Goal: Task Accomplishment & Management: Complete application form

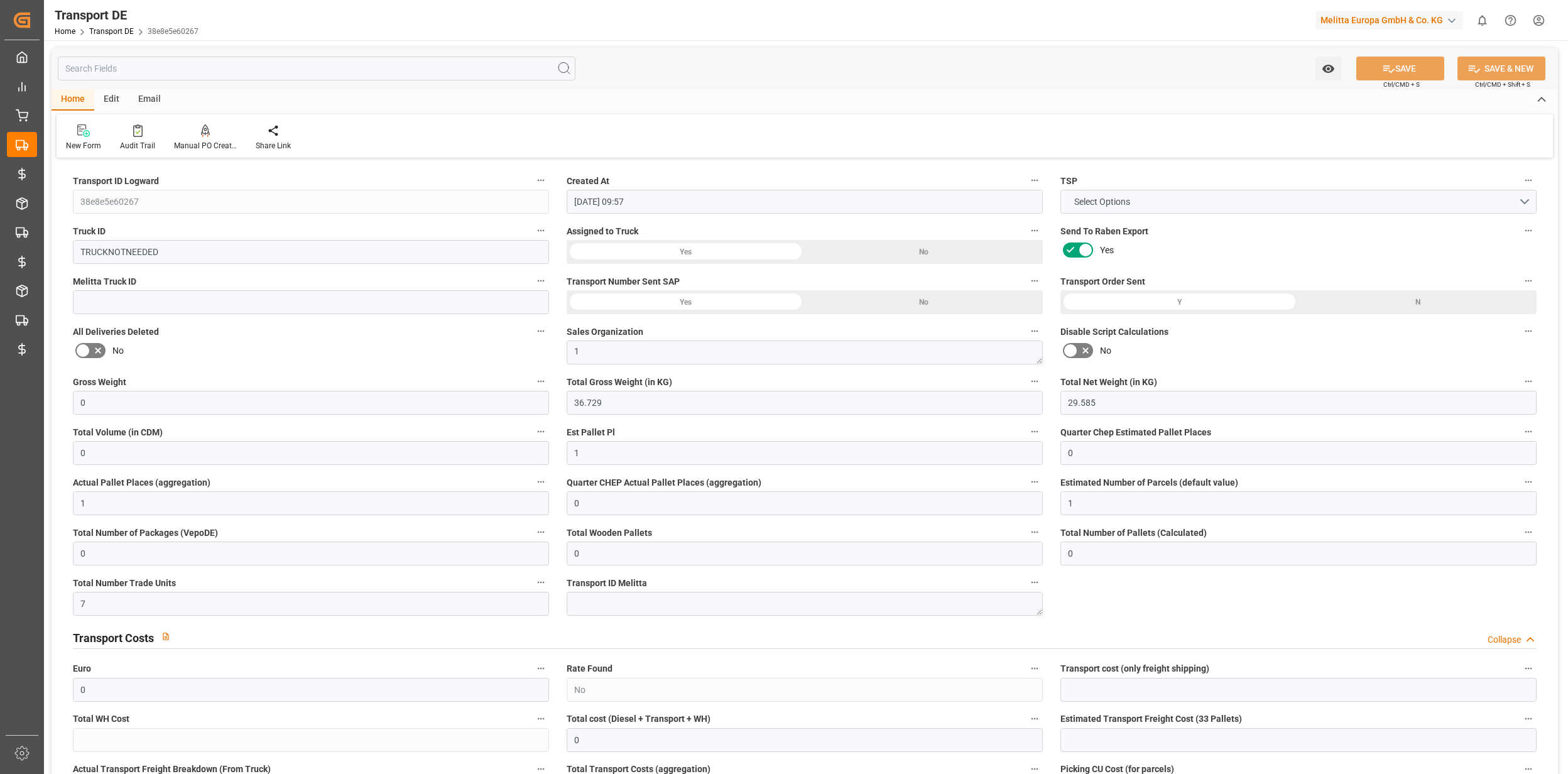
scroll to position [1926, 0]
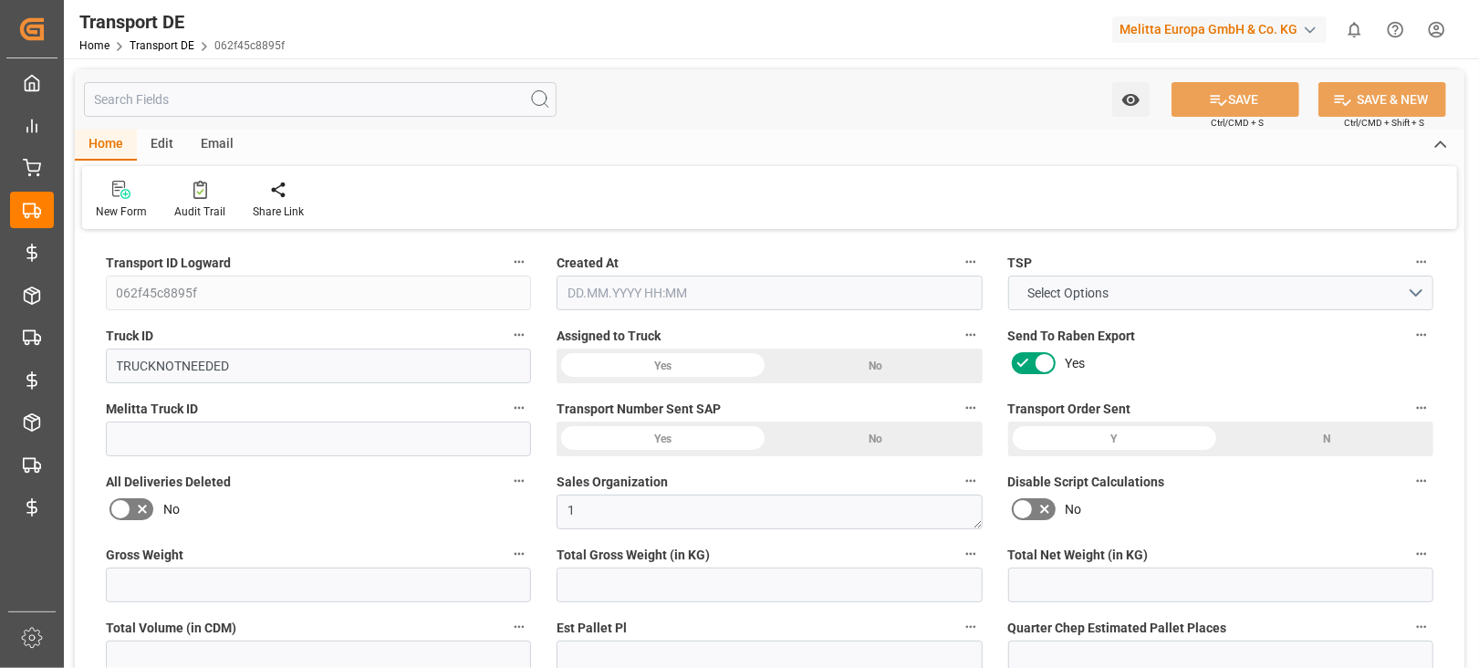
type input "0"
type input "16.384"
type input "6.784"
type input "0"
type input "1"
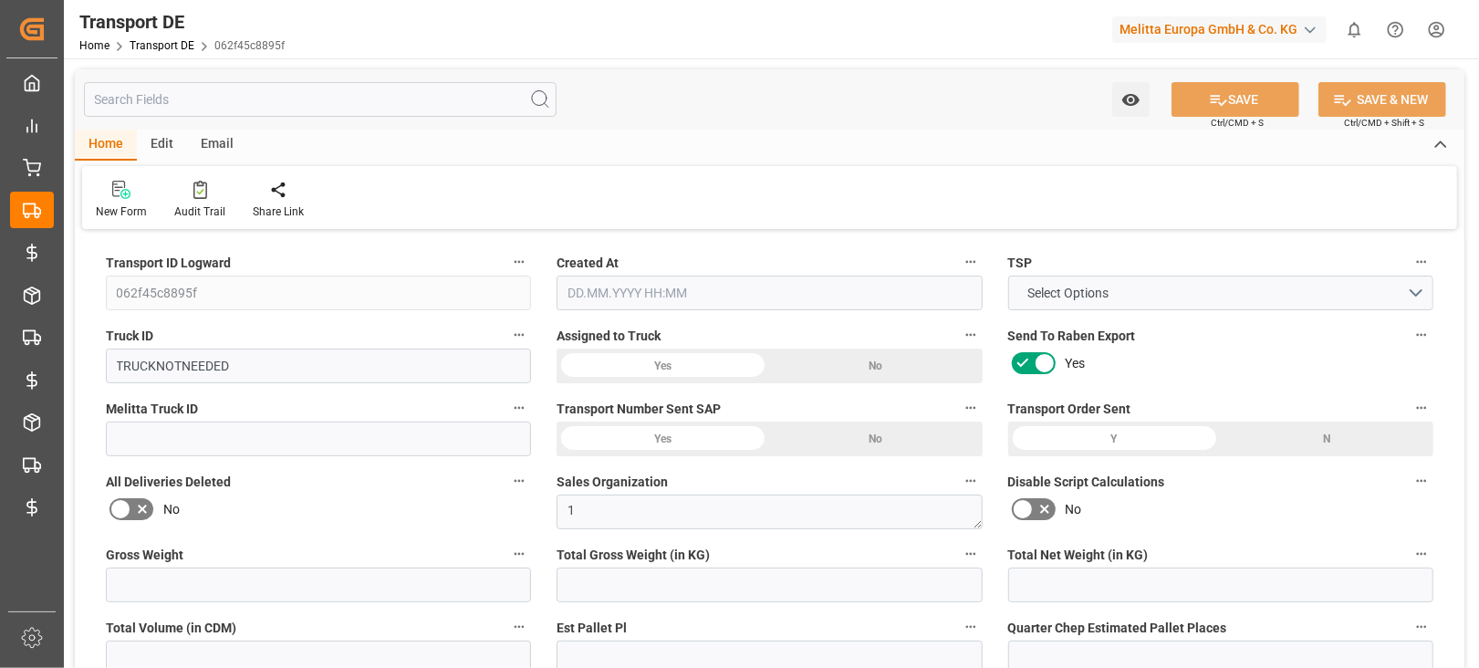
type input "0"
type input "1"
type input "0"
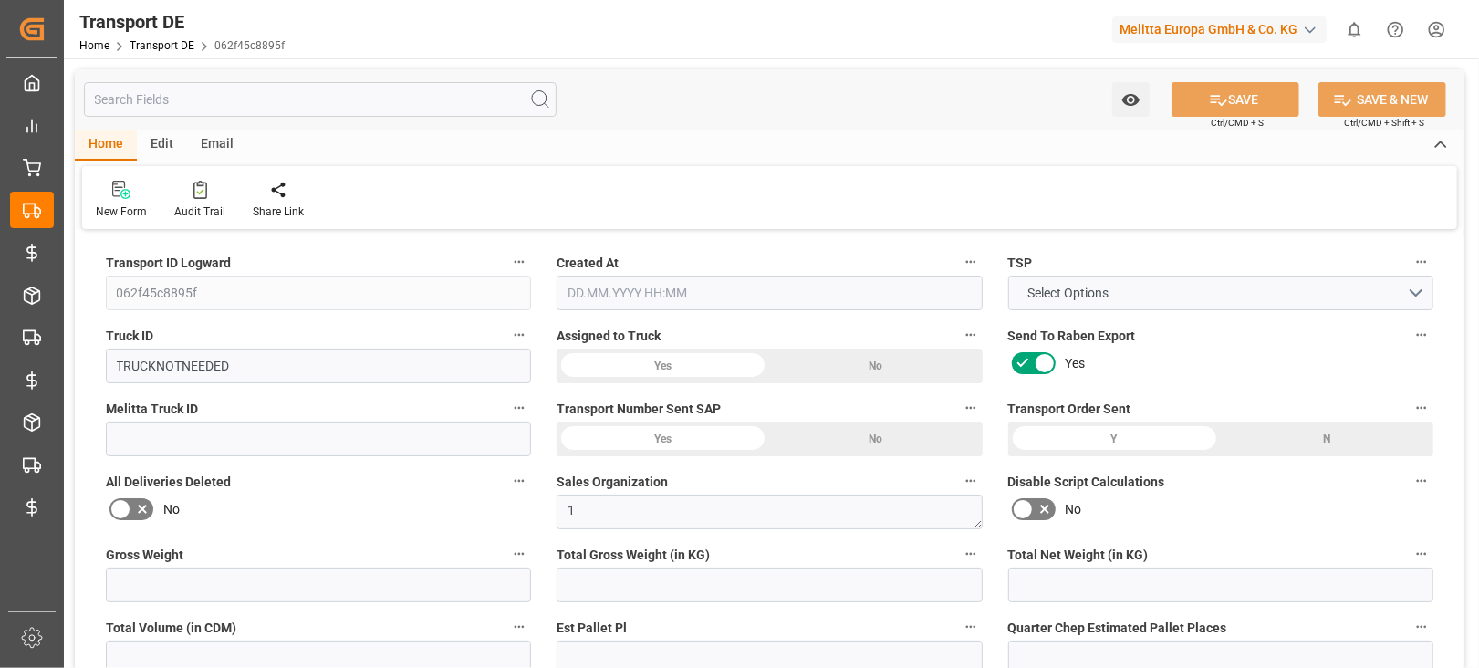
type input "0"
type input "8"
type input "0"
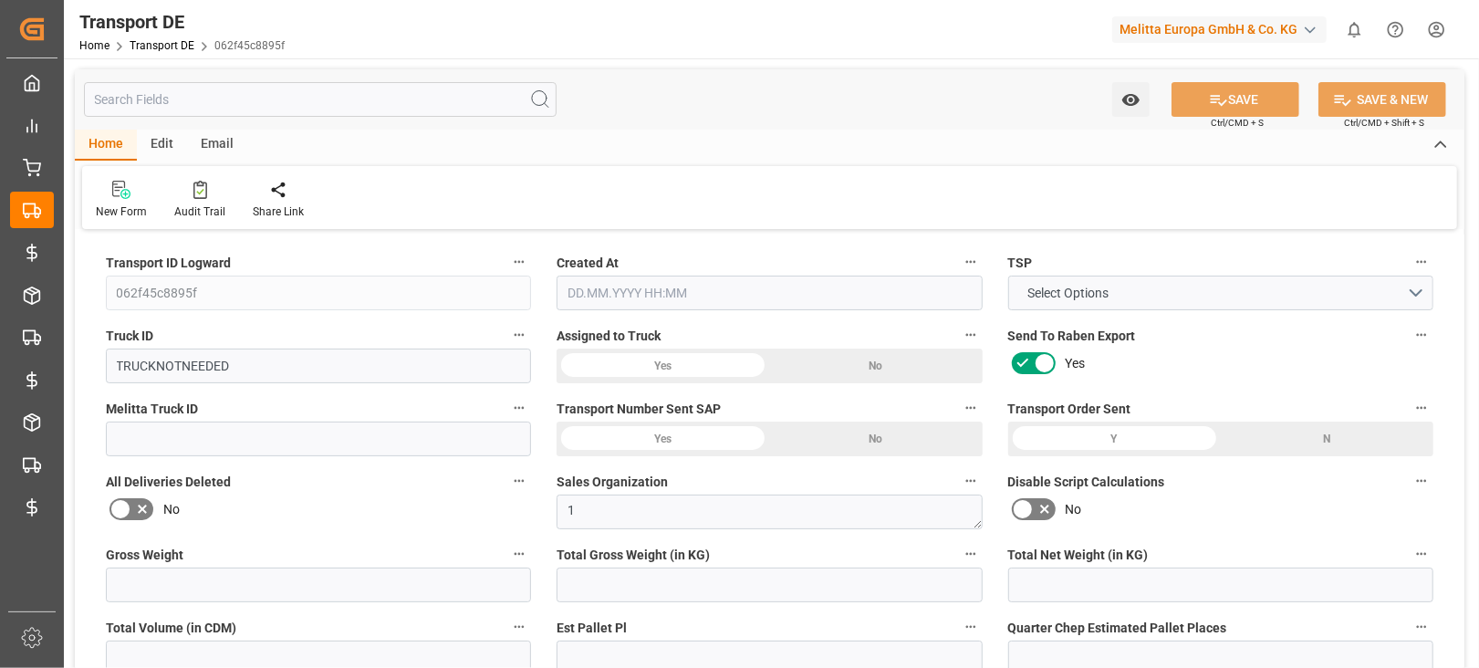
type input "85"
type input "0"
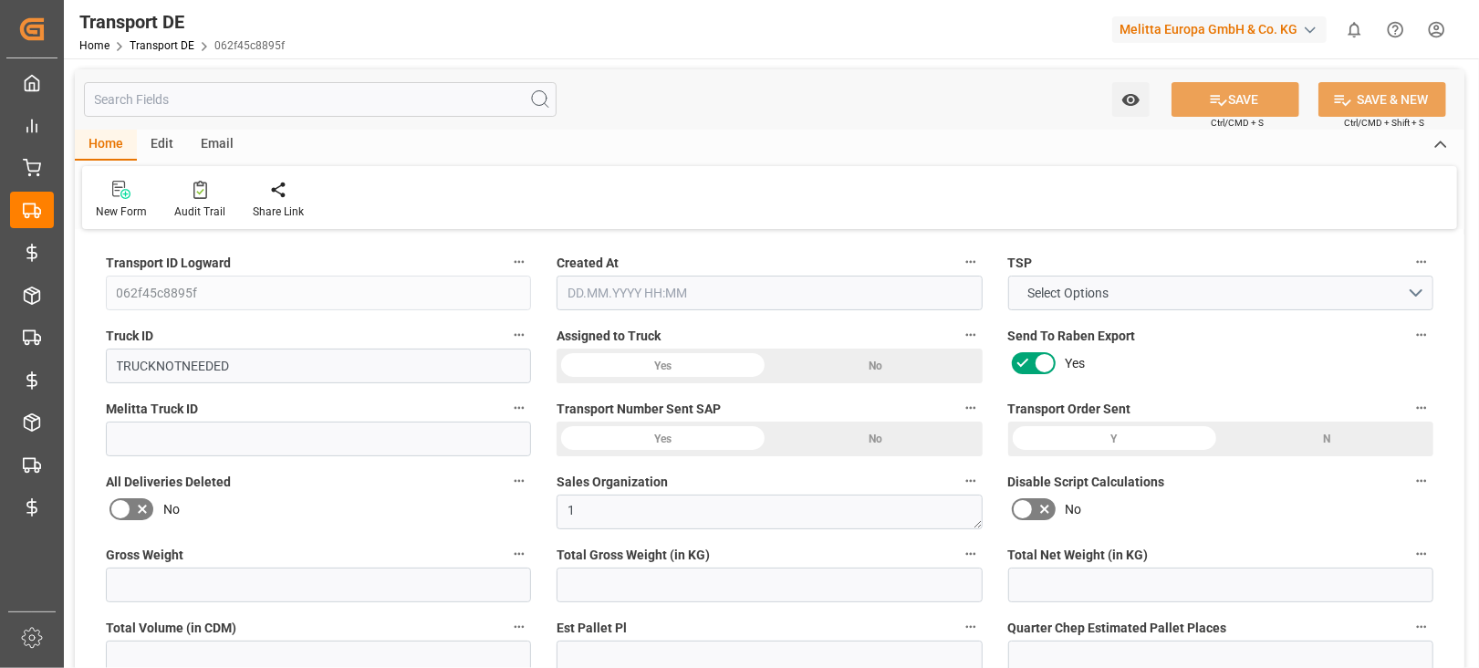
type input "0"
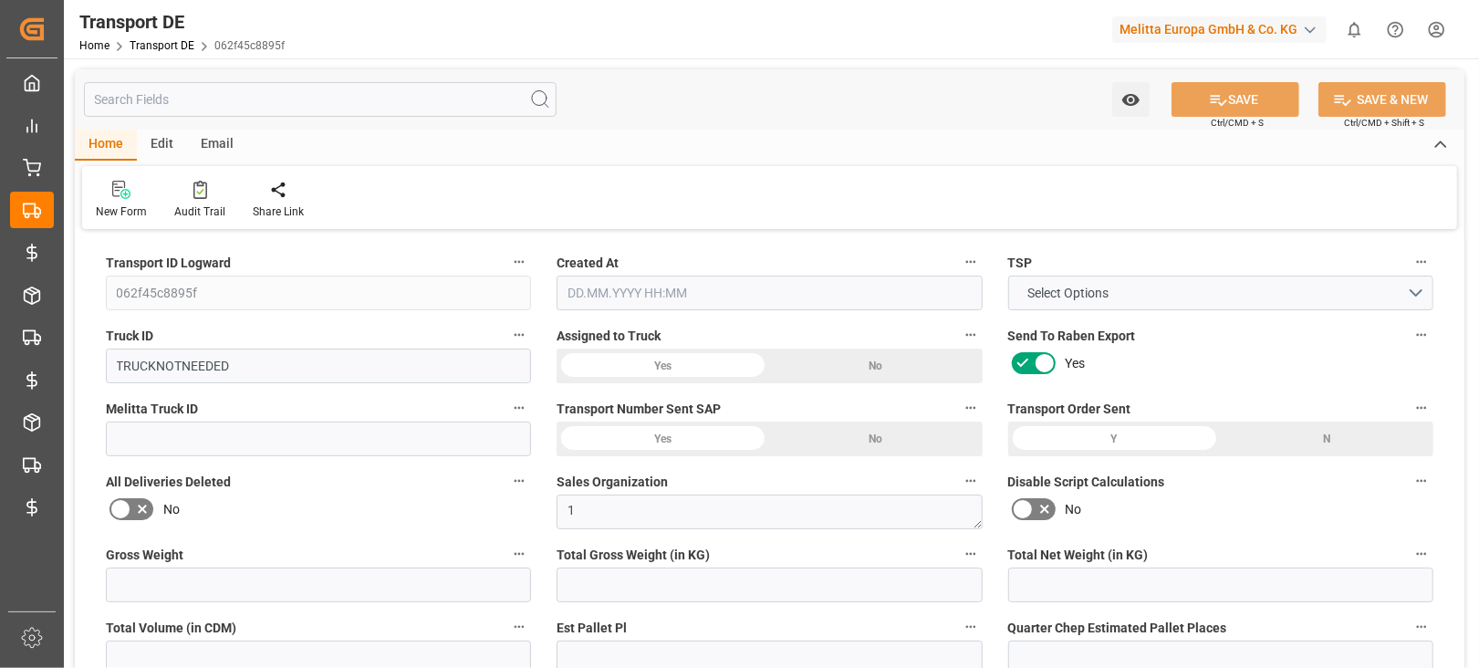
type input "0"
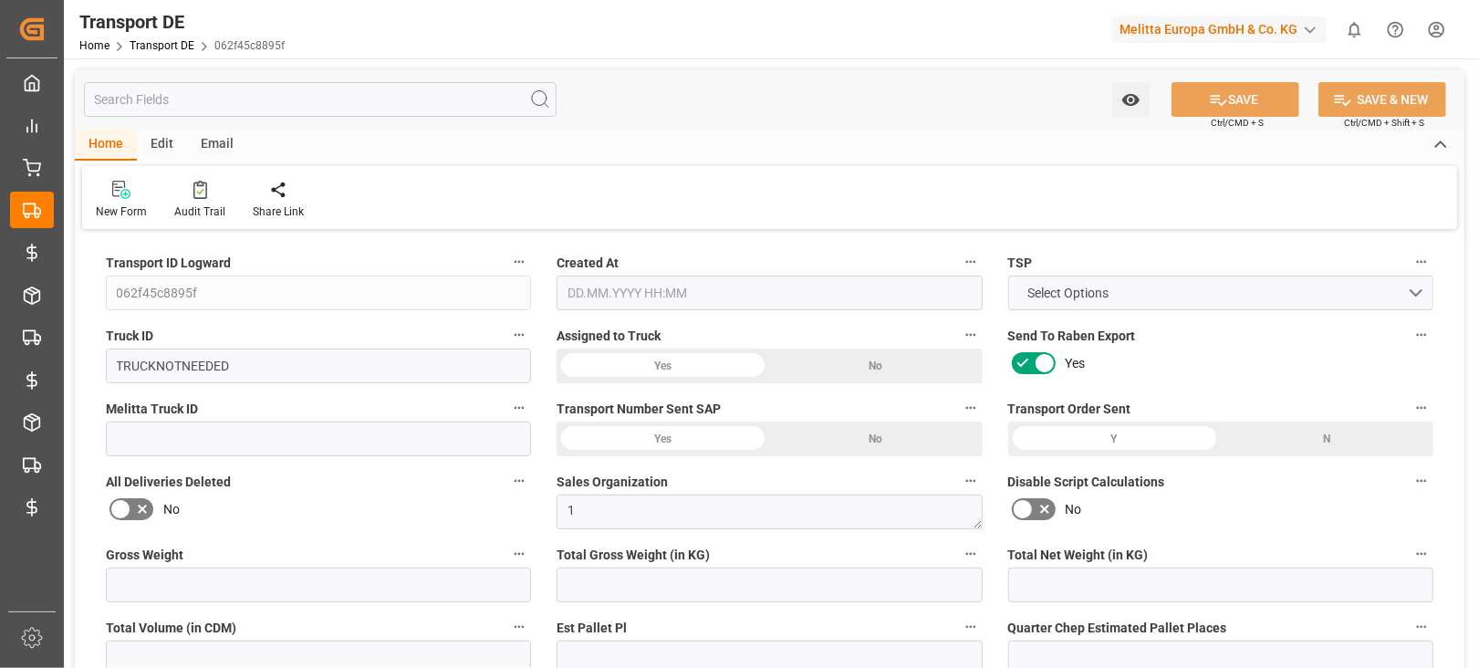
type input "0"
type input "16.384"
type input "2800"
type input "21"
type input "80"
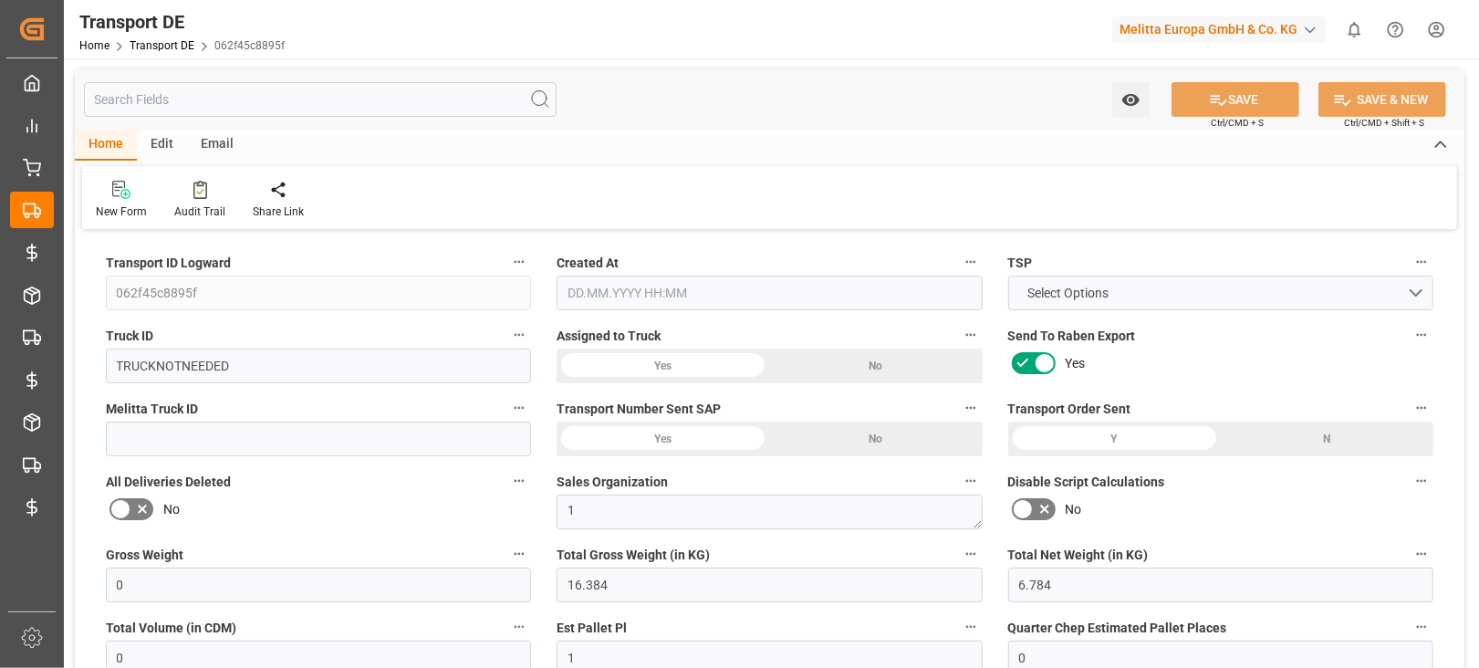
type input "0"
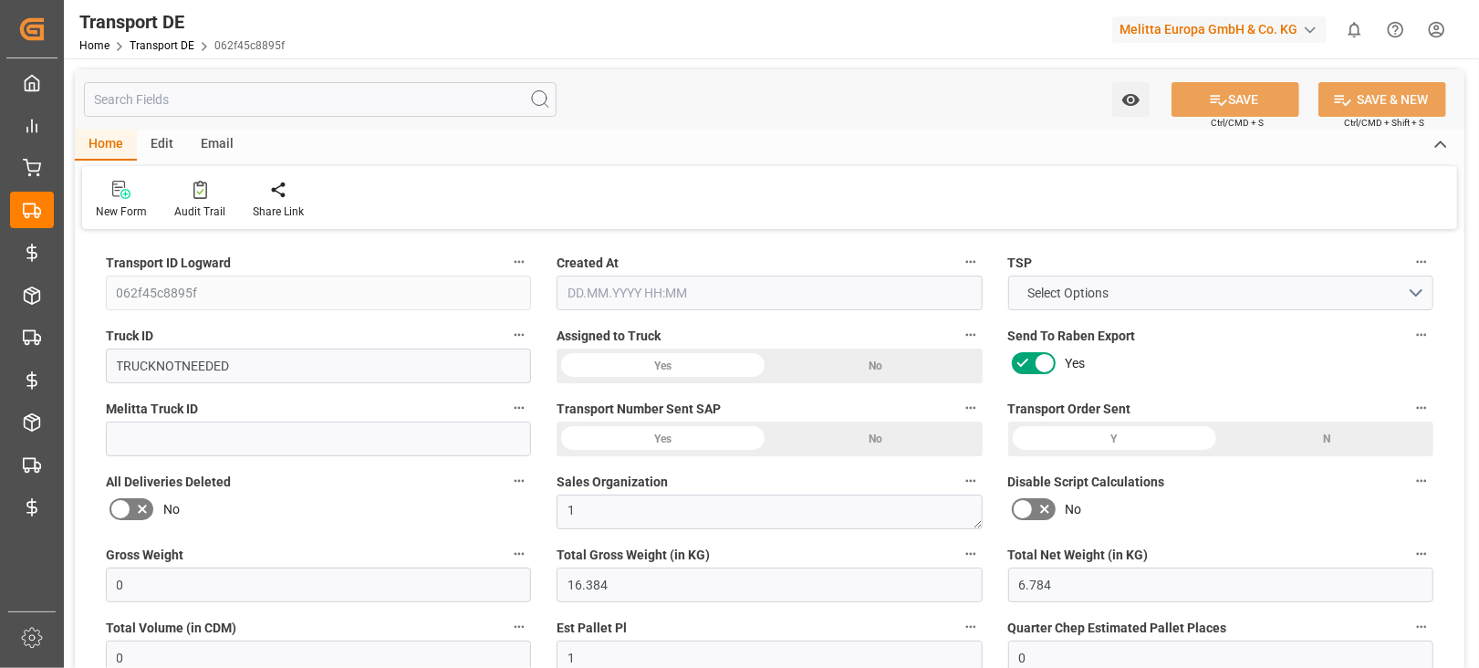
type input "0"
type input "1"
type input "0"
type input "8"
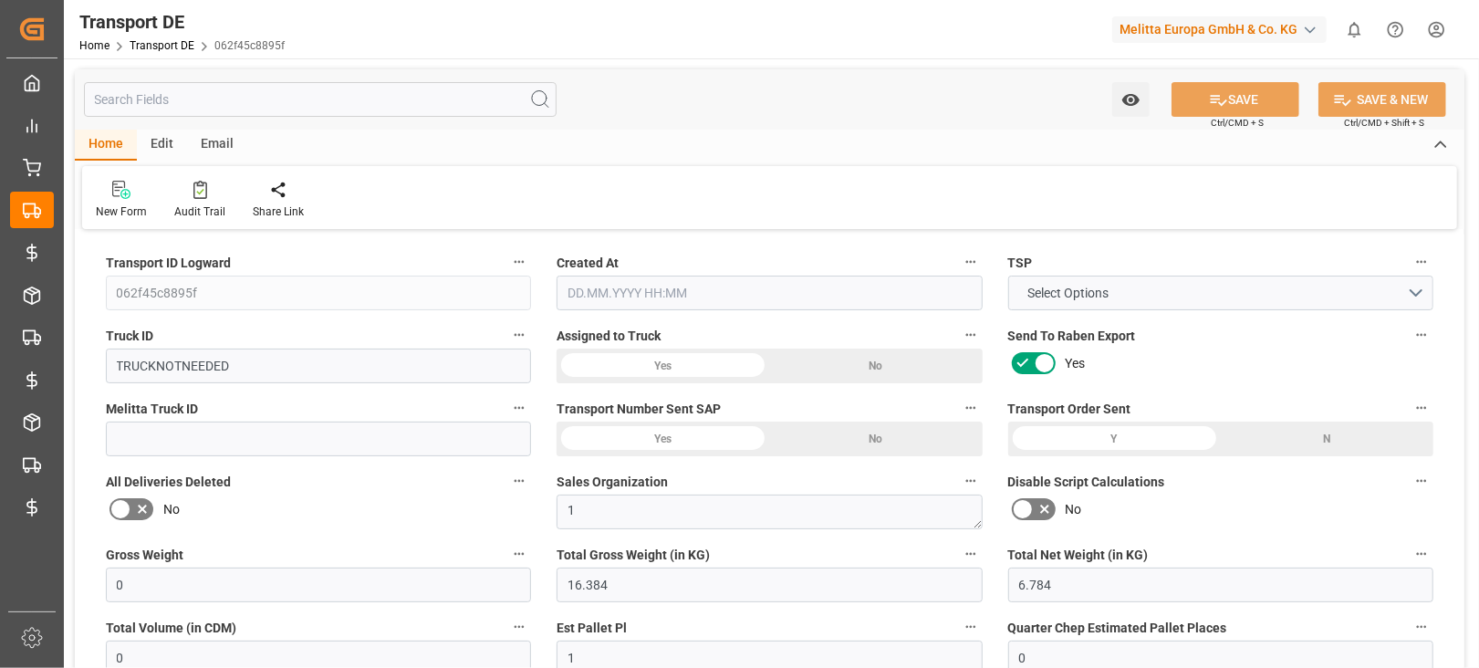
type input "0"
type input "[DATE] 09:57"
type input "25.08.2025"
type input "[DATE]"
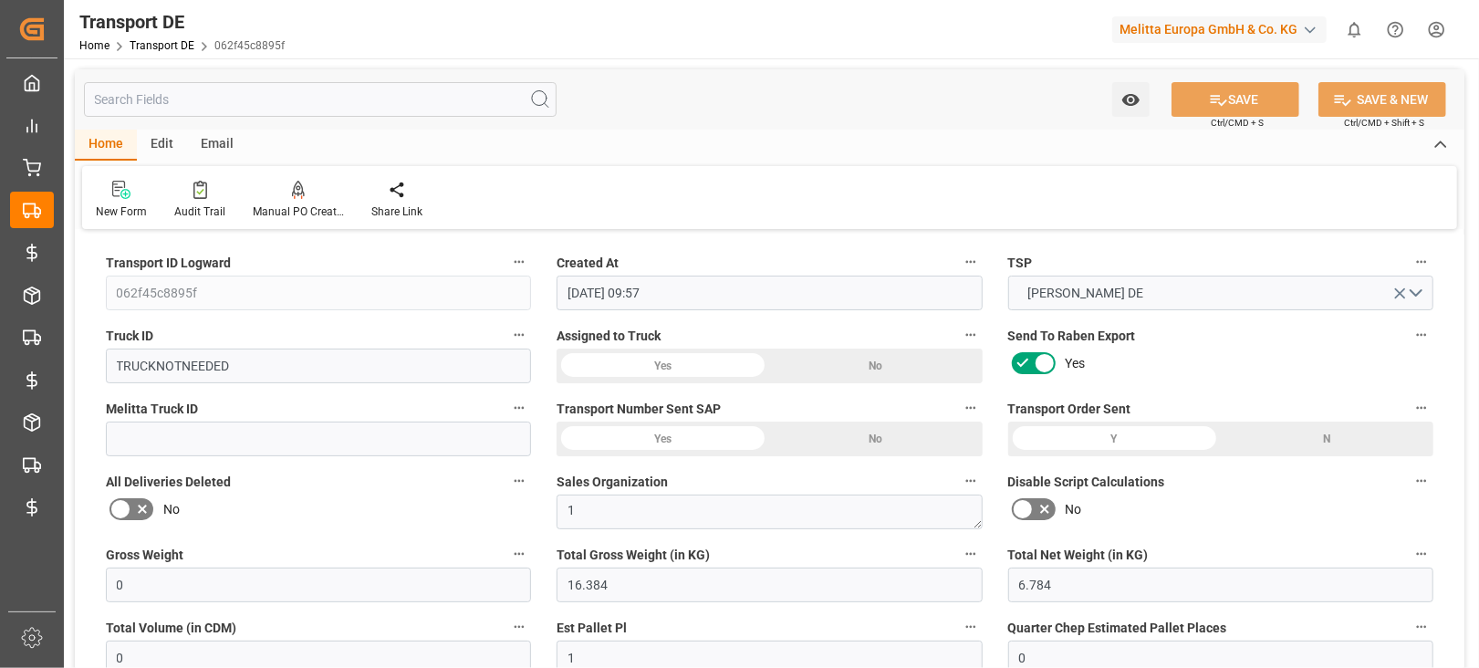
type input "25.08.2025"
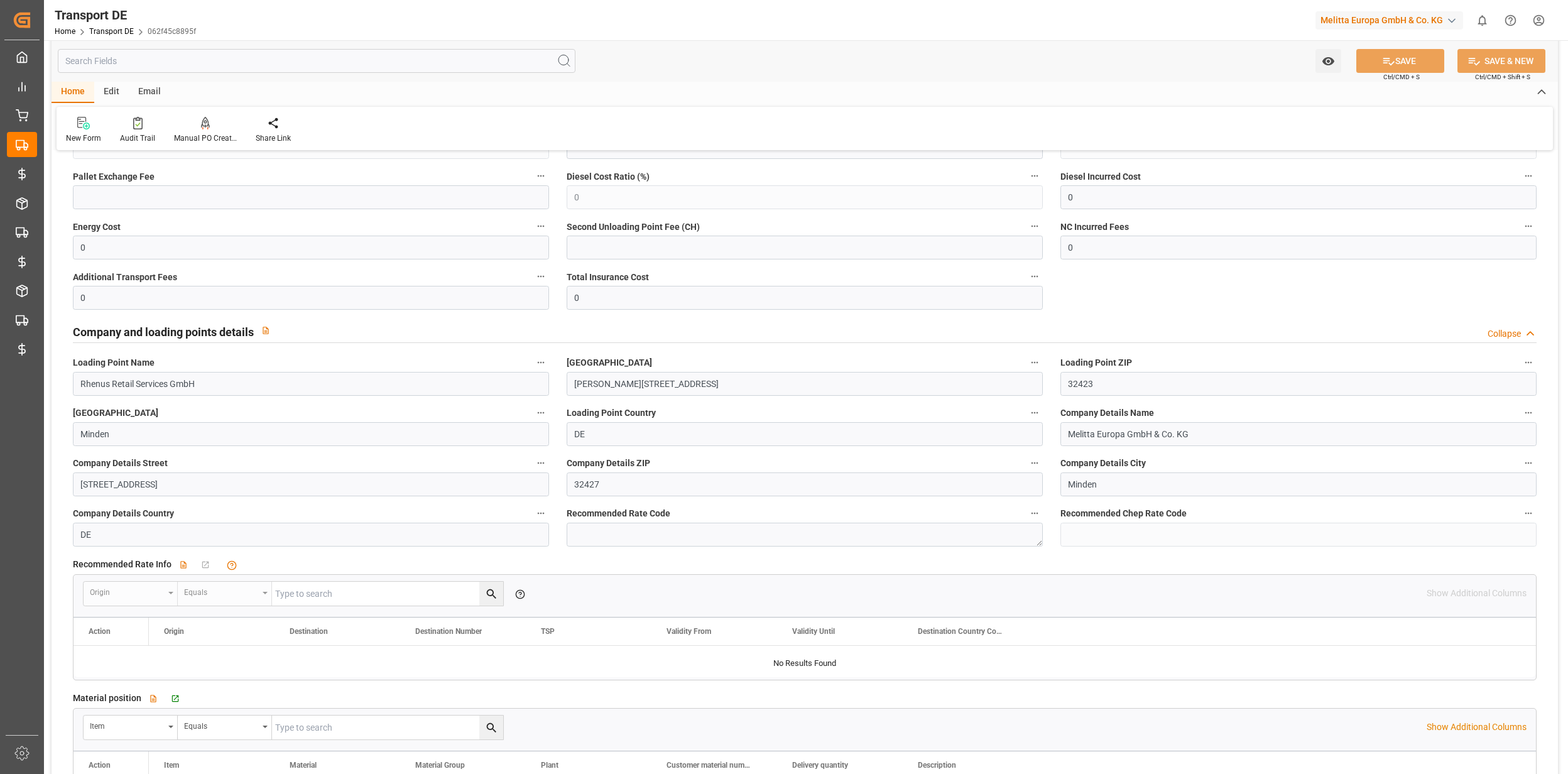
scroll to position [2011, 0]
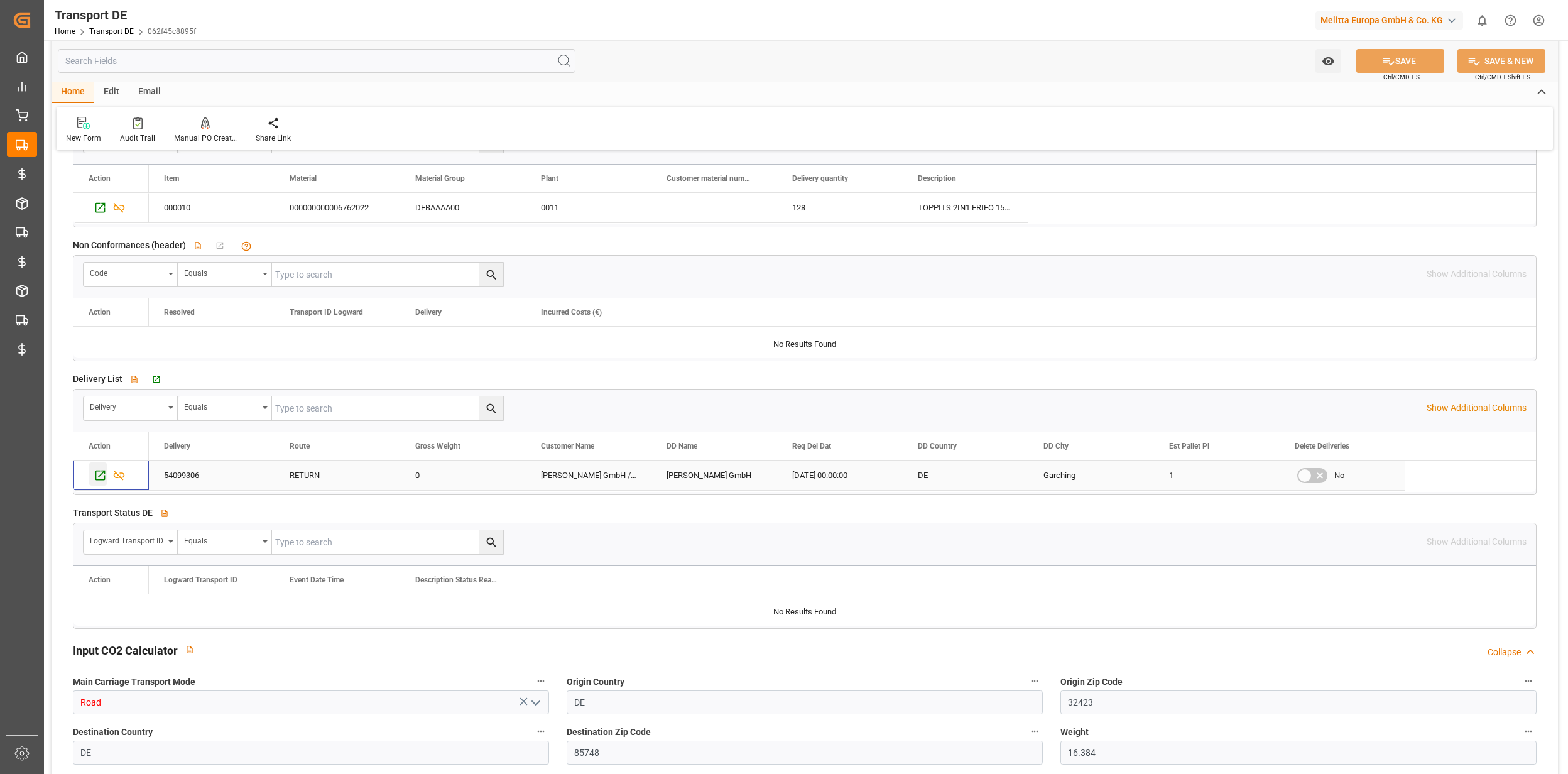
click at [104, 459] on icon "Press SPACE to select this row." at bounding box center [100, 475] width 13 height 13
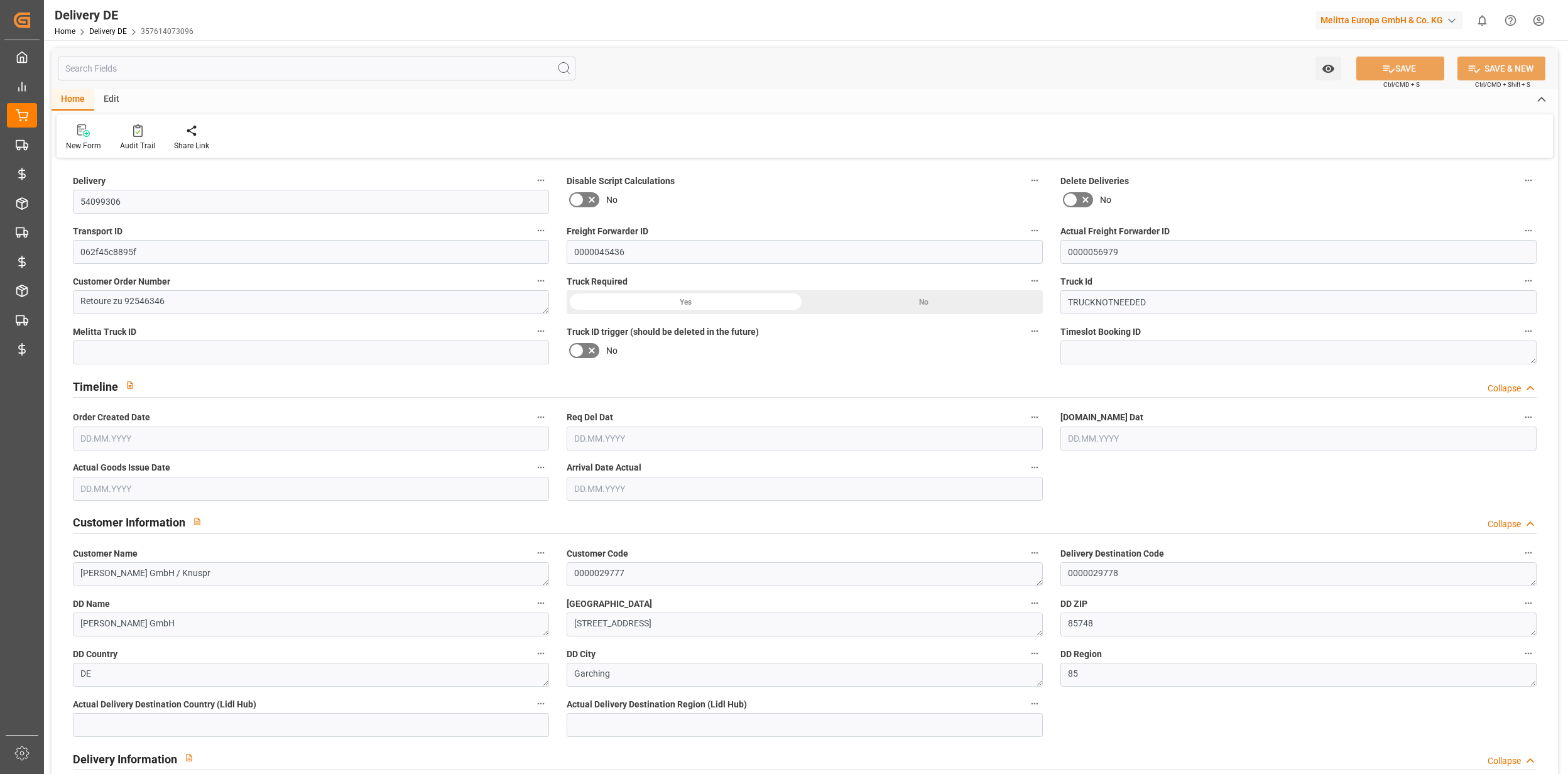
type input "0"
type input "1"
type input "6.784"
type input "0"
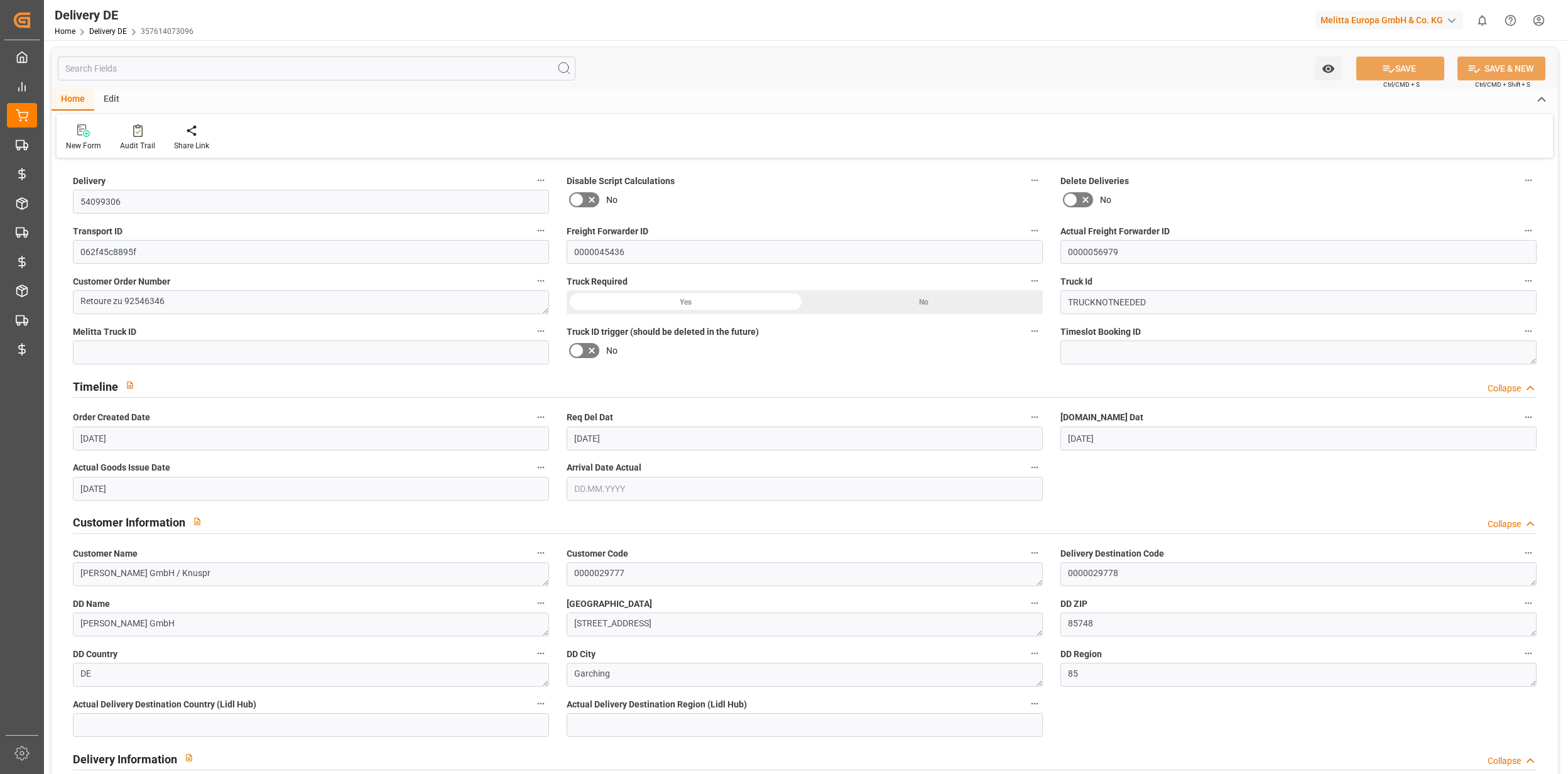
type input "[DATE]"
type input "25.08.2025"
type input "[DATE]"
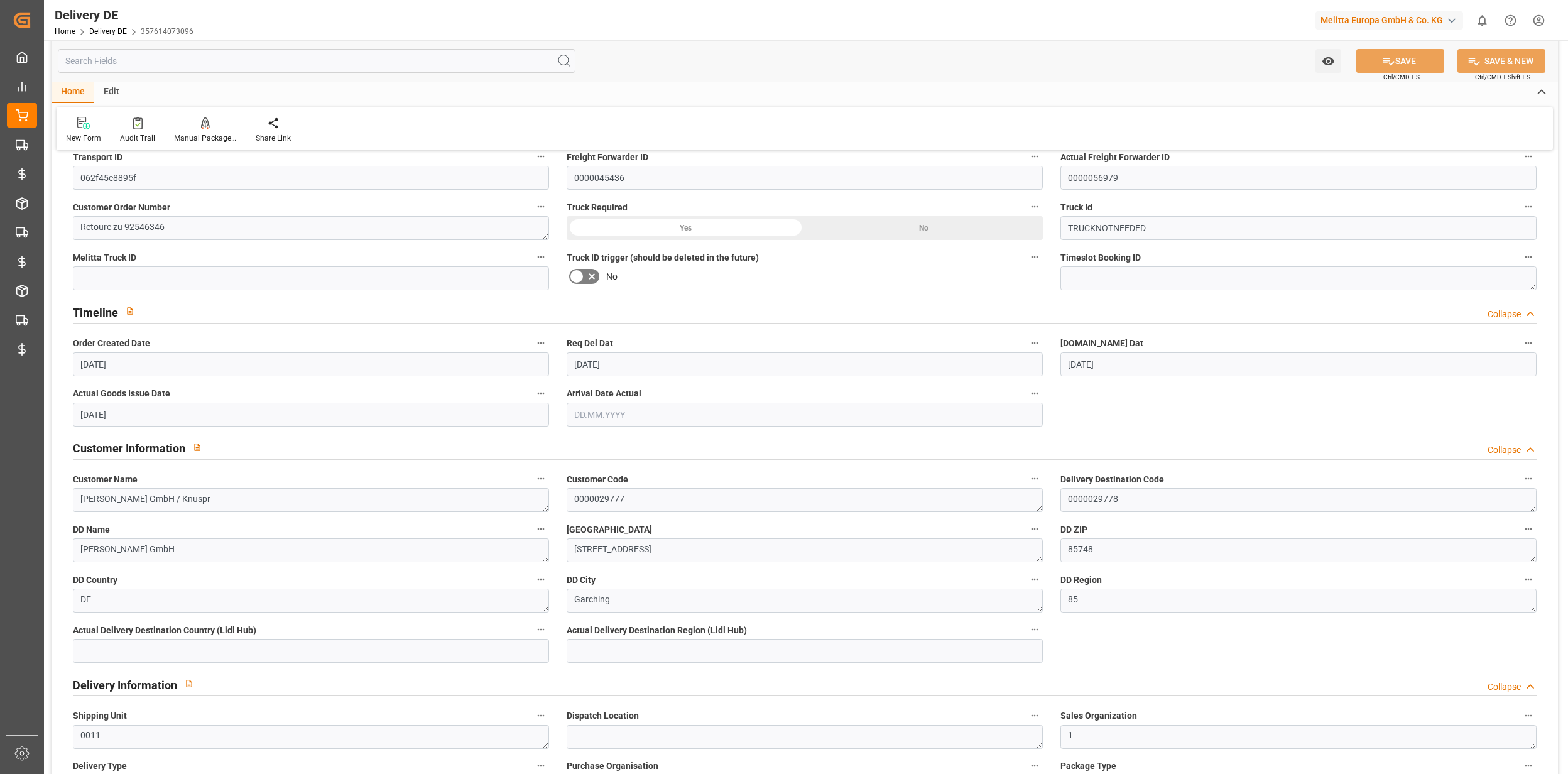
scroll to position [419, 0]
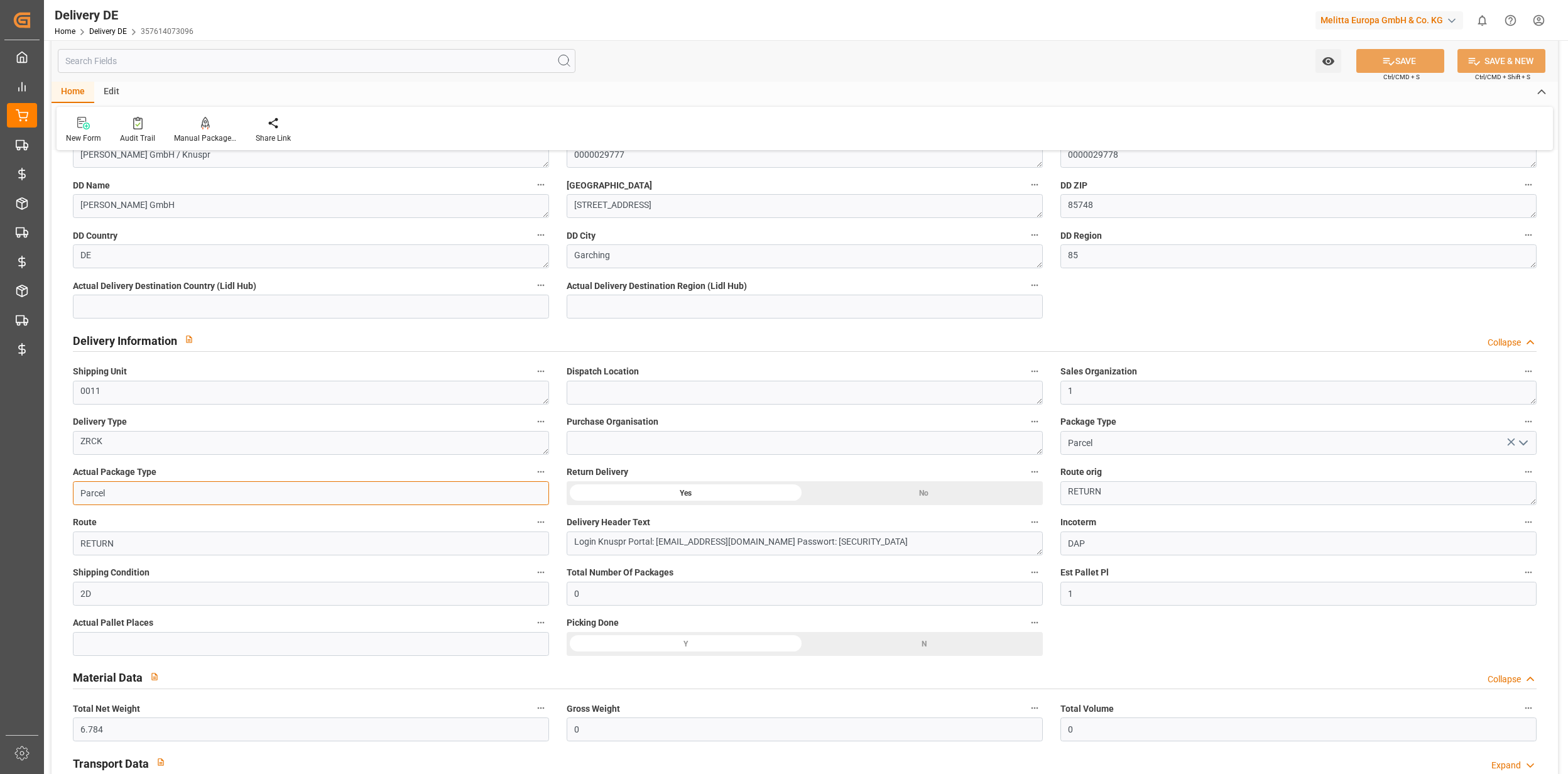
click at [114, 498] on input "Parcel" at bounding box center [311, 493] width 477 height 24
type input "Pallet"
click at [1421, 64] on button "SAVE" at bounding box center [1401, 61] width 88 height 24
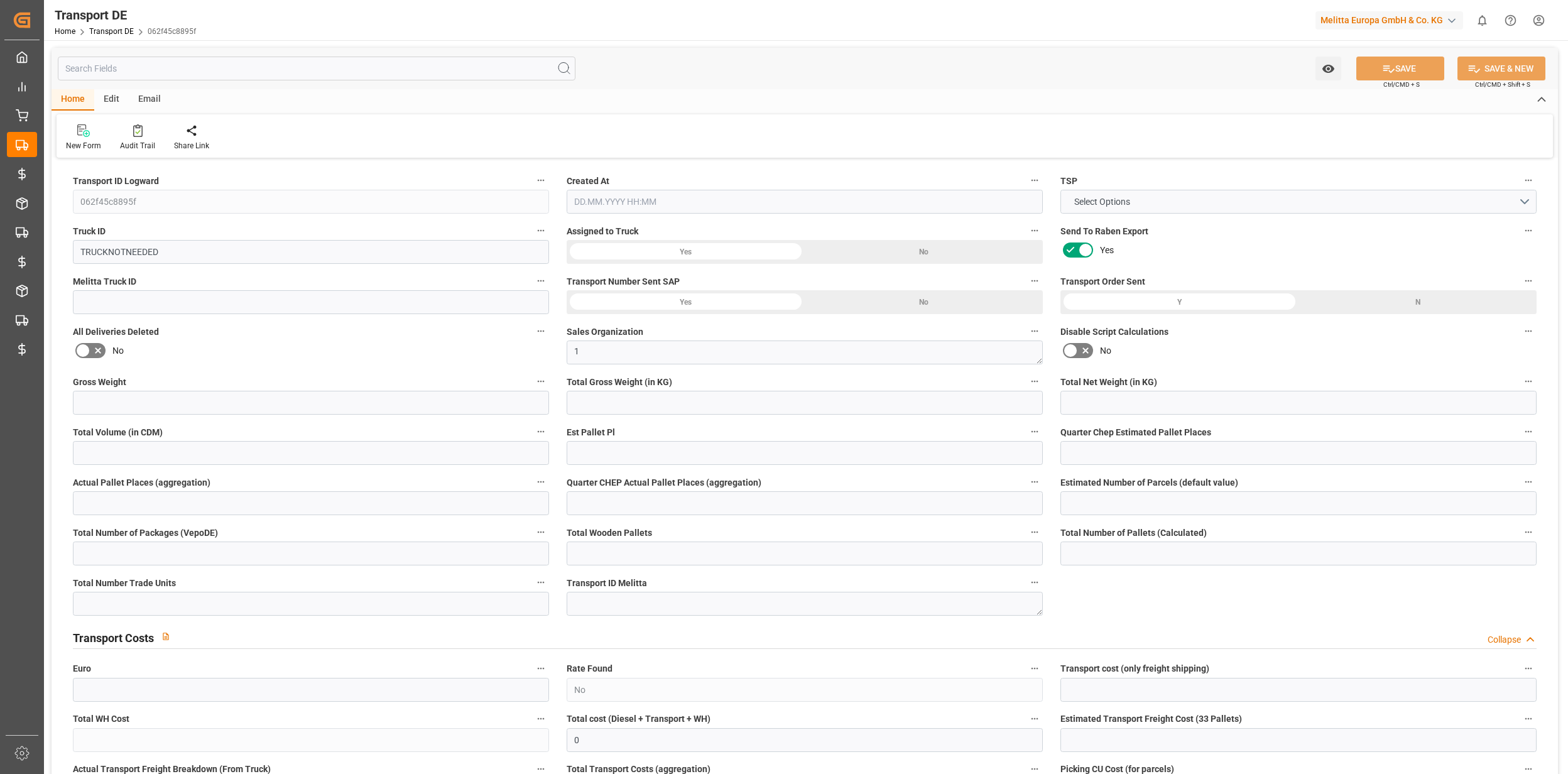
type input "0"
type input "16.384"
type input "6.784"
type input "0"
type input "1"
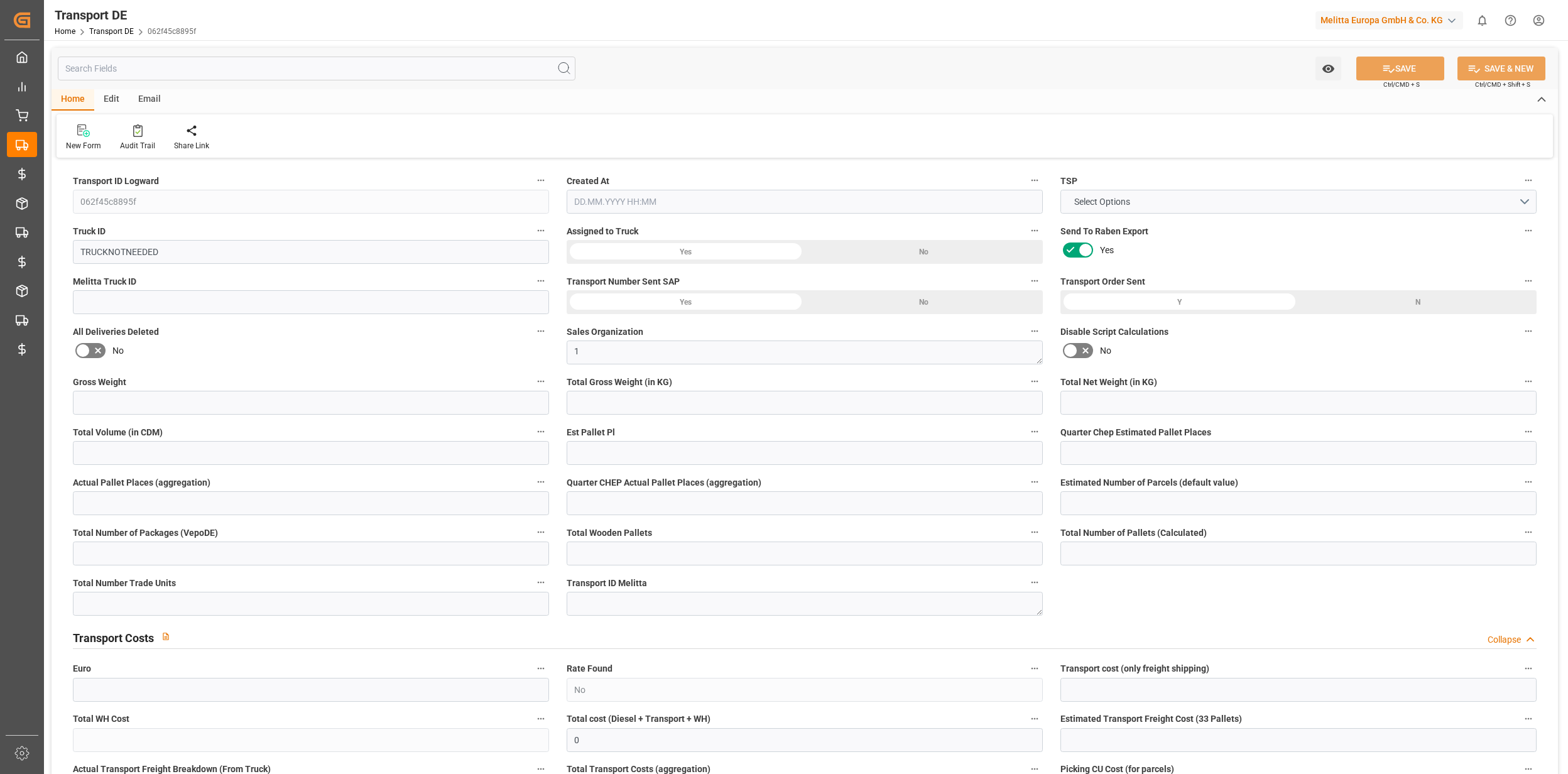
type input "0"
type input "1"
type input "0"
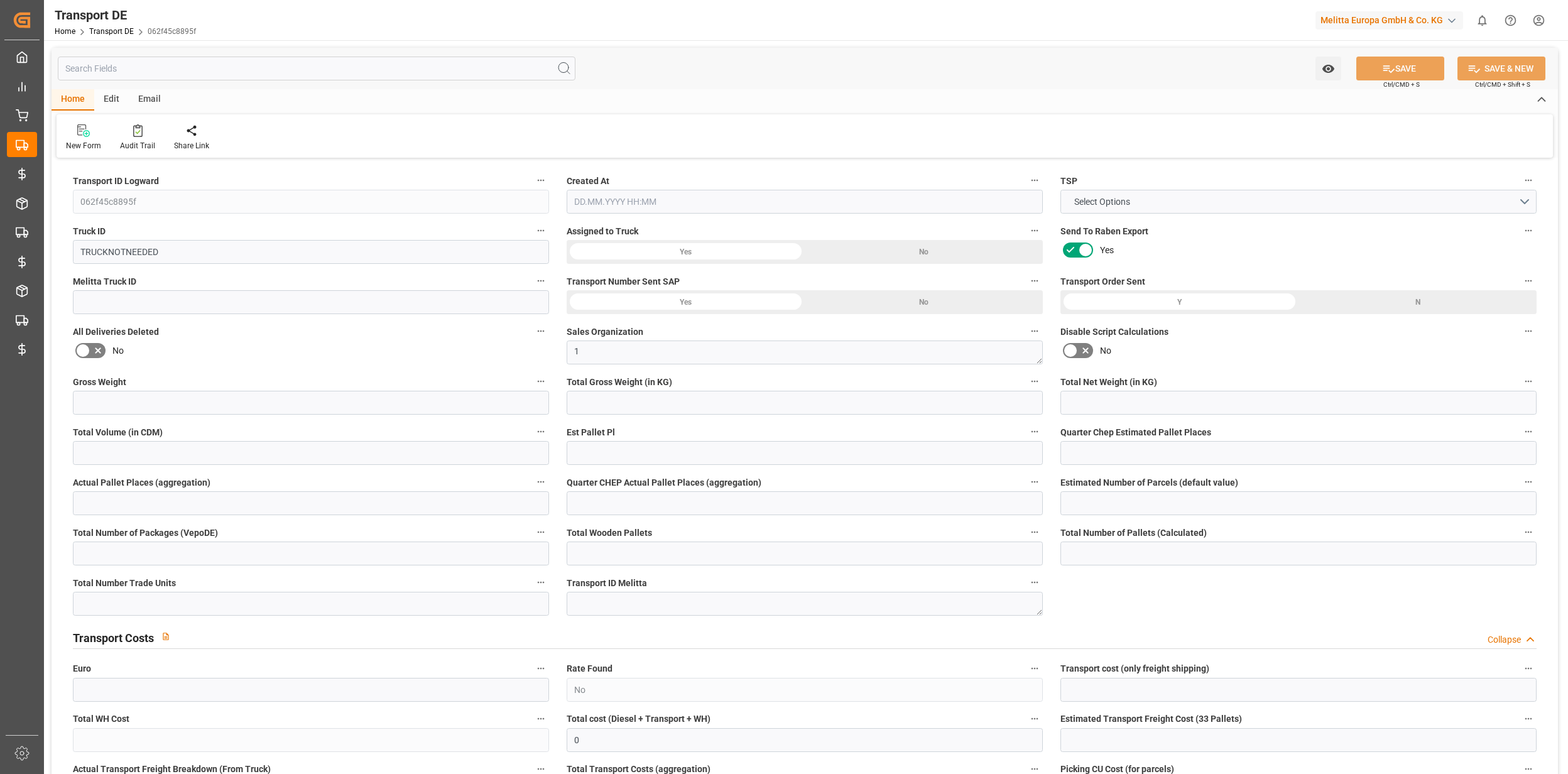
type input "0"
type input "8"
type input "0"
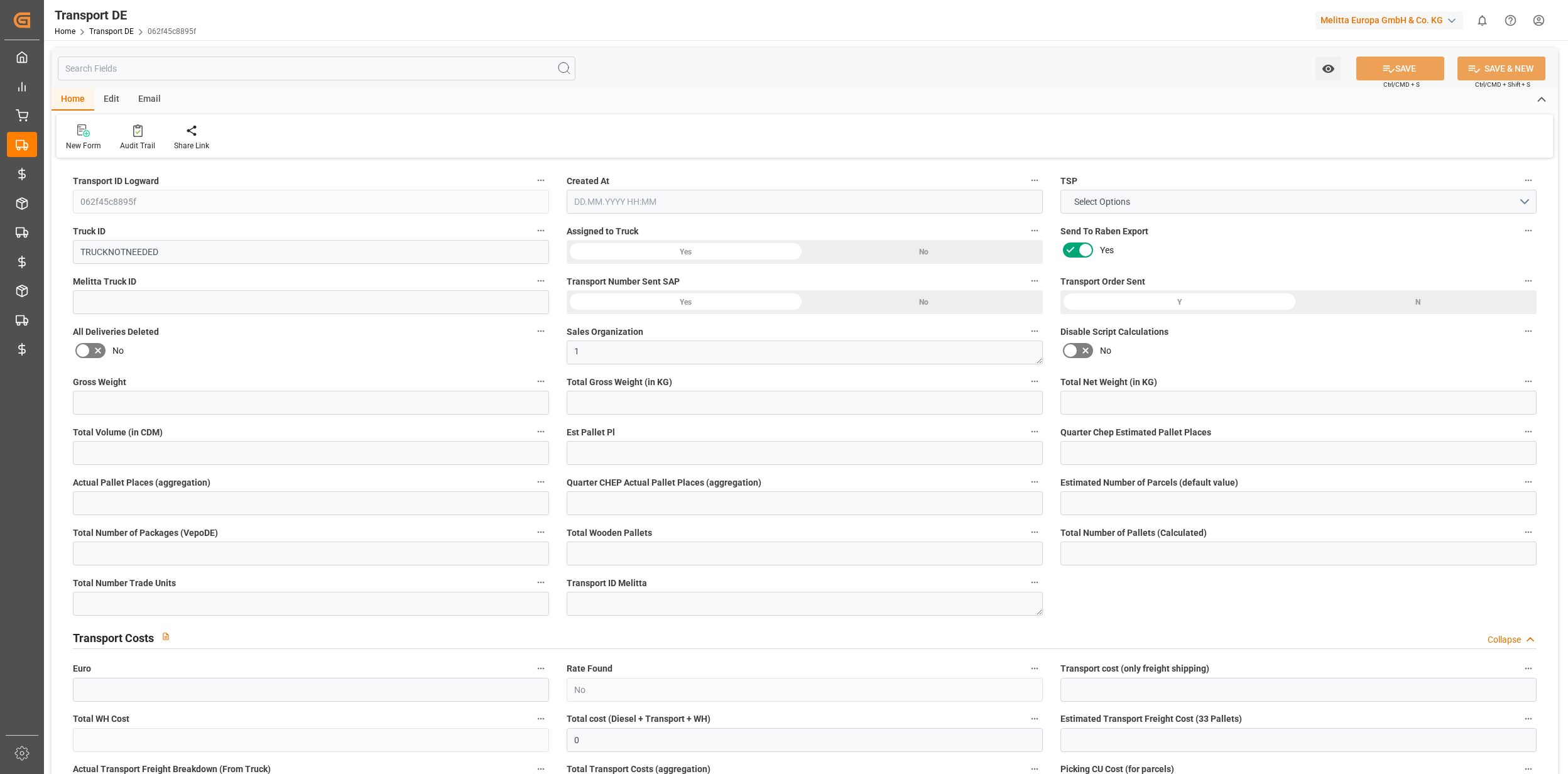
type input "85"
type input "0"
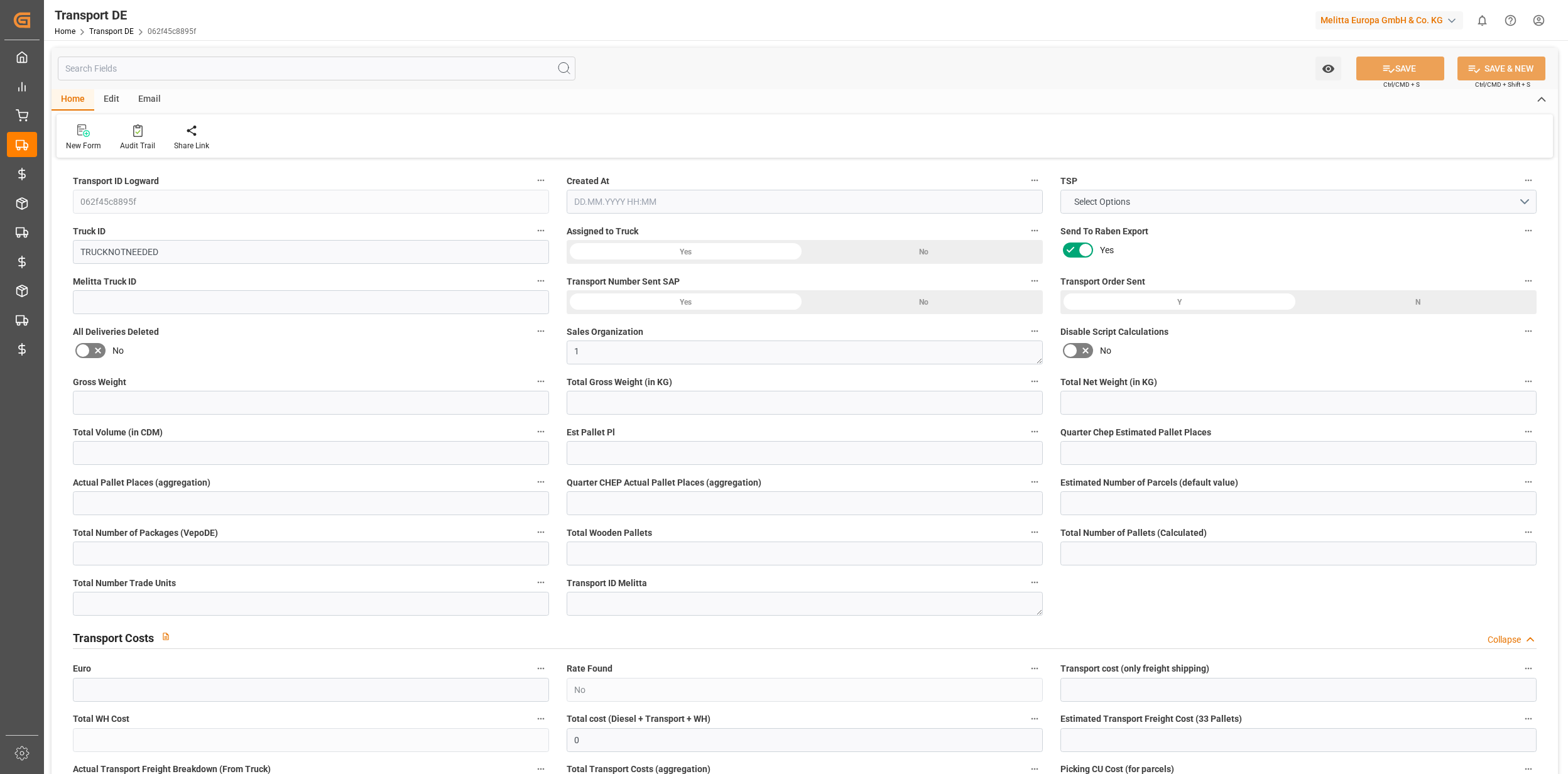
type input "0"
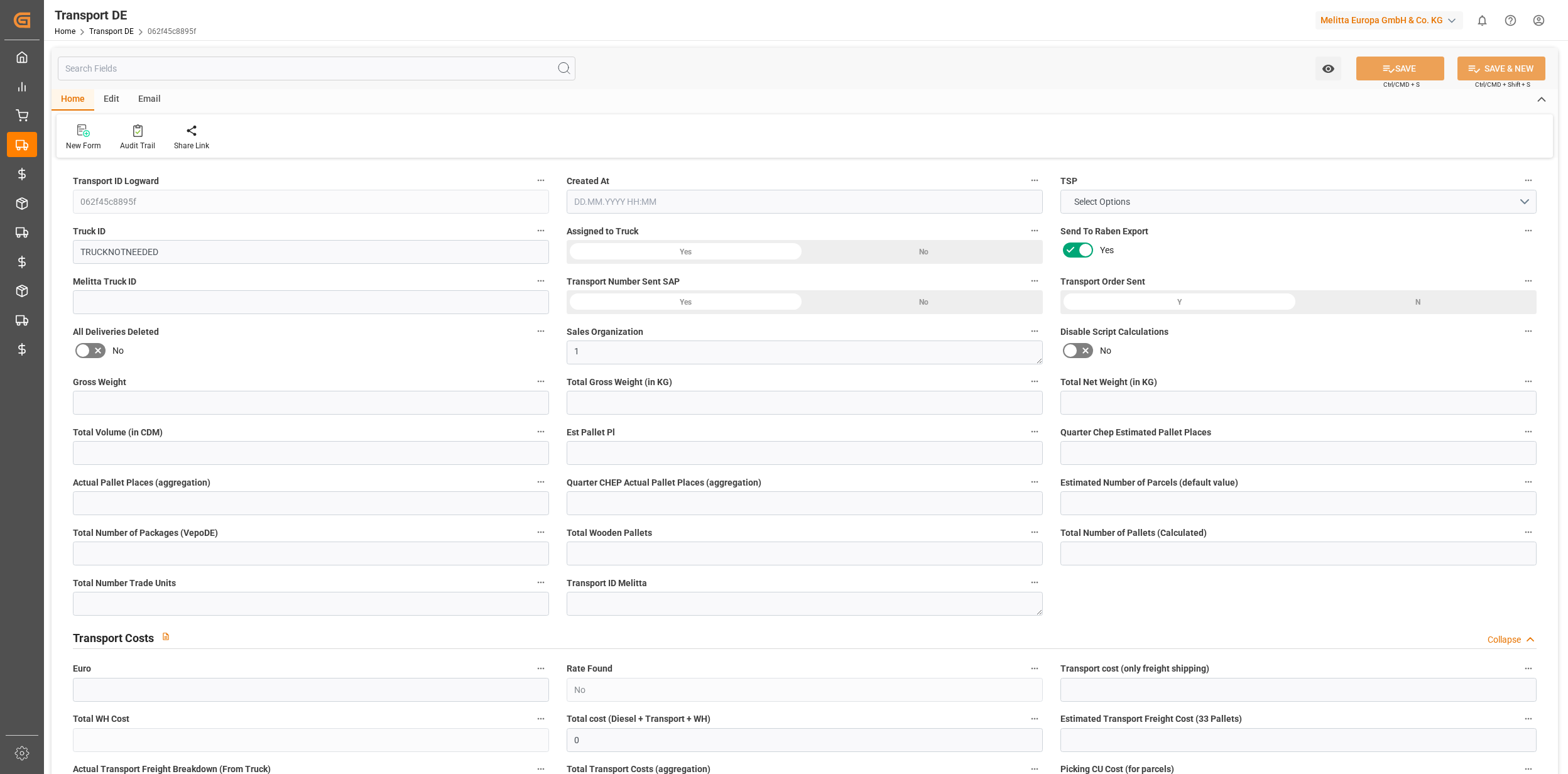
type input "0"
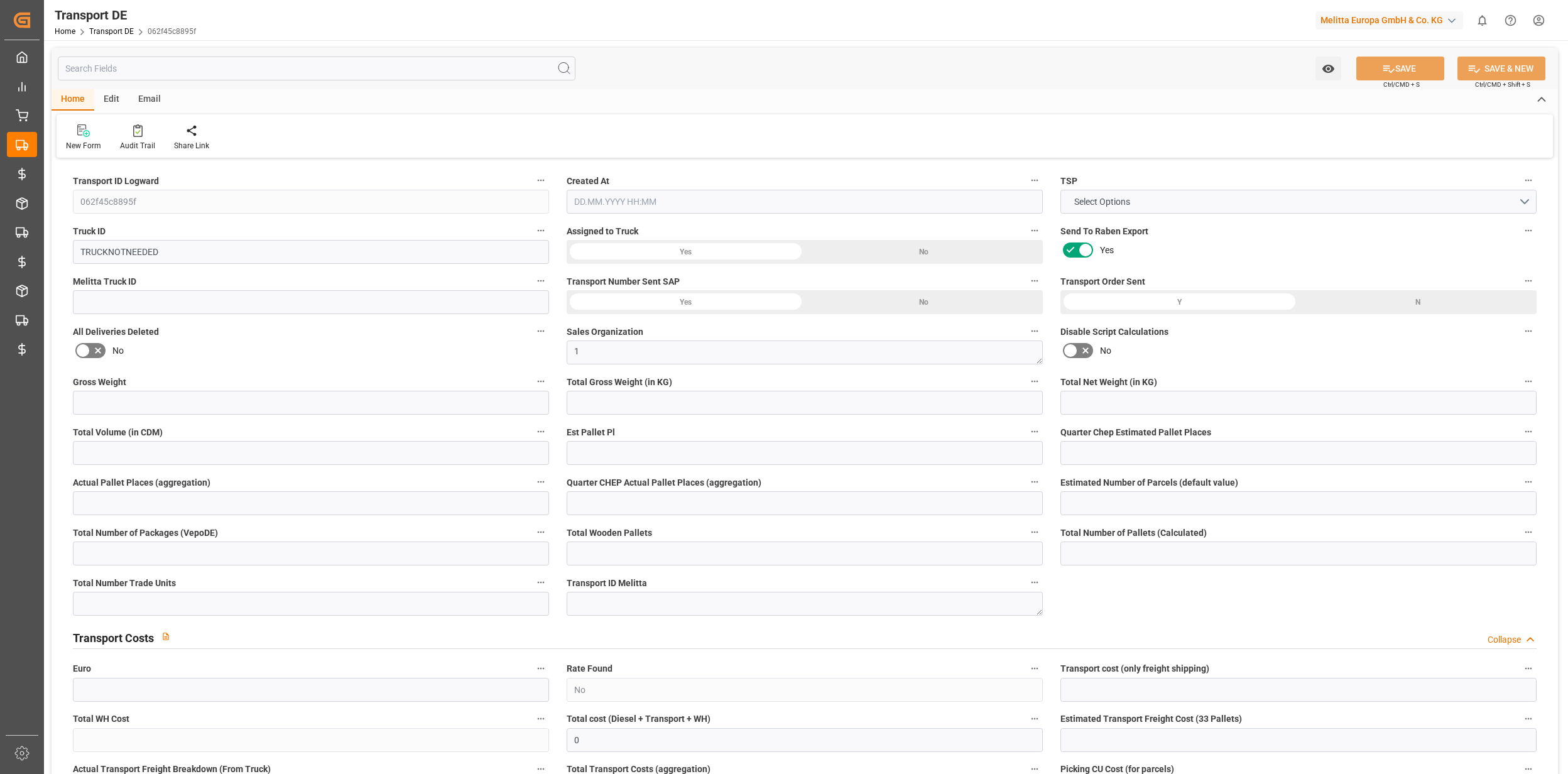
type input "0"
type input "16.384"
type input "2800"
type input "21"
type input "80"
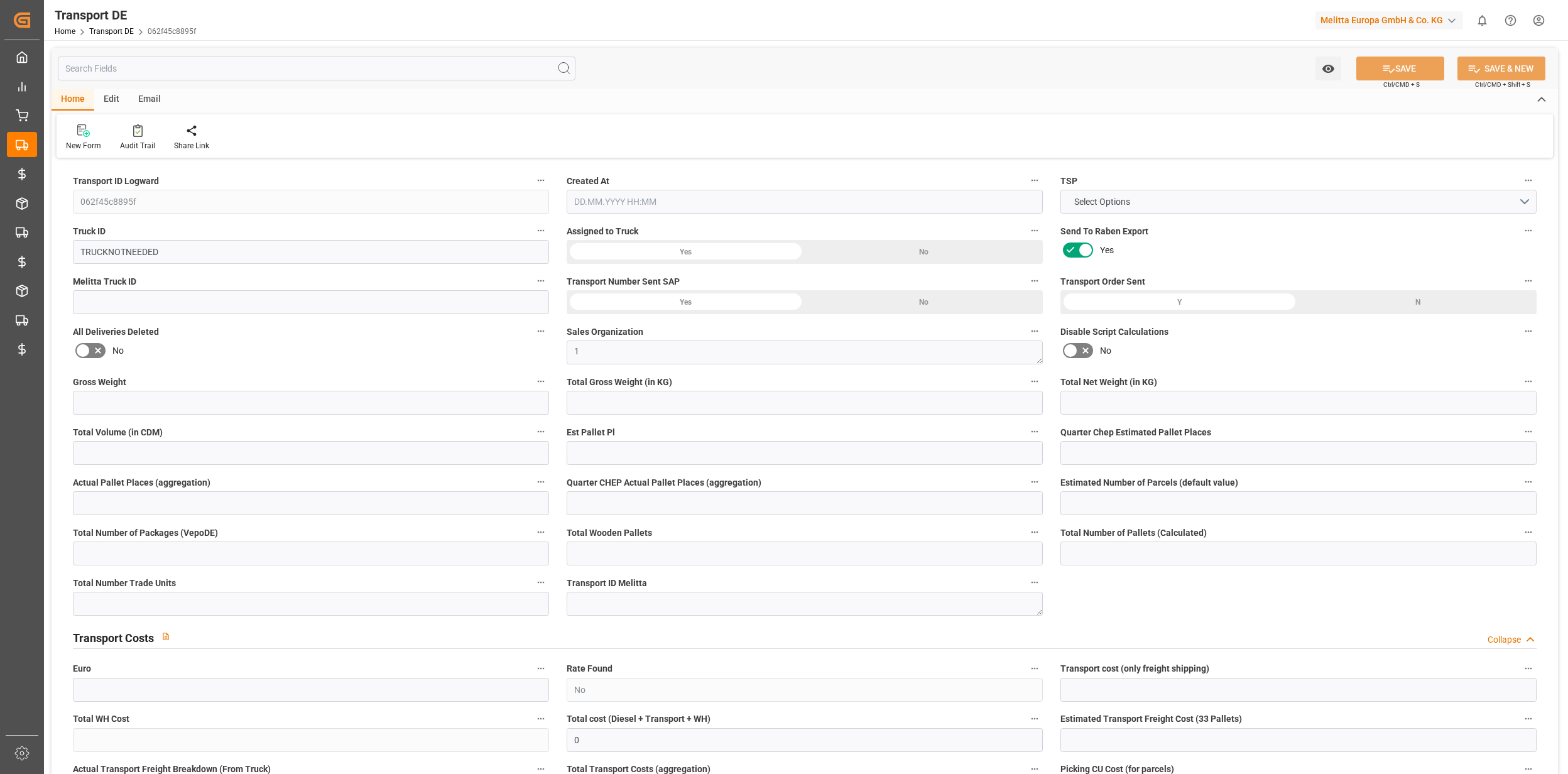
type input "0"
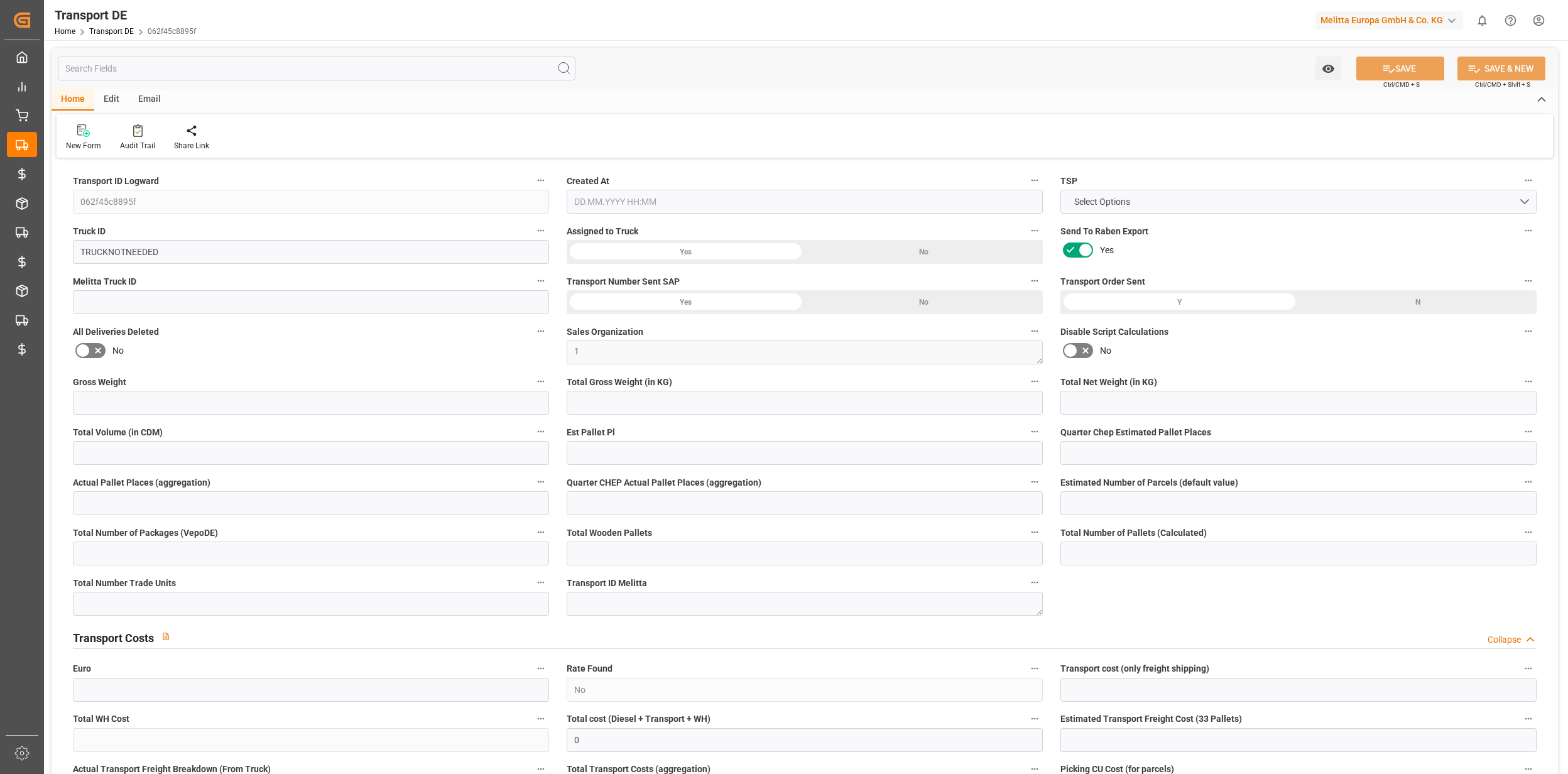
type input "0"
type input "1"
type input "0"
type input "8"
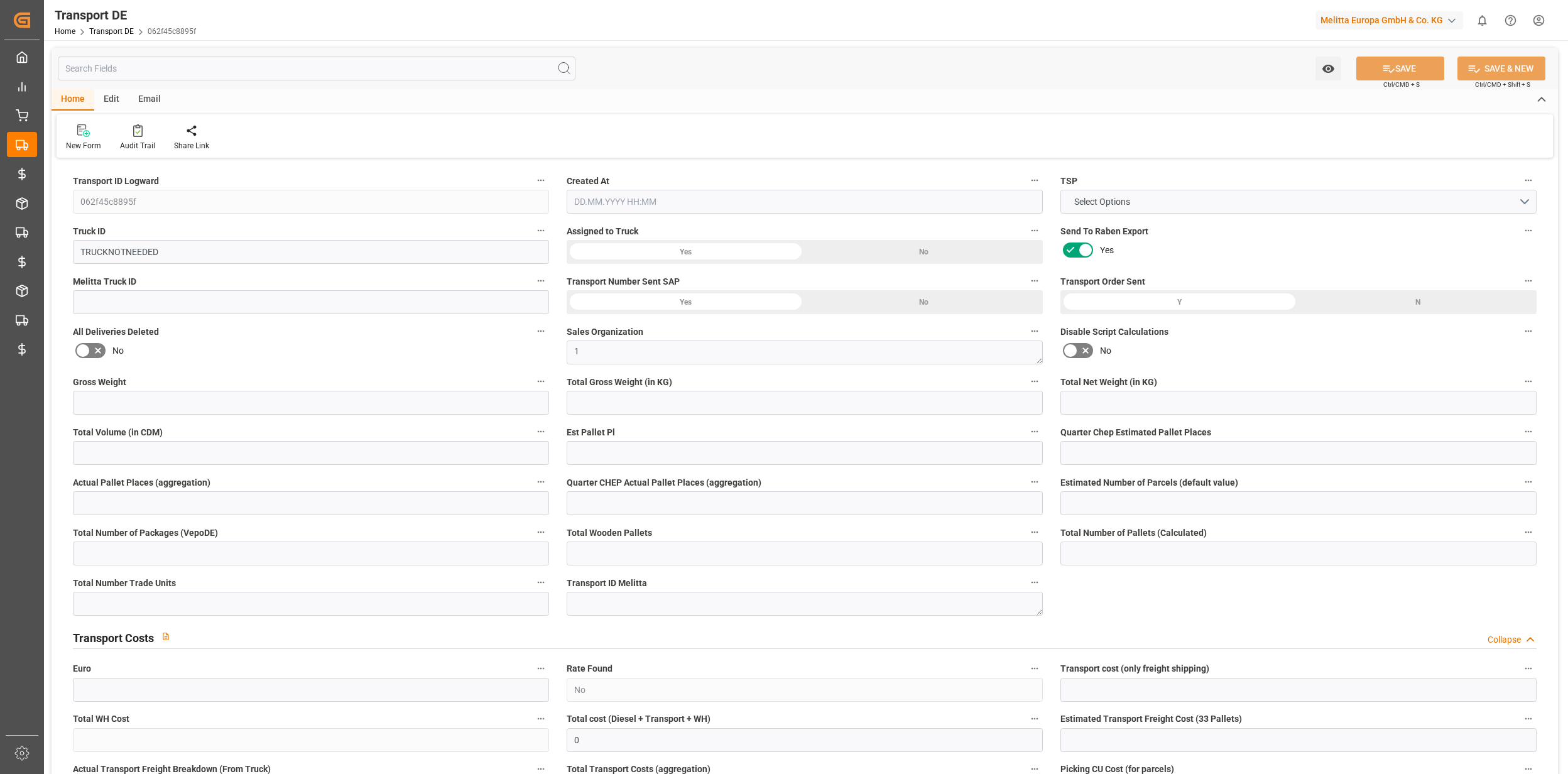
type input "0"
type input "15.09.2025 09:57"
type input "25.08.2025"
type input "[DATE]"
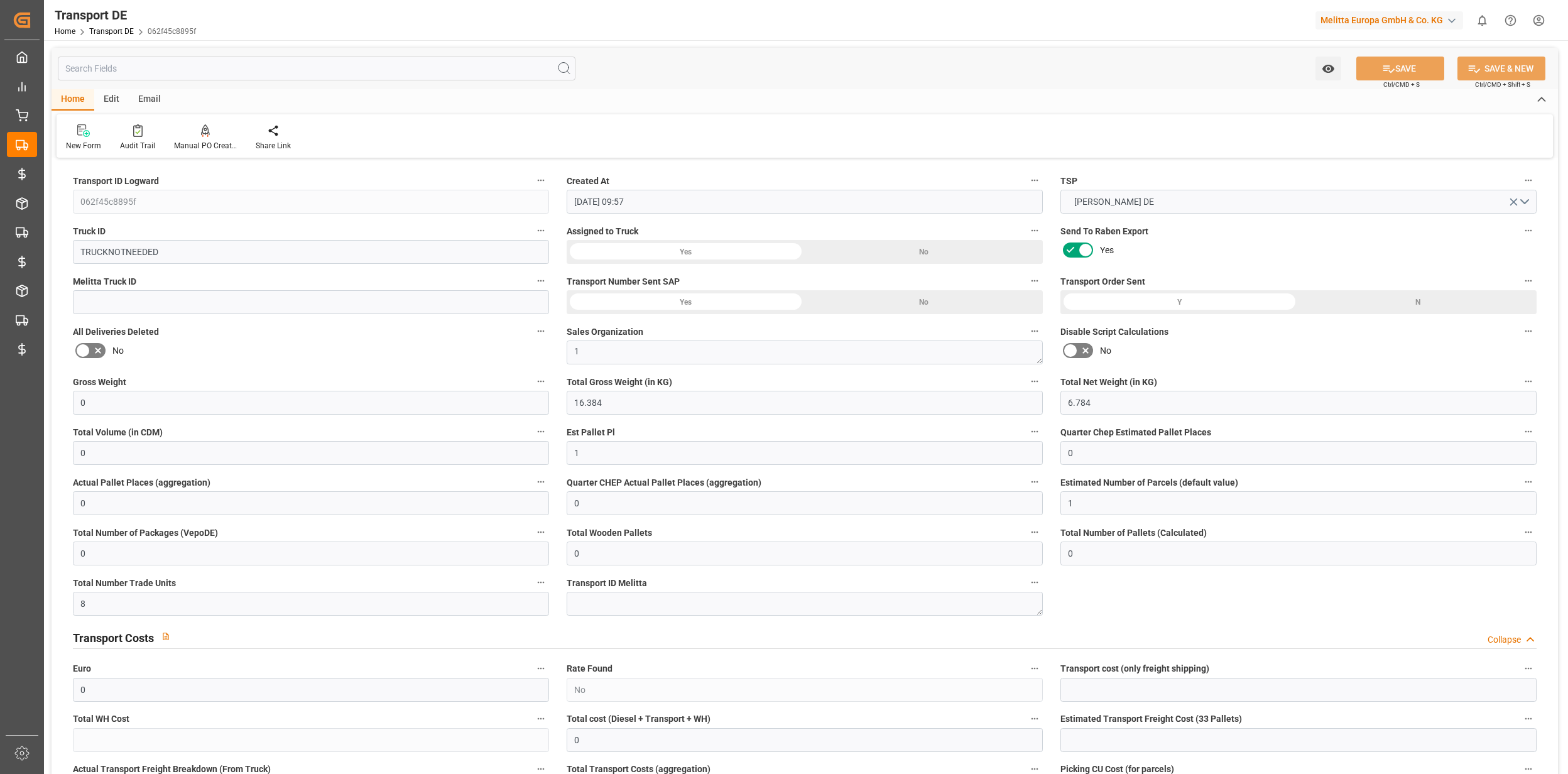
type input "25.08.2025"
type input "0"
type input "231.626"
type input "186.69"
type input "0"
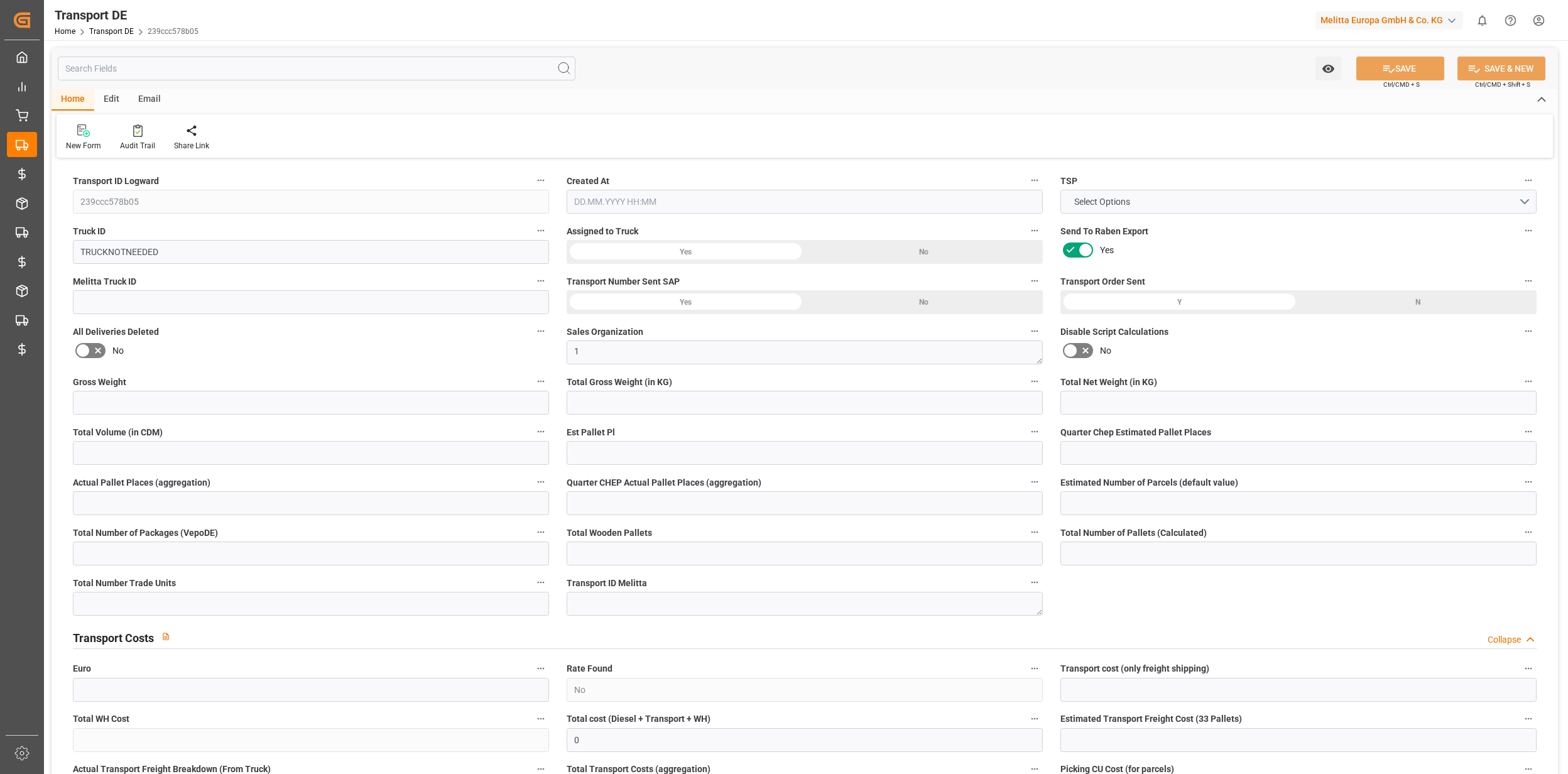
type input "1"
type input "0"
type input "2"
type input "0"
type input "1"
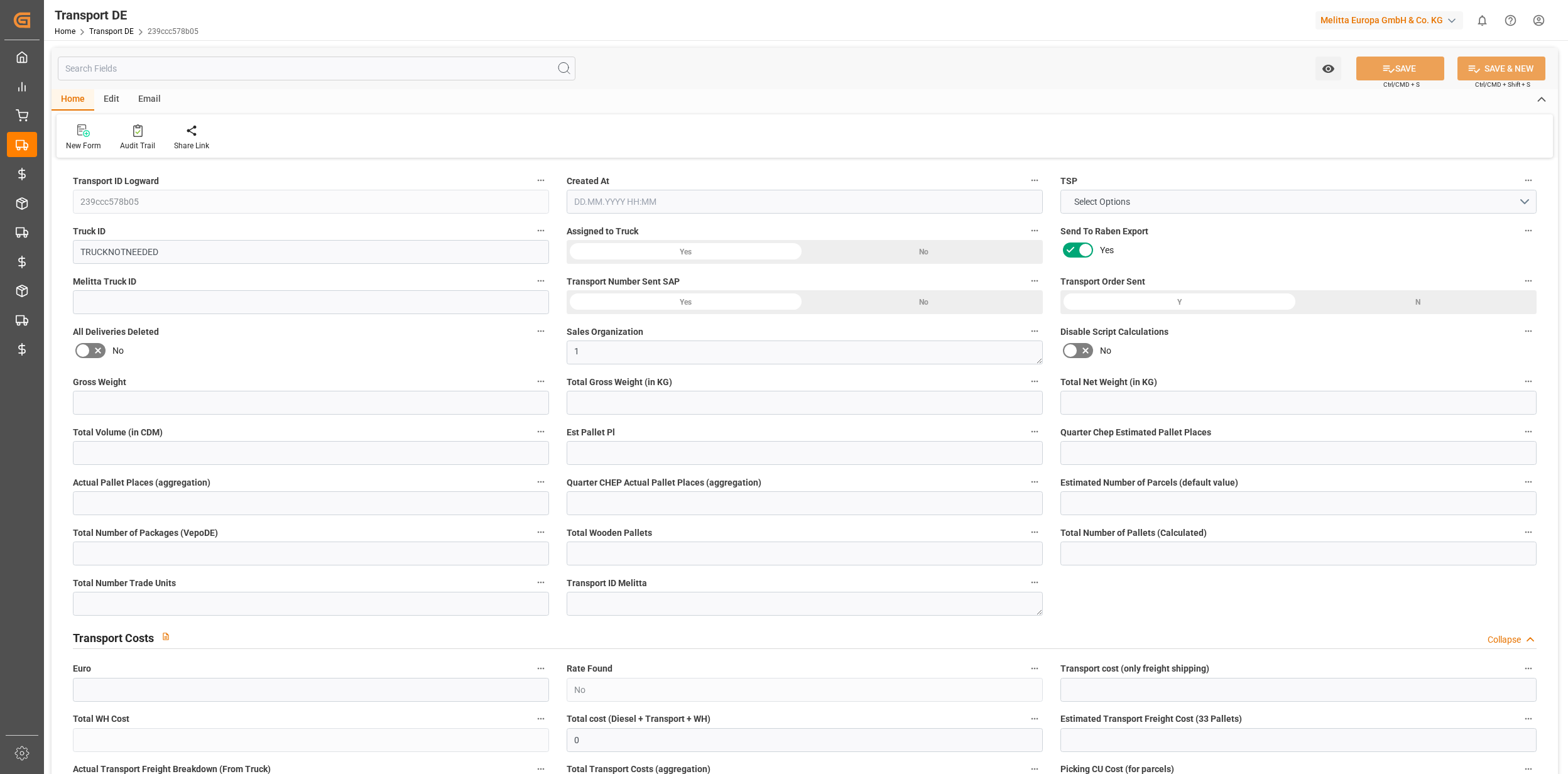
type input "0"
type input "55"
type input "0"
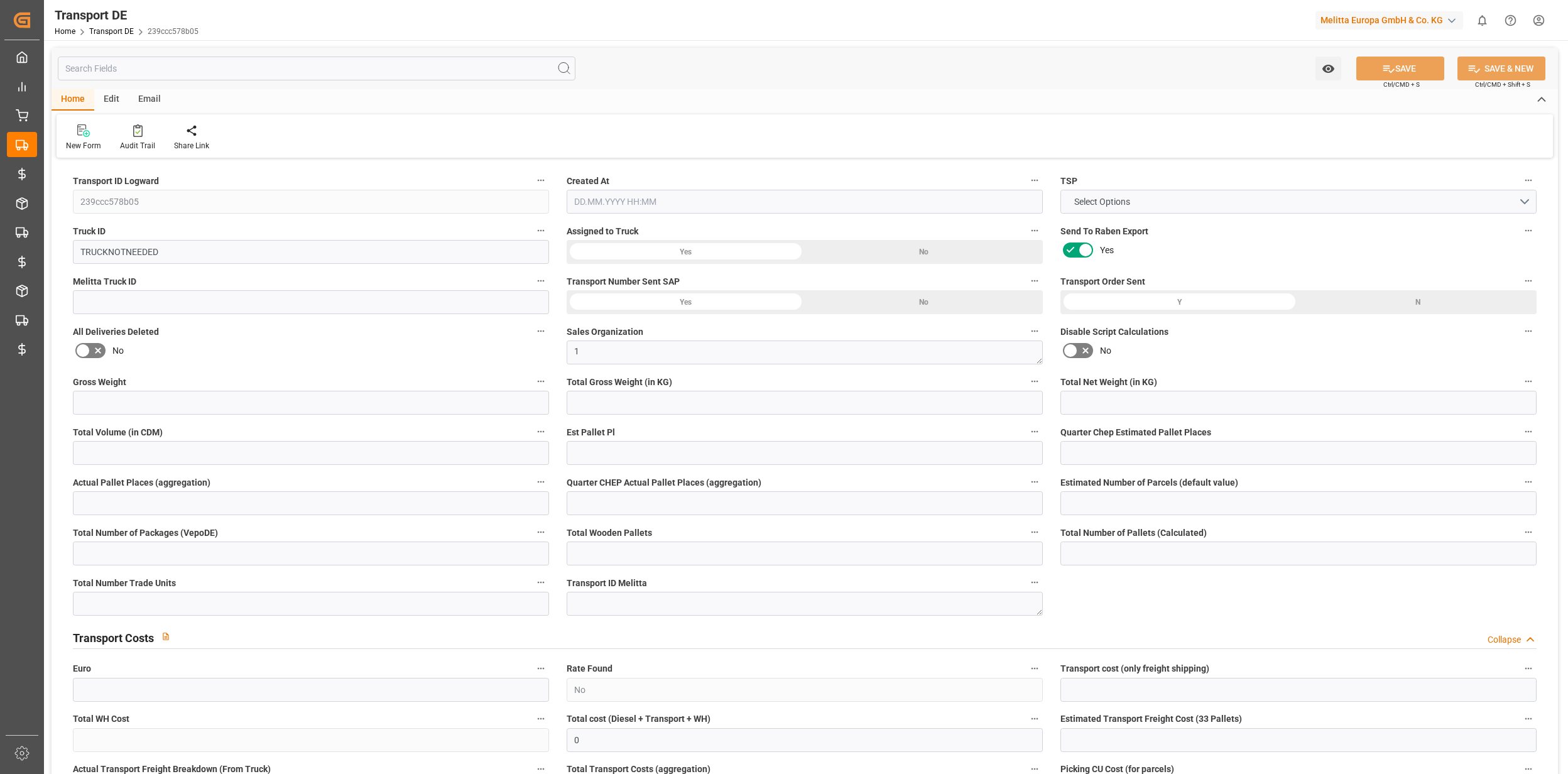
type input "0"
type input "99"
type input "0"
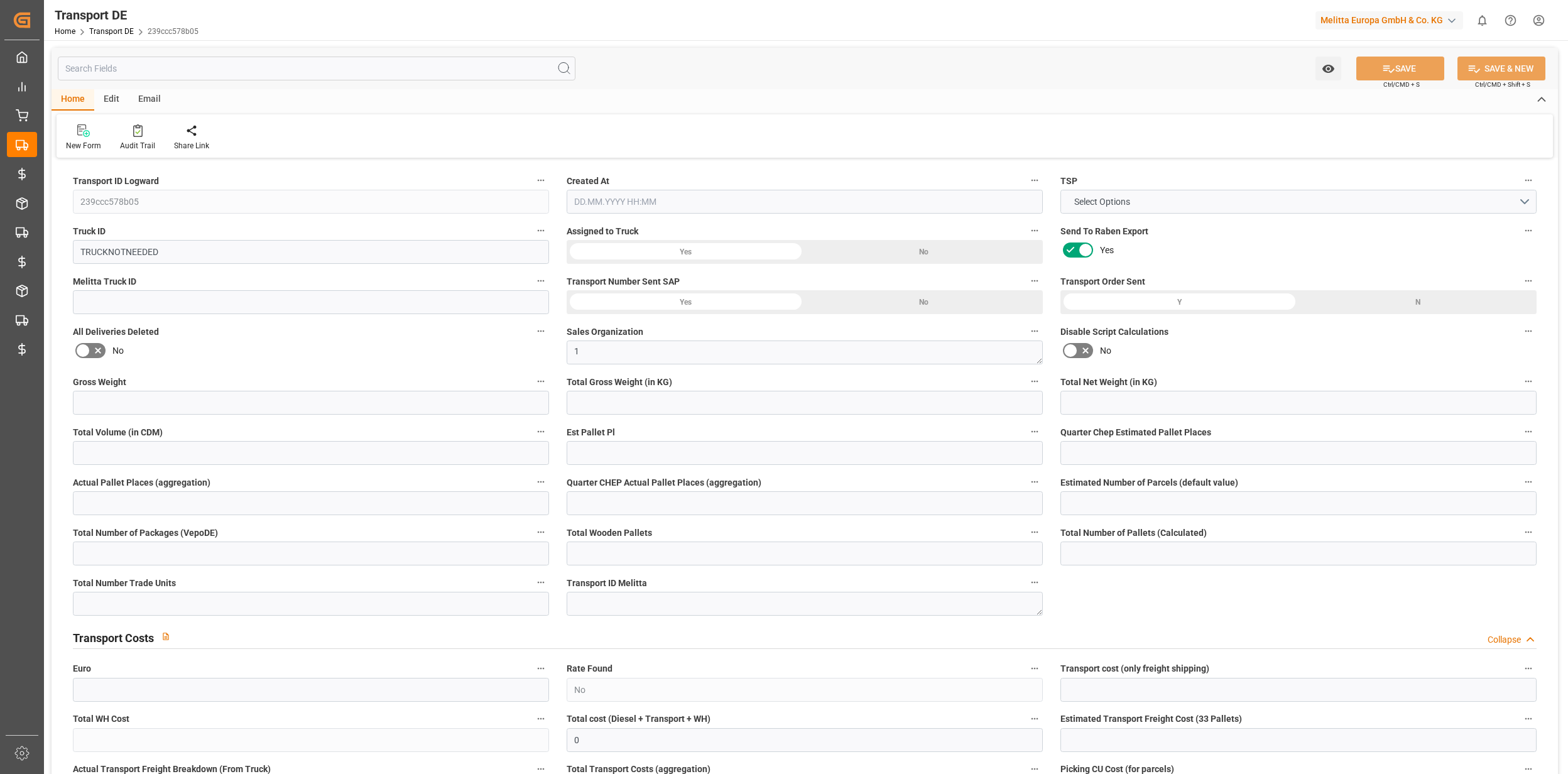
type input "0"
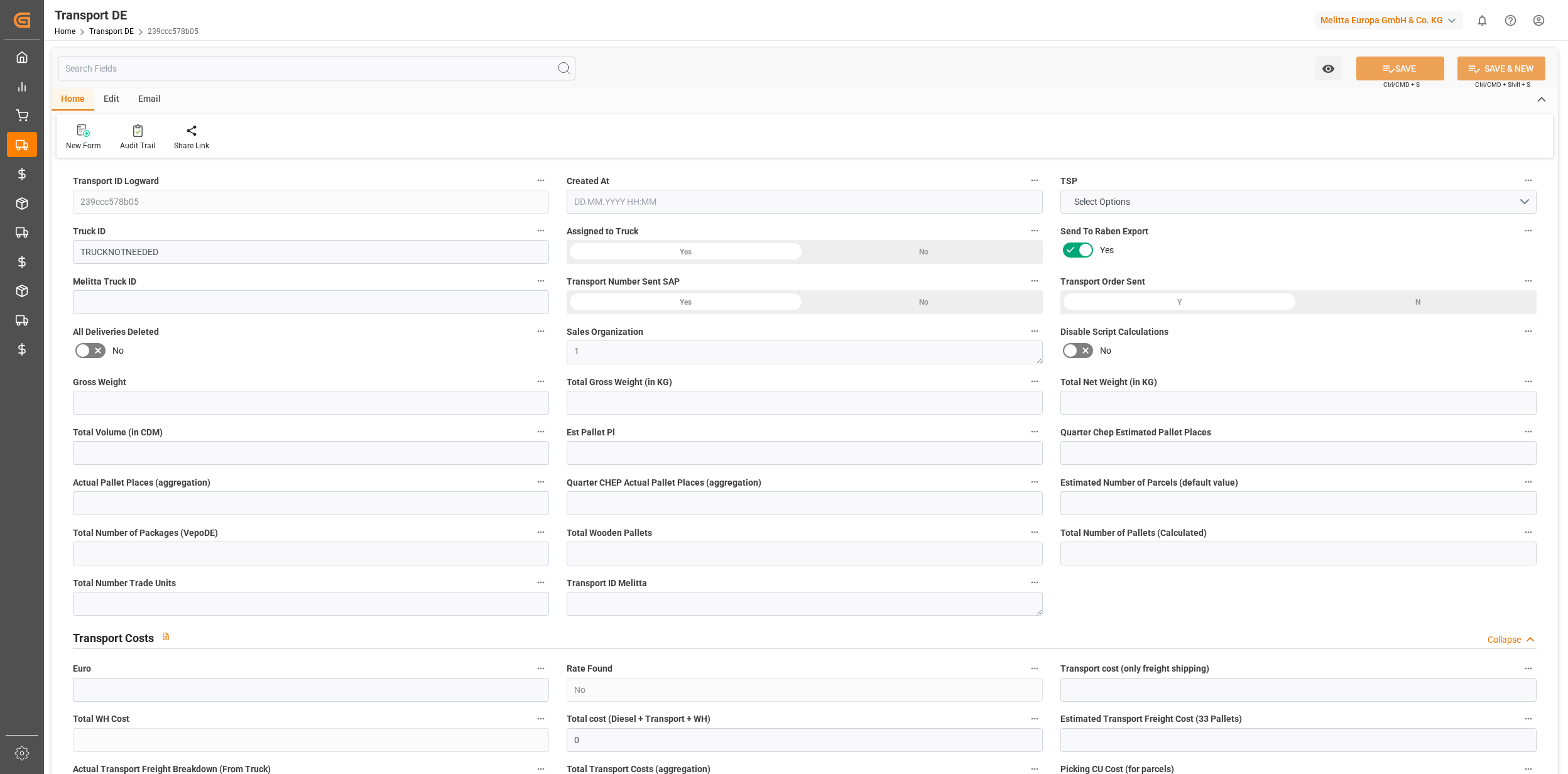
type input "0"
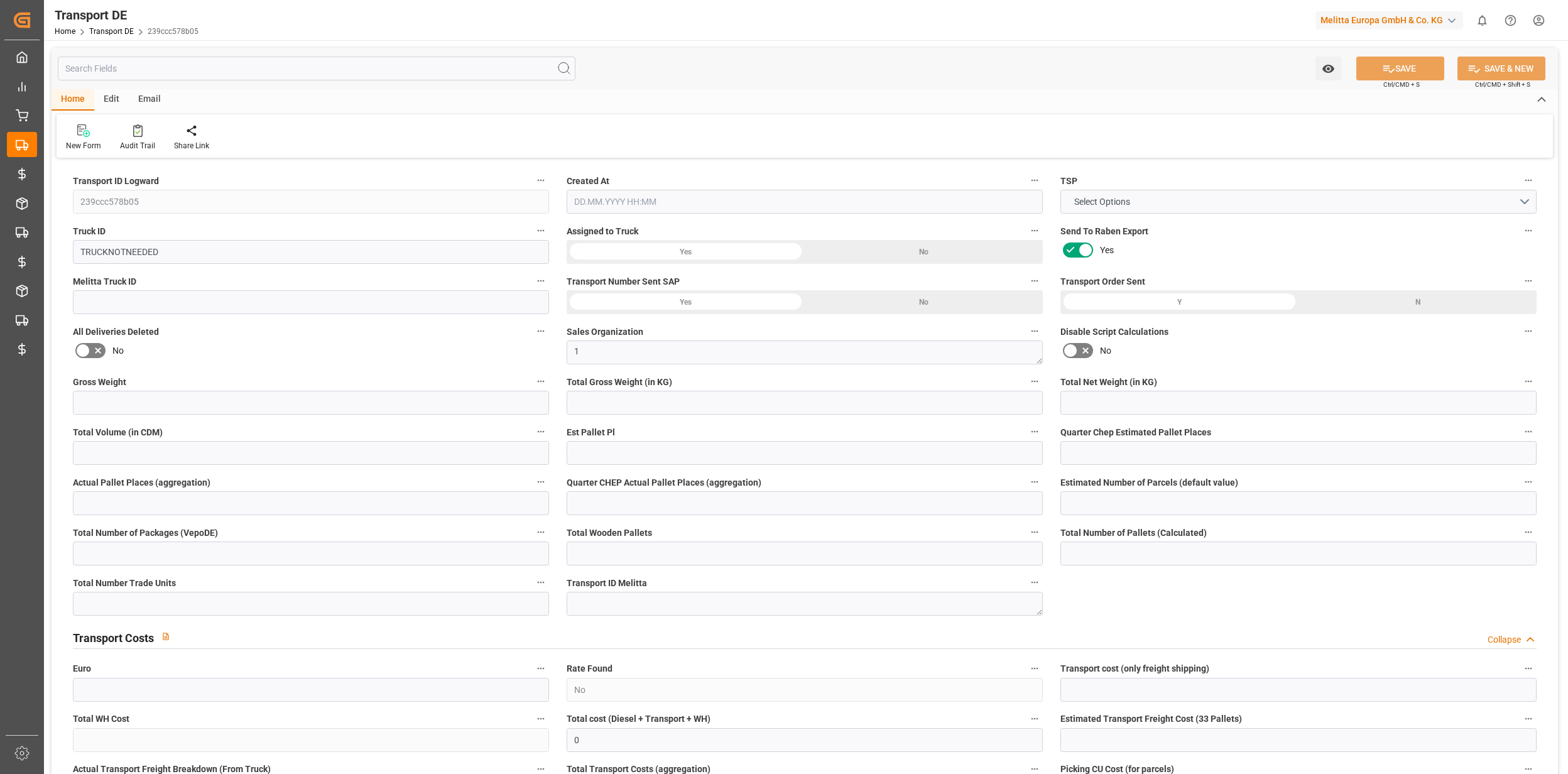
type input "0"
type input "231.626"
type input "2800"
type input "21"
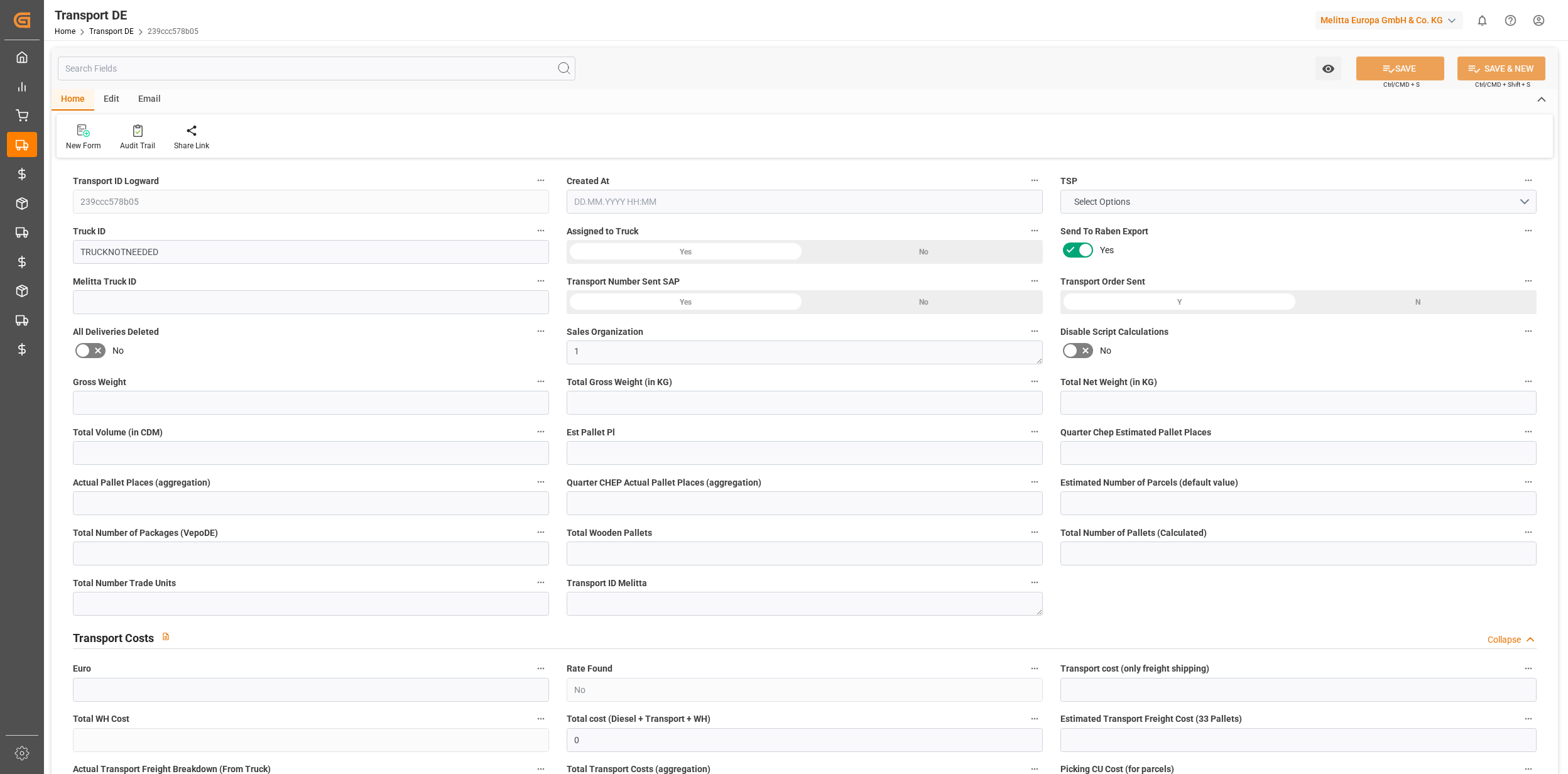
type input "80"
type input "0"
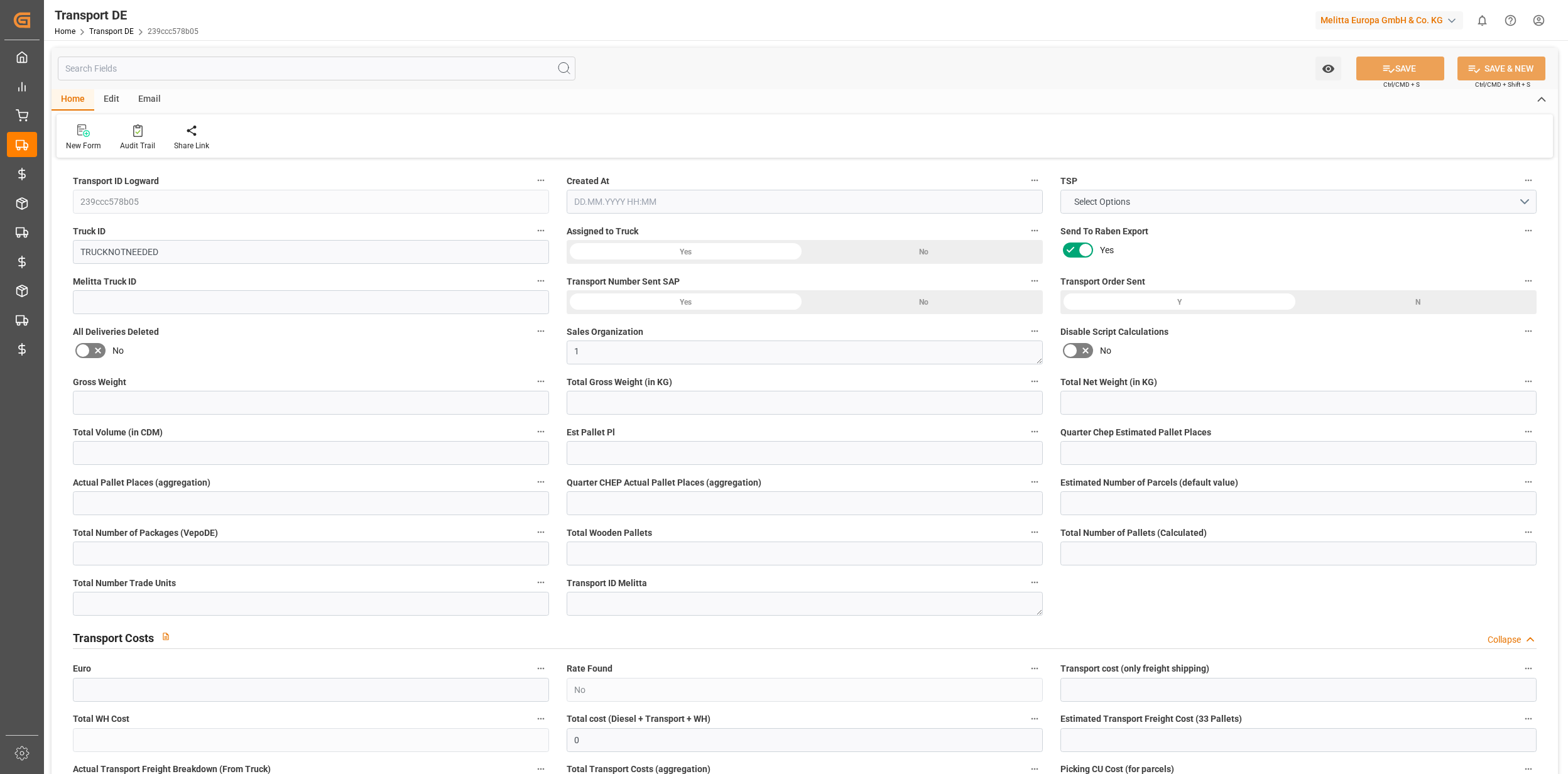
type input "0"
type input "1"
type input "0"
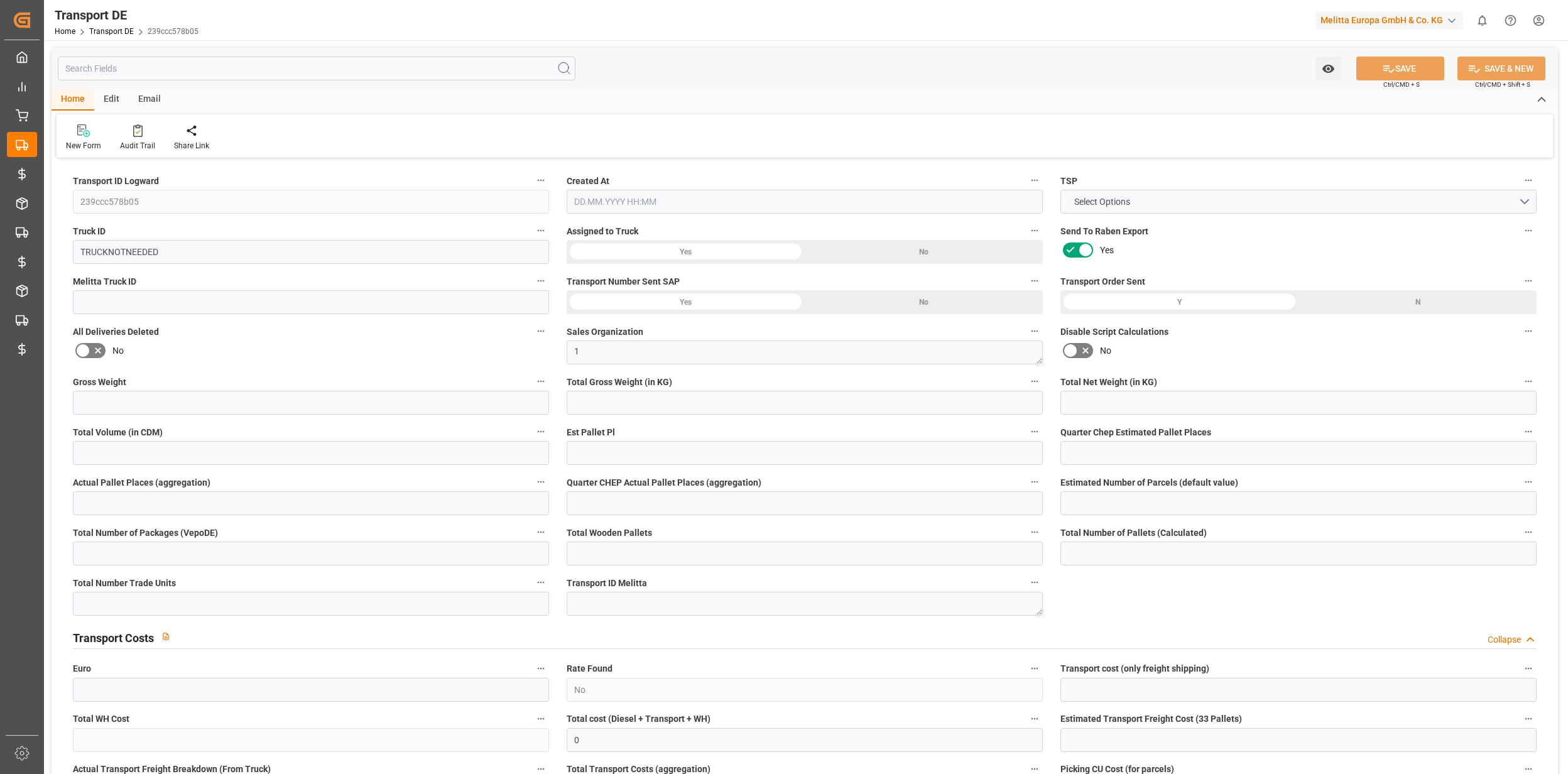
type input "55"
type input "0"
type input "[DATE] 09:59"
type input "[DATE]"
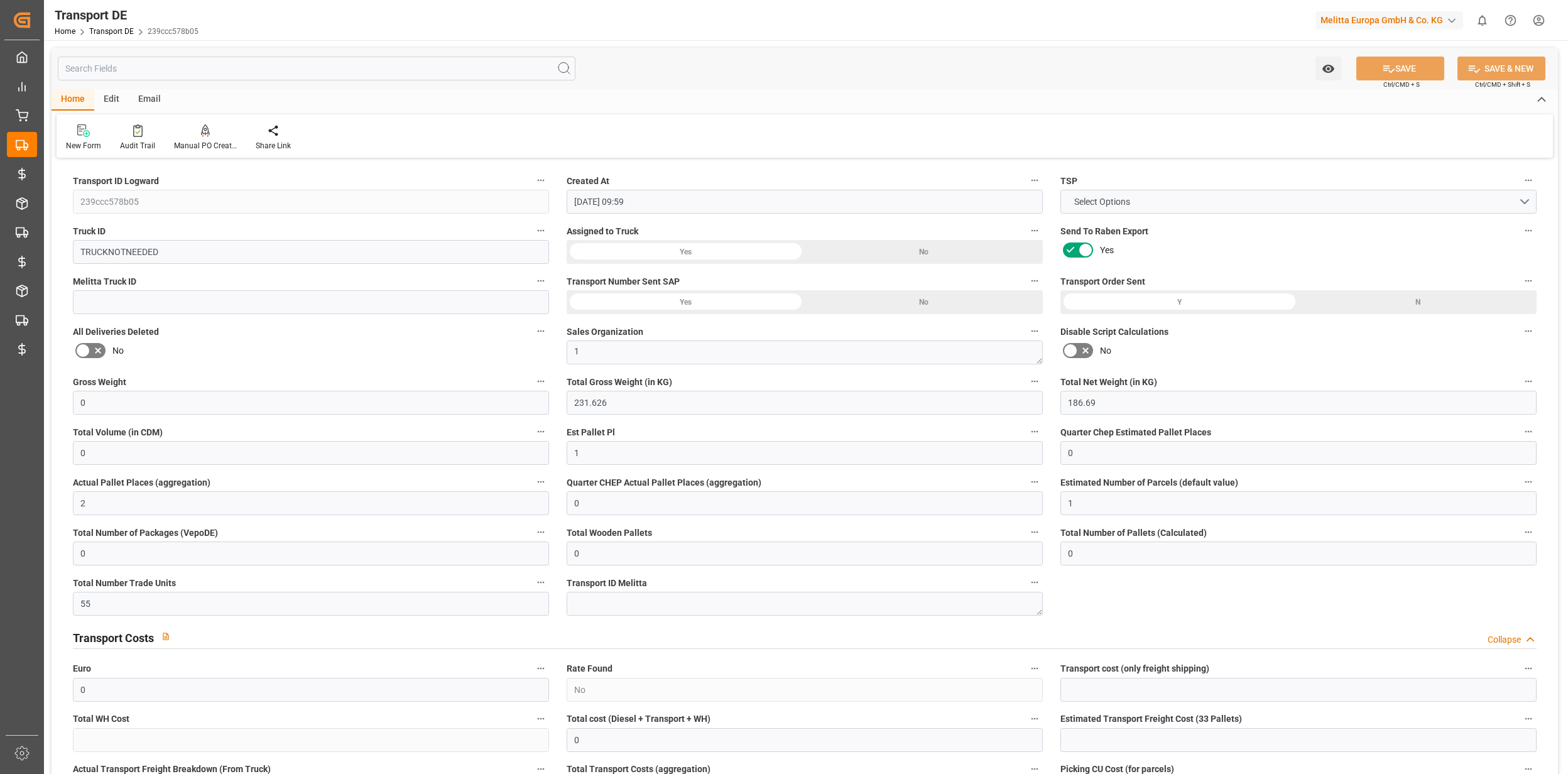
type input "[DATE]"
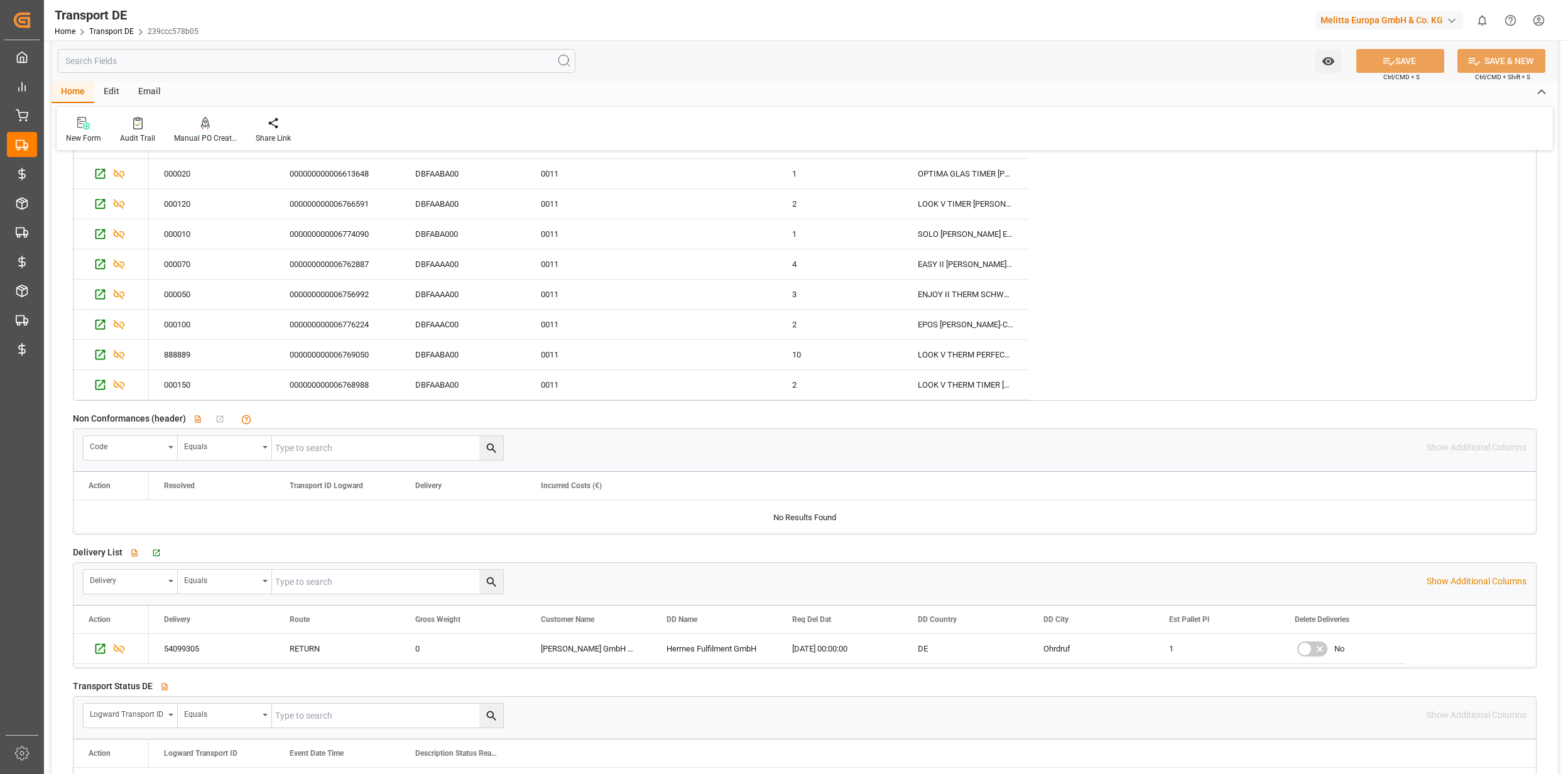
scroll to position [2177, 0]
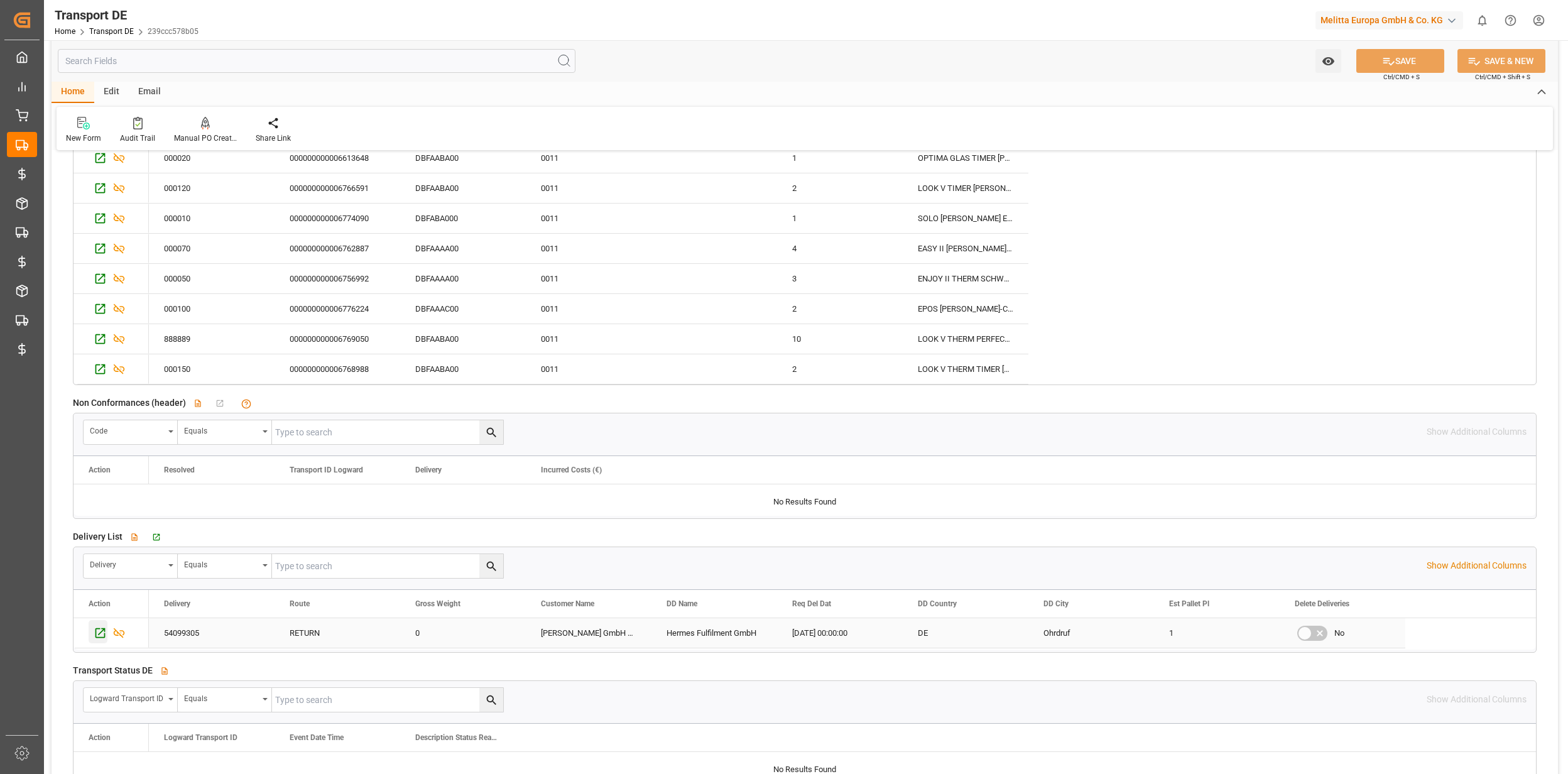
click at [101, 640] on icon "Press SPACE to select this row." at bounding box center [100, 633] width 13 height 13
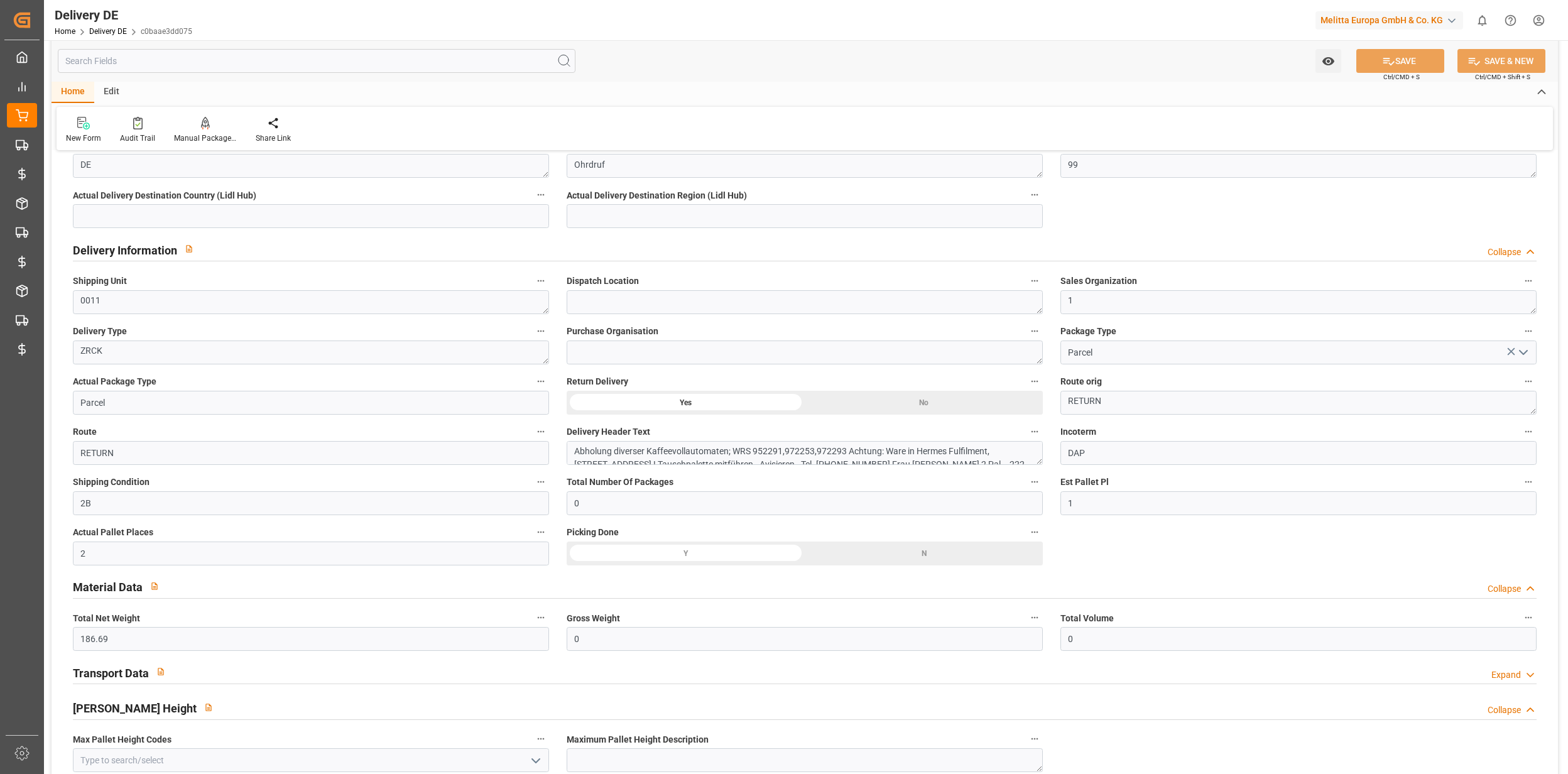
scroll to position [503, 0]
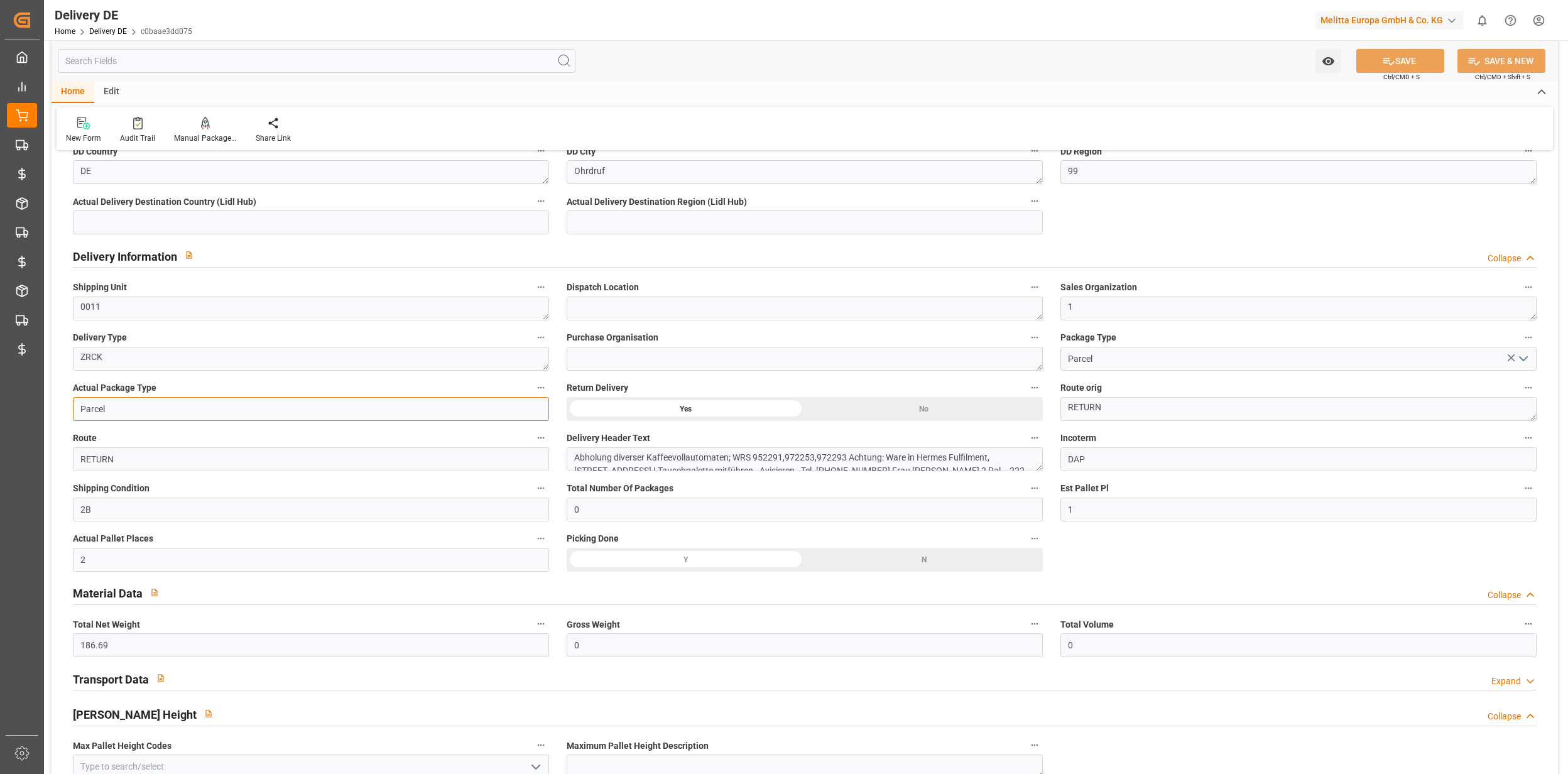
click at [109, 408] on input "Parcel" at bounding box center [311, 409] width 477 height 24
type input "Pallet"
click at [1396, 63] on button "SAVE" at bounding box center [1401, 61] width 88 height 24
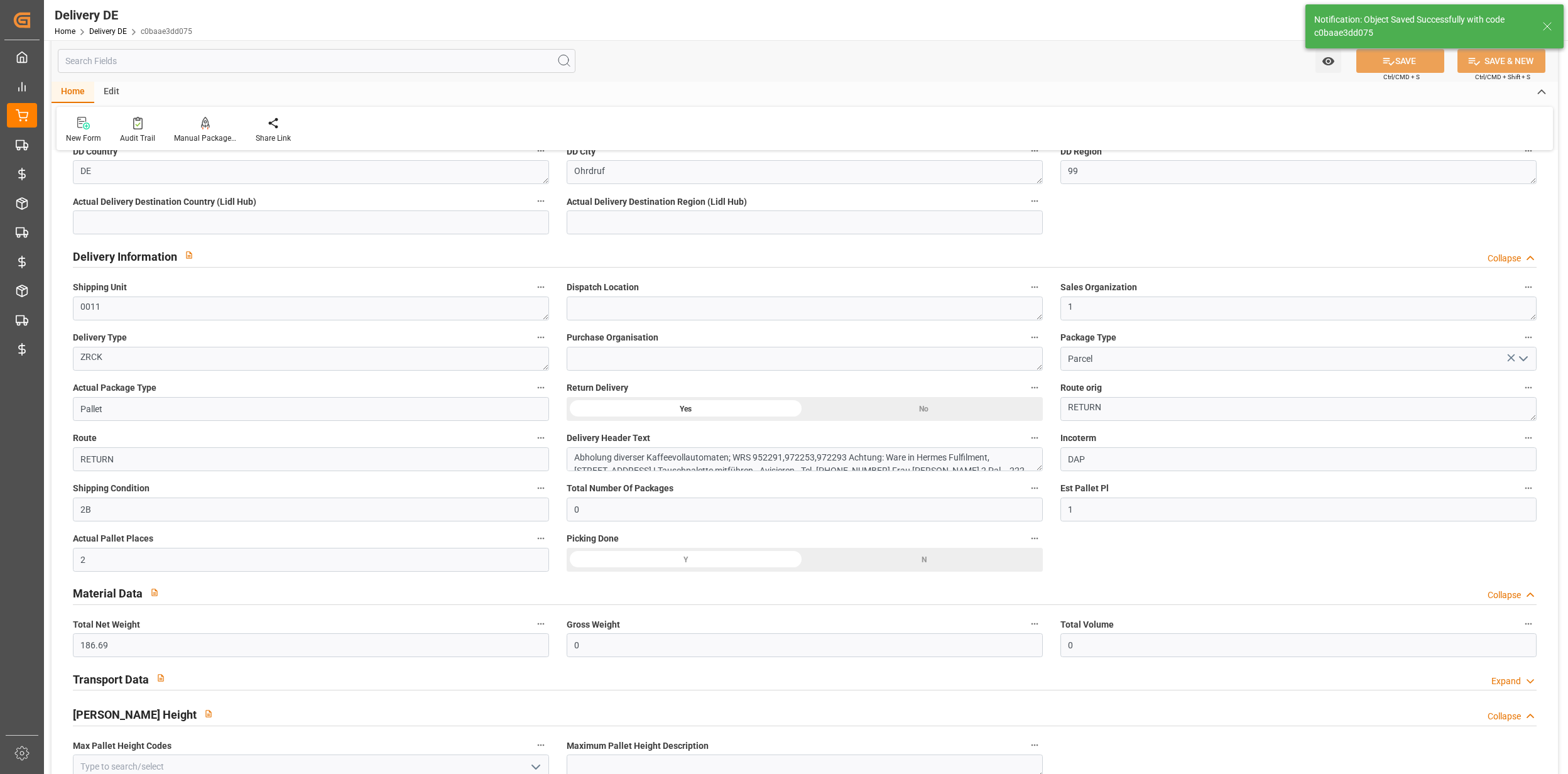
type input "0000058281"
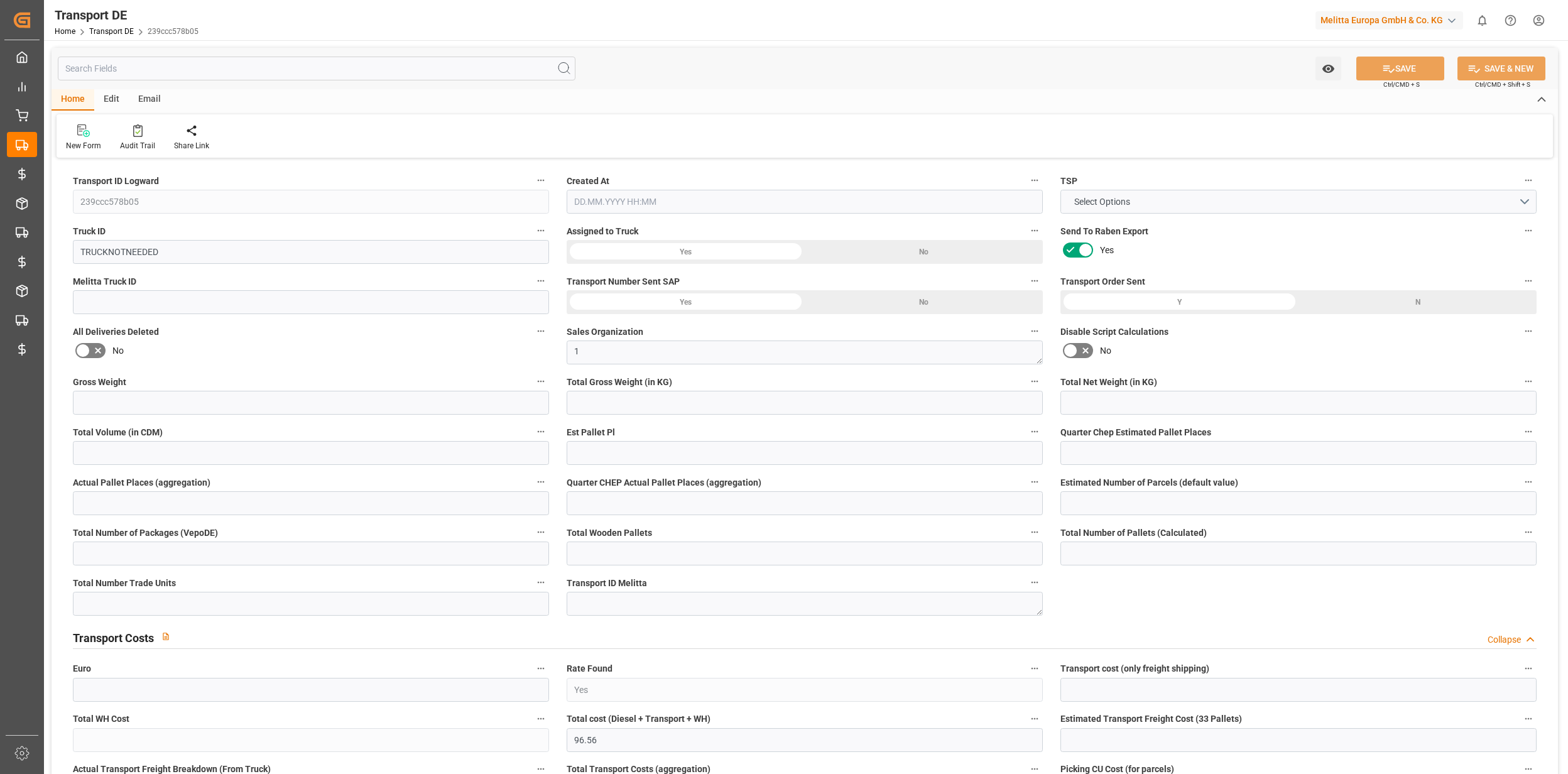
type input "0"
type input "231.626"
type input "186.69"
type input "0"
type input "1"
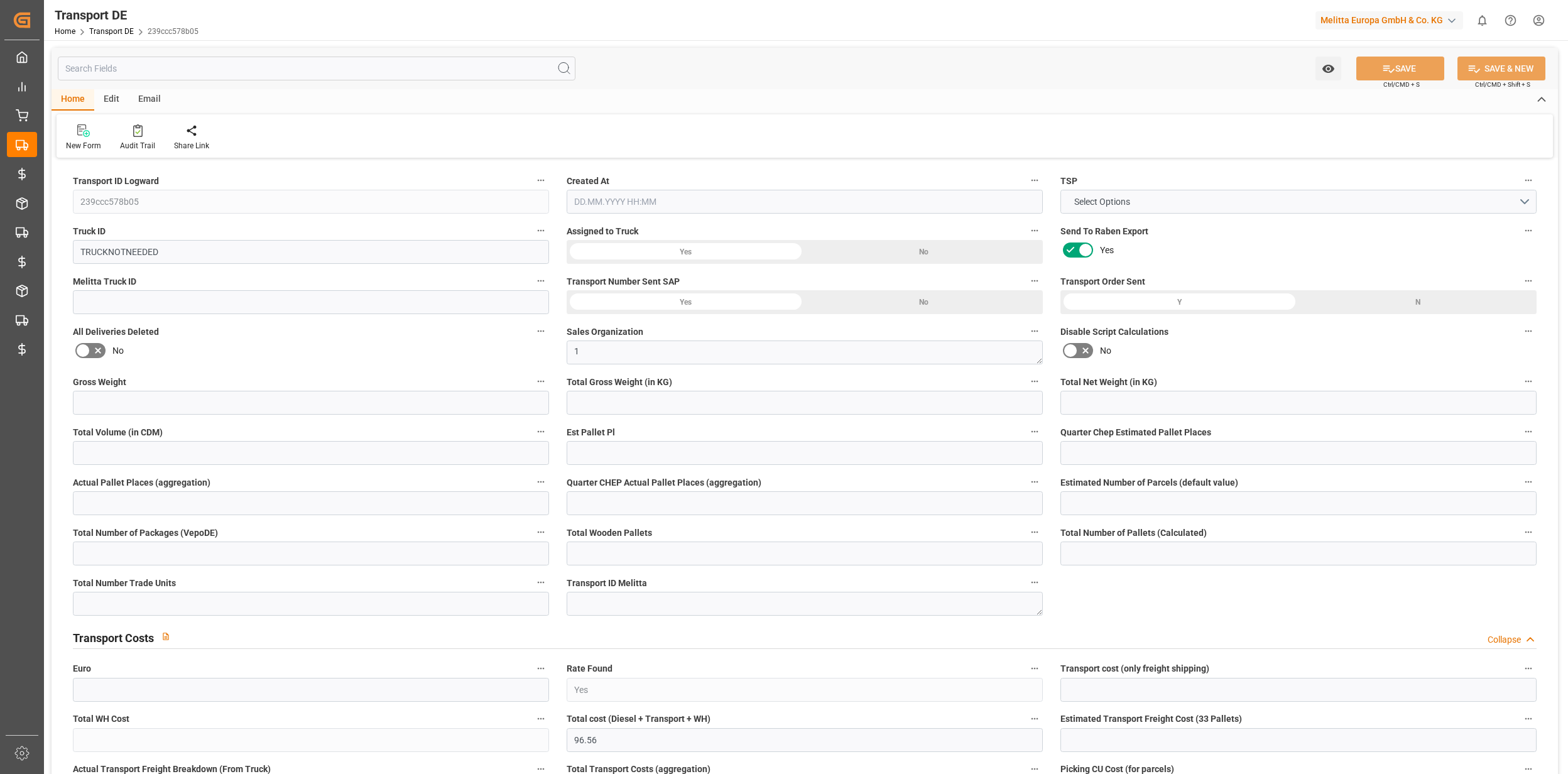
type input "0"
type input "2"
type input "0"
type input "1"
type input "0"
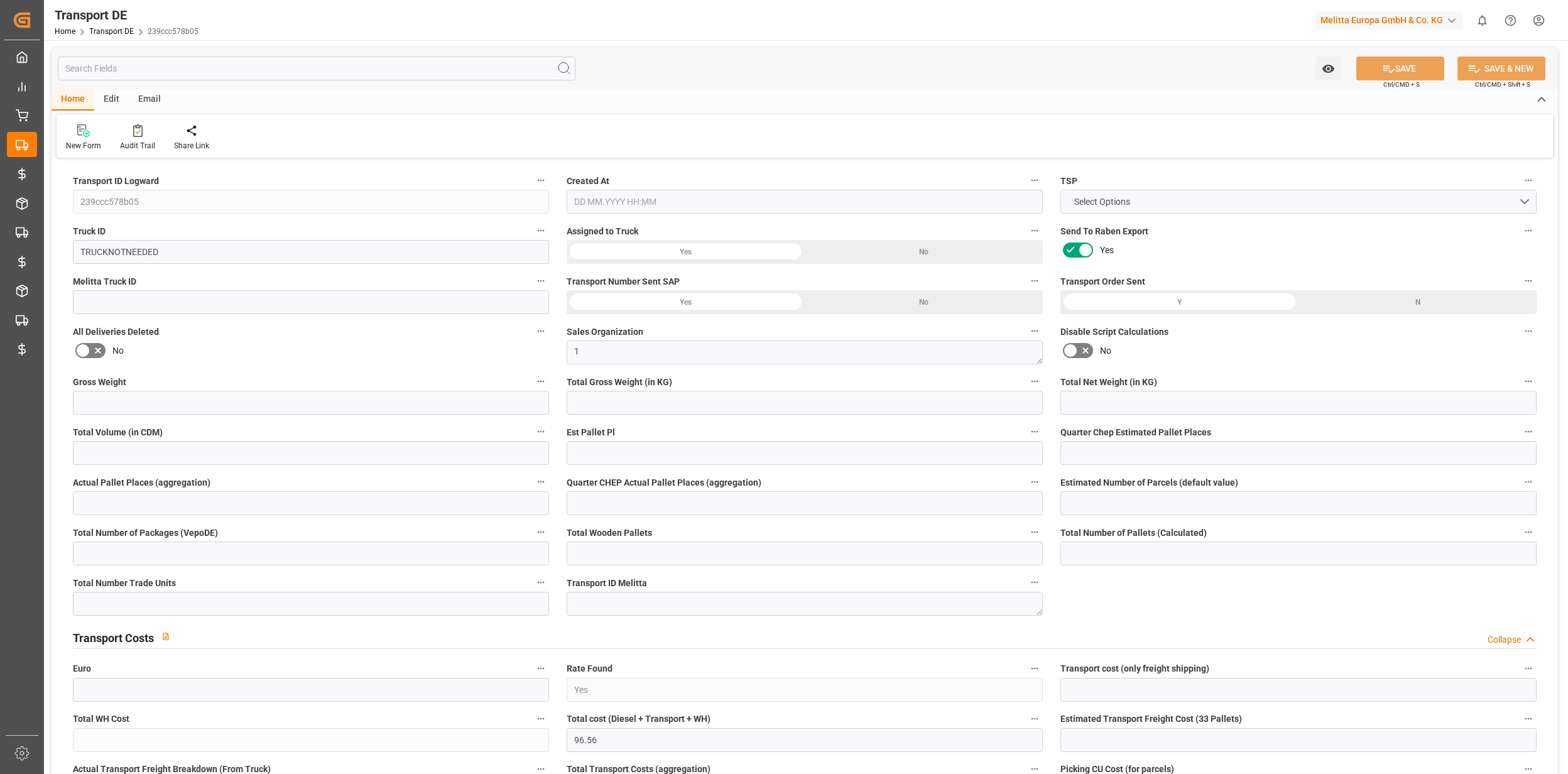
type input "0"
type input "55"
type input "0"
type input "96.56"
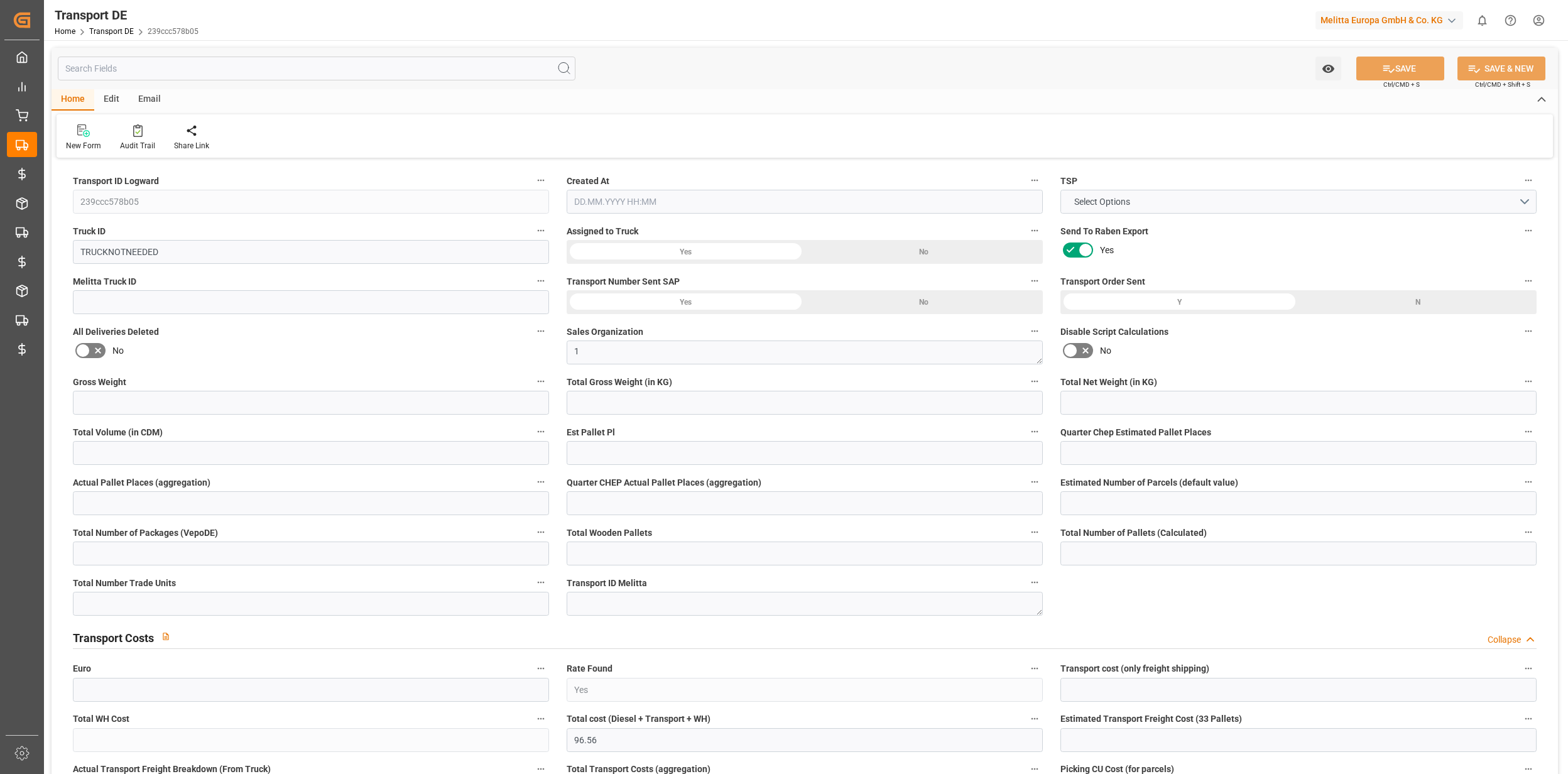
type input "96.56"
type input "99"
type input "0"
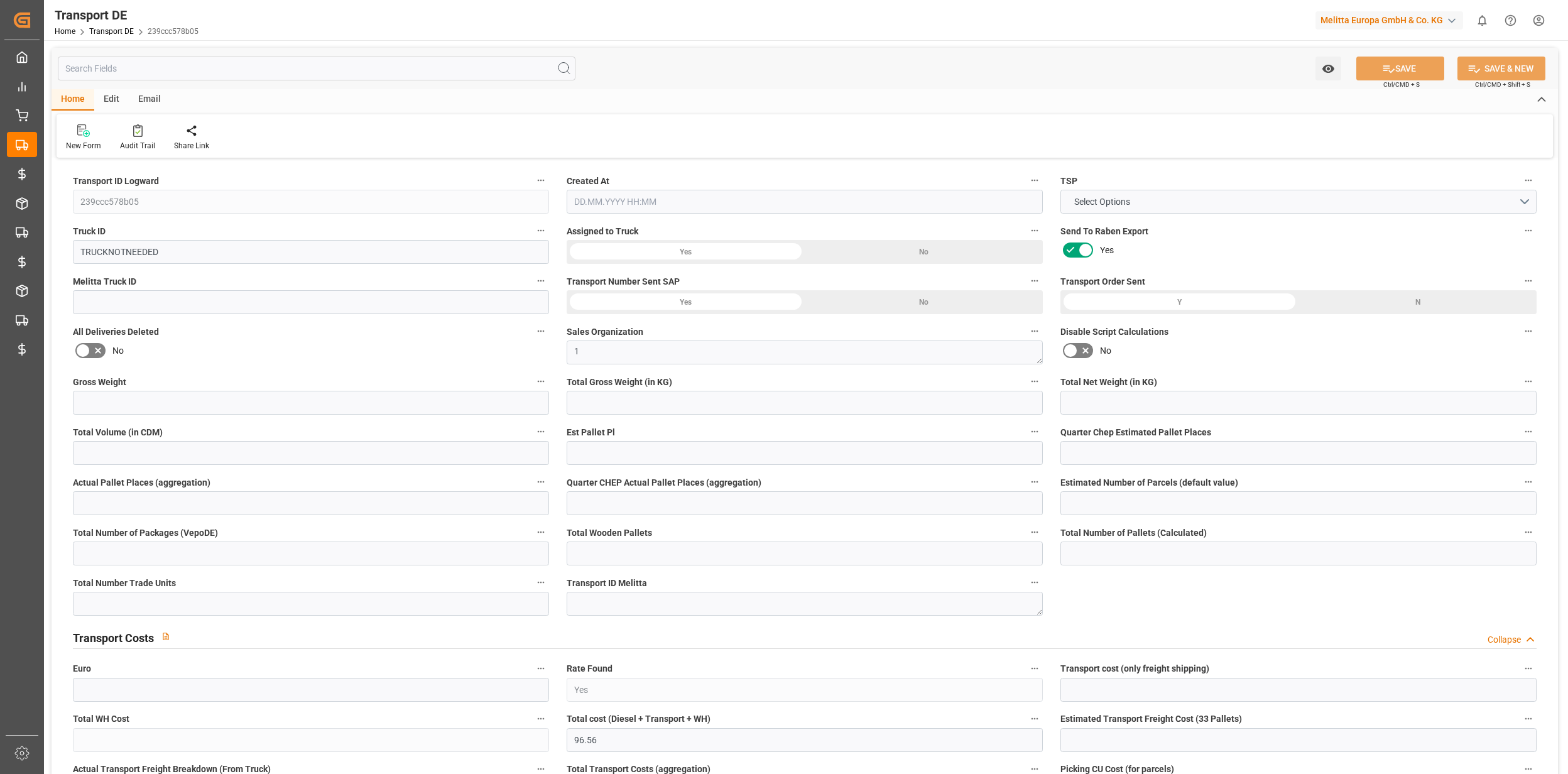
type input "0"
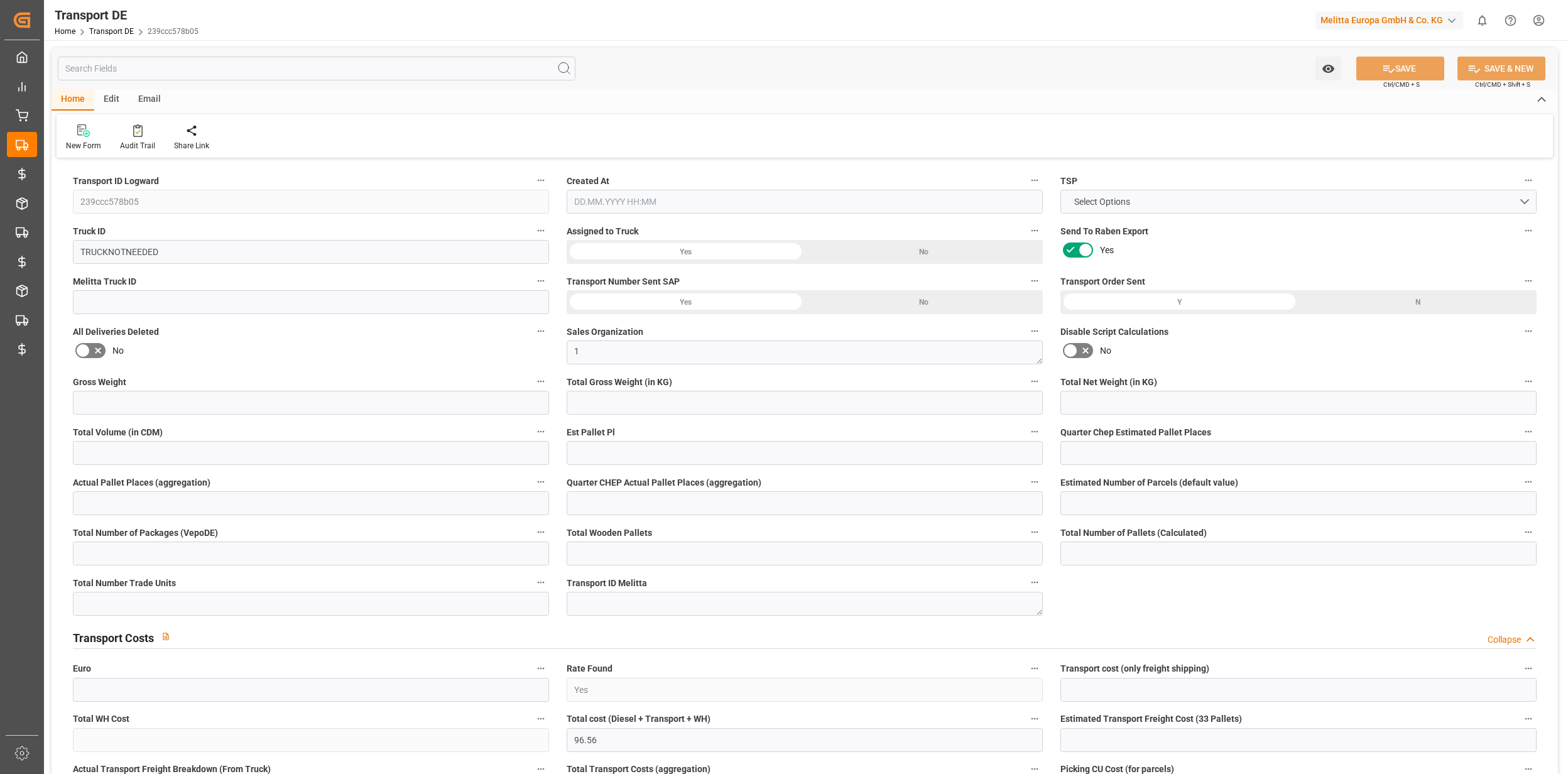
type input "0"
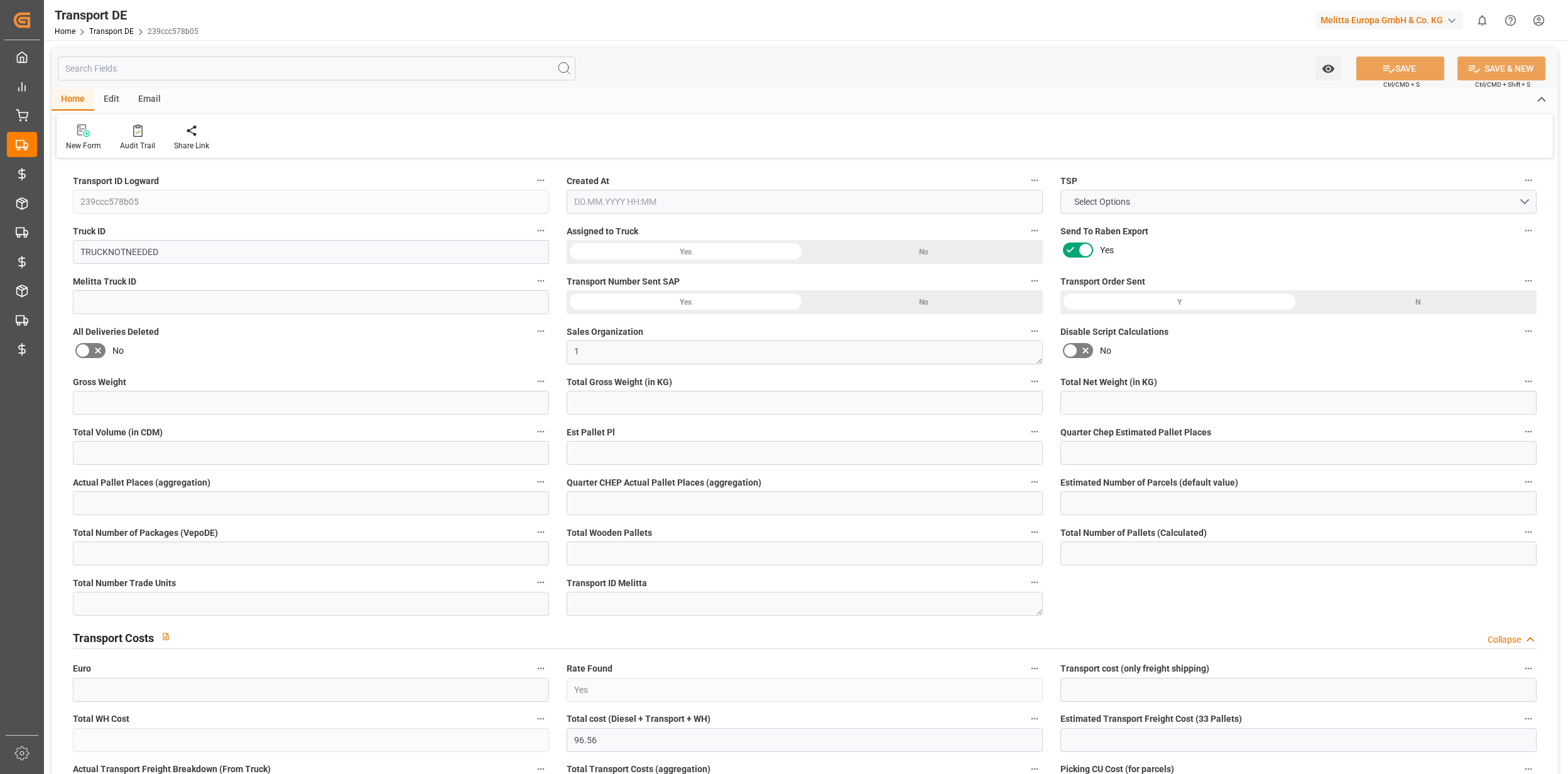
type input "0"
type input "231.626"
type input "2800"
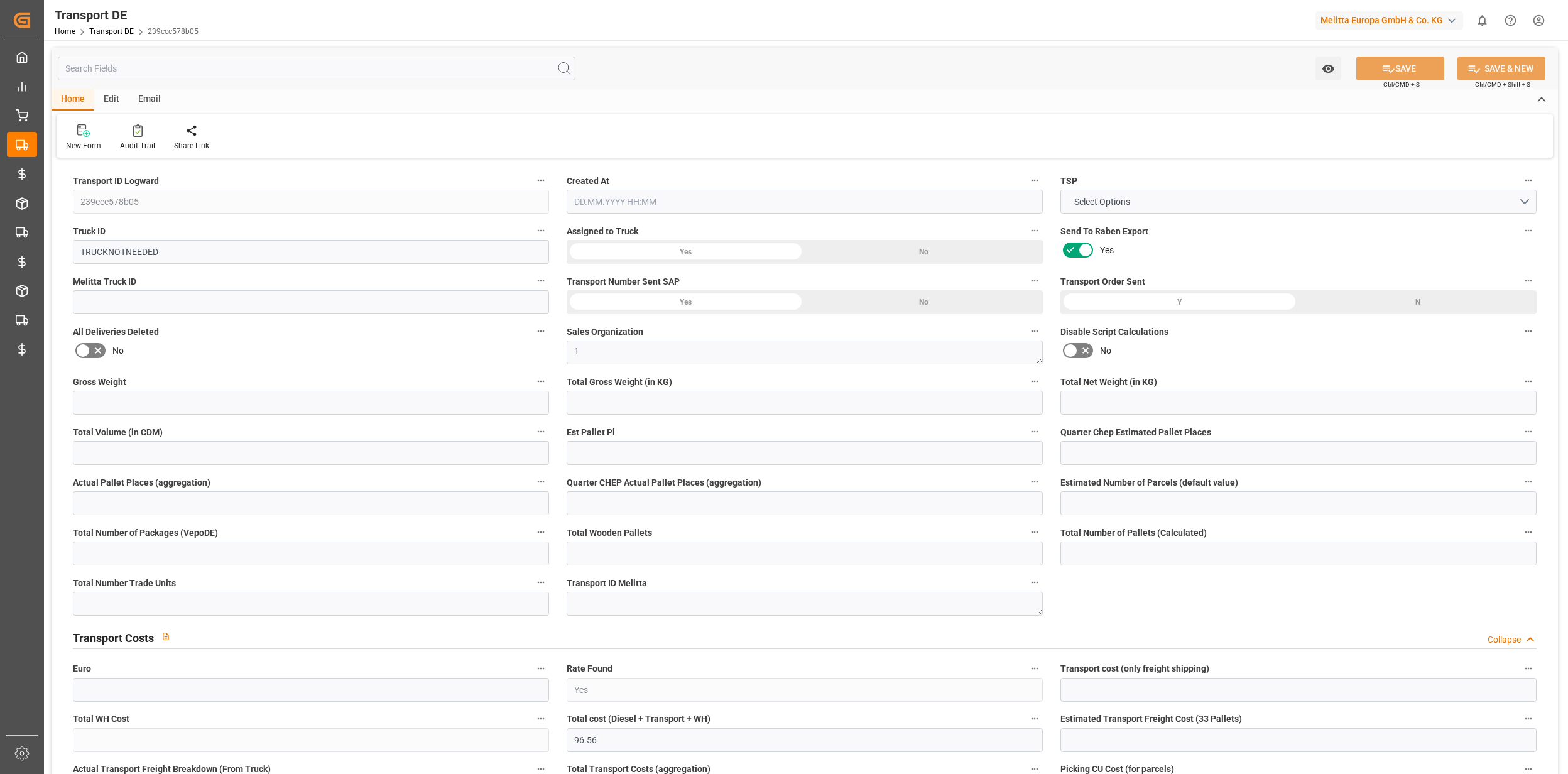
type input "21"
type input "80"
type input "0"
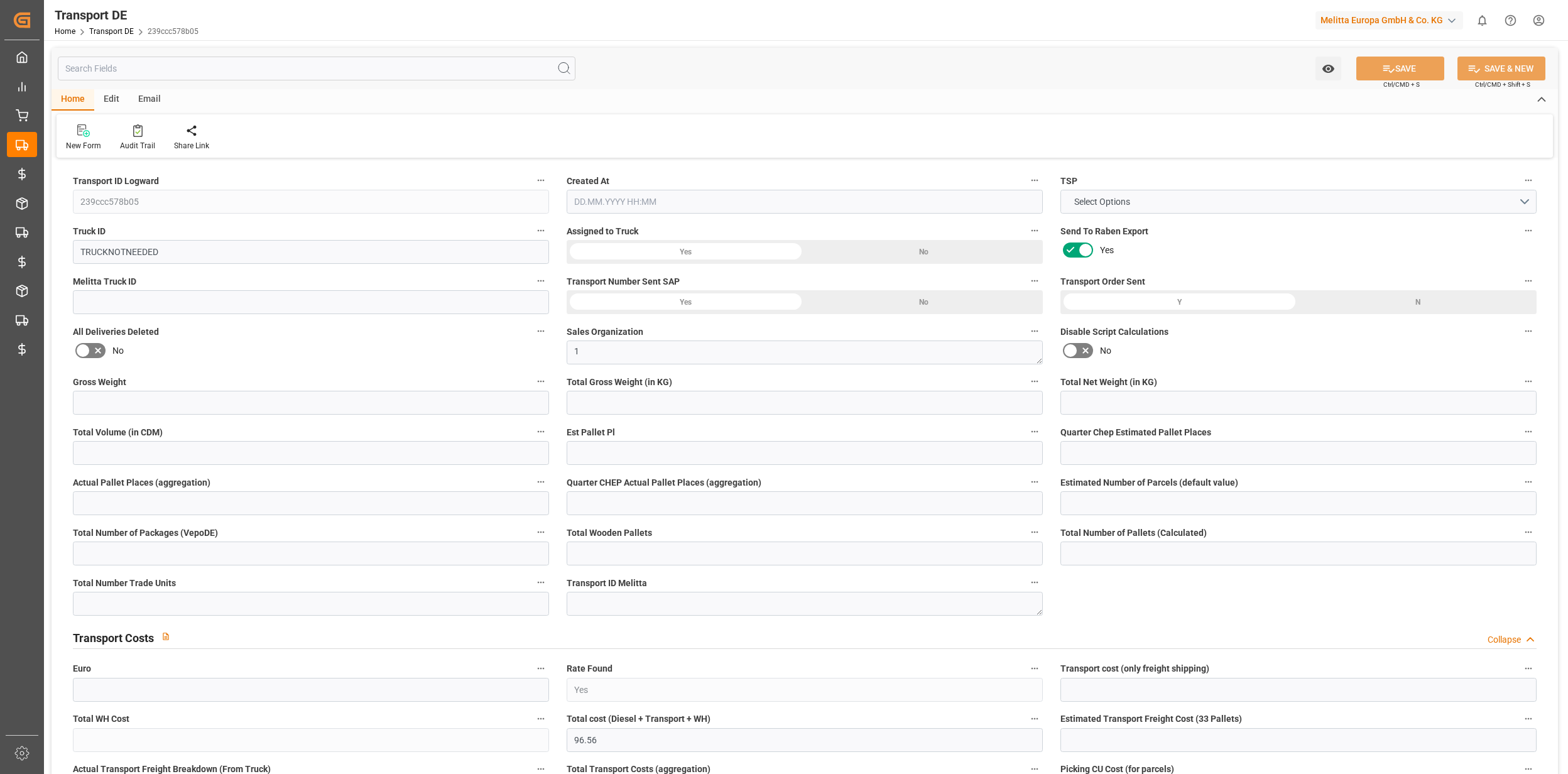
type input "0"
type input "1"
type input "0"
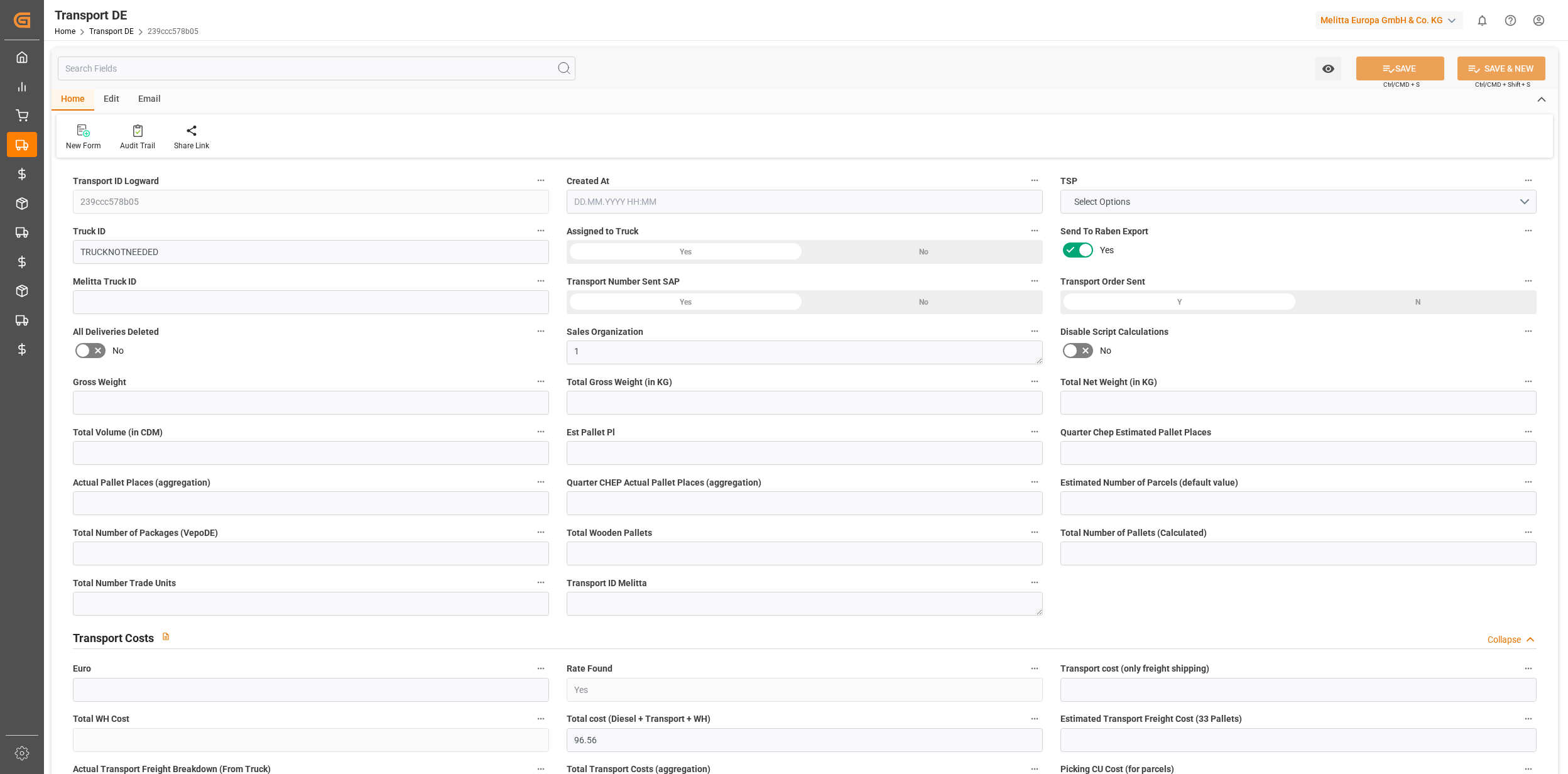
type input "0"
type input "55"
type input "96.56"
type input "[DATE] 09:59"
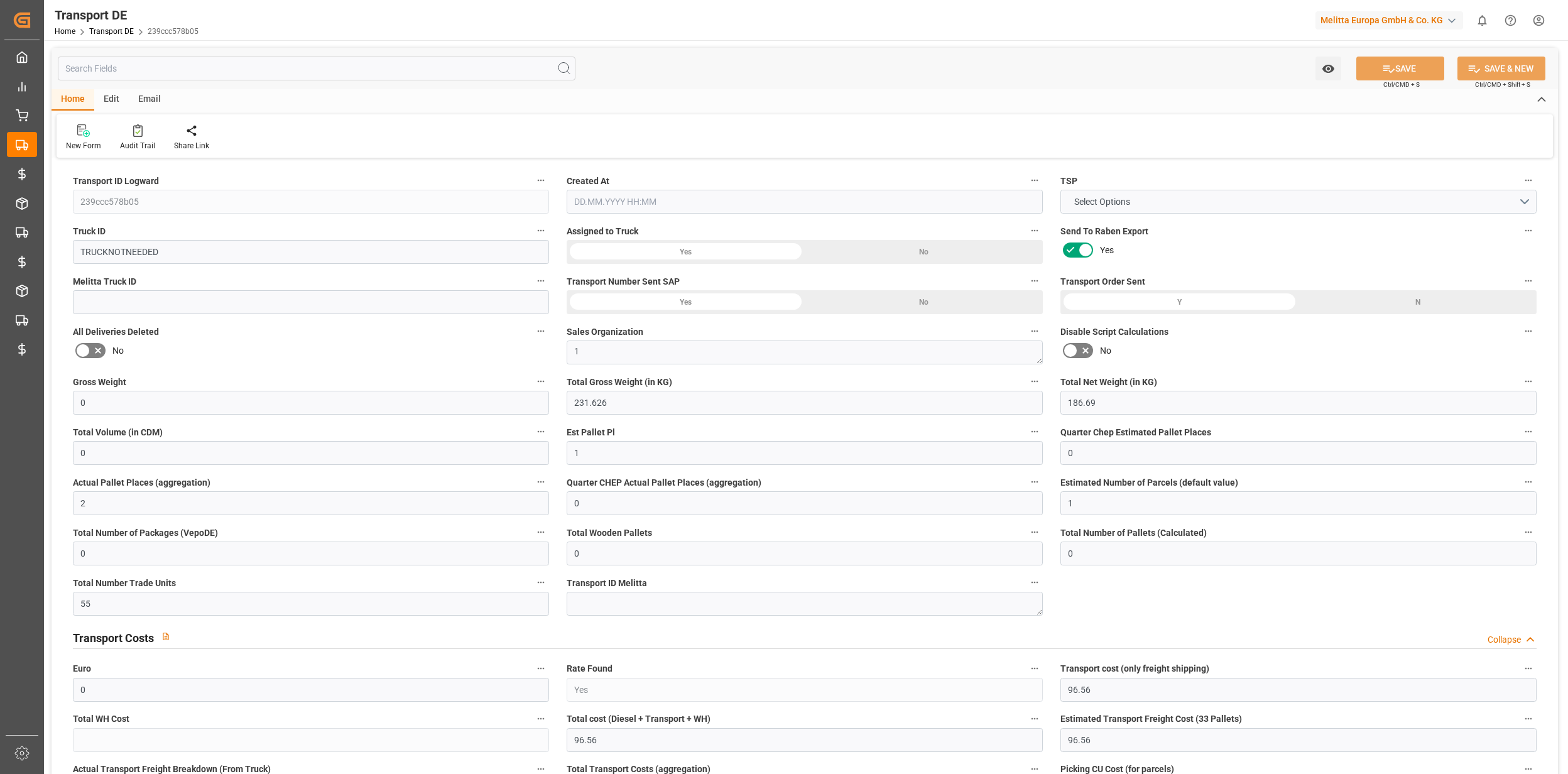
type input "29.08.2025"
type input "[DATE]"
type input "29.08.2025"
type input "0"
type input "171.833"
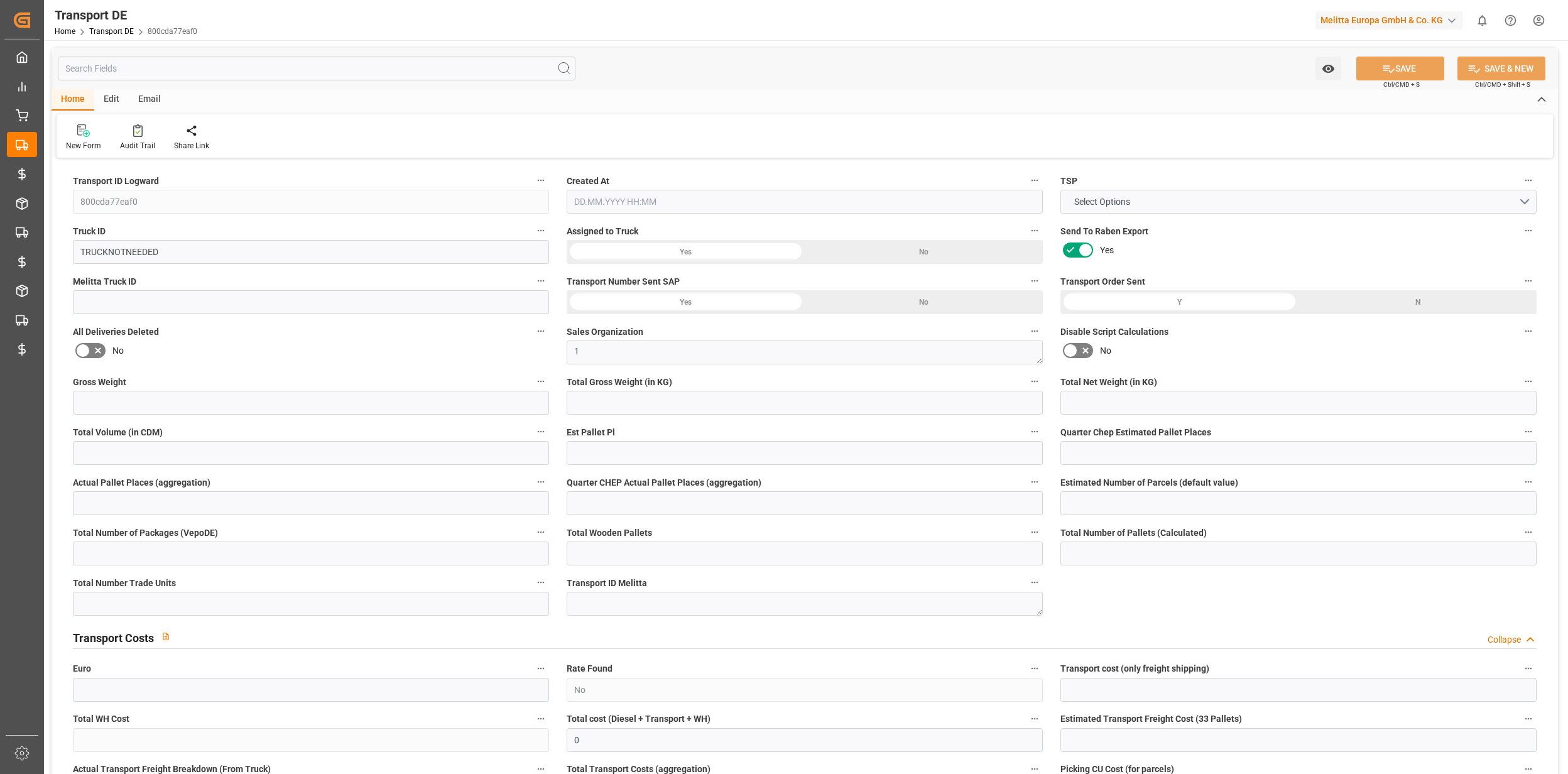
type input "136.898"
type input "0"
type input "1"
type input "0"
type input "1"
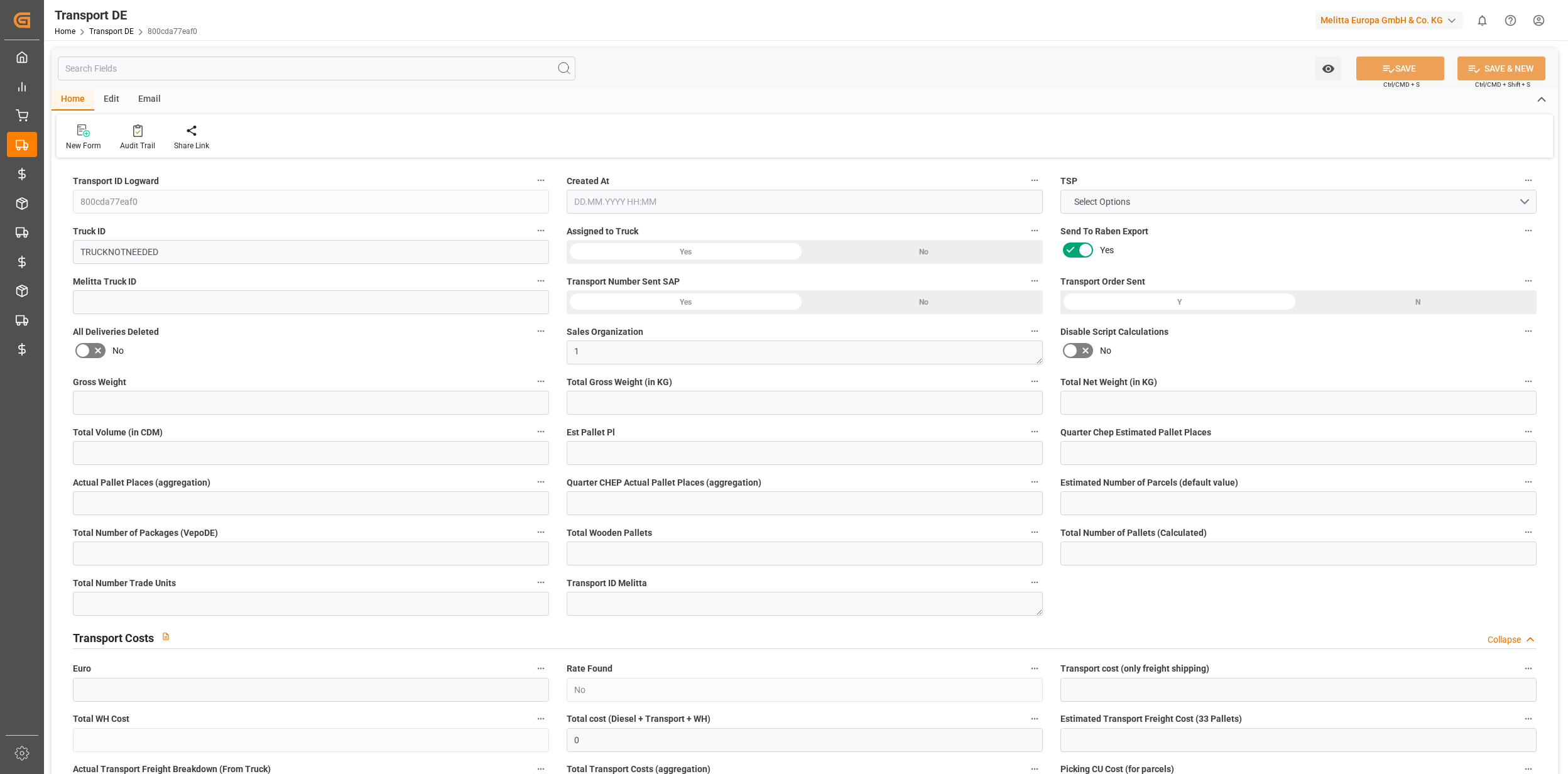
type input "0"
type input "1"
type input "0"
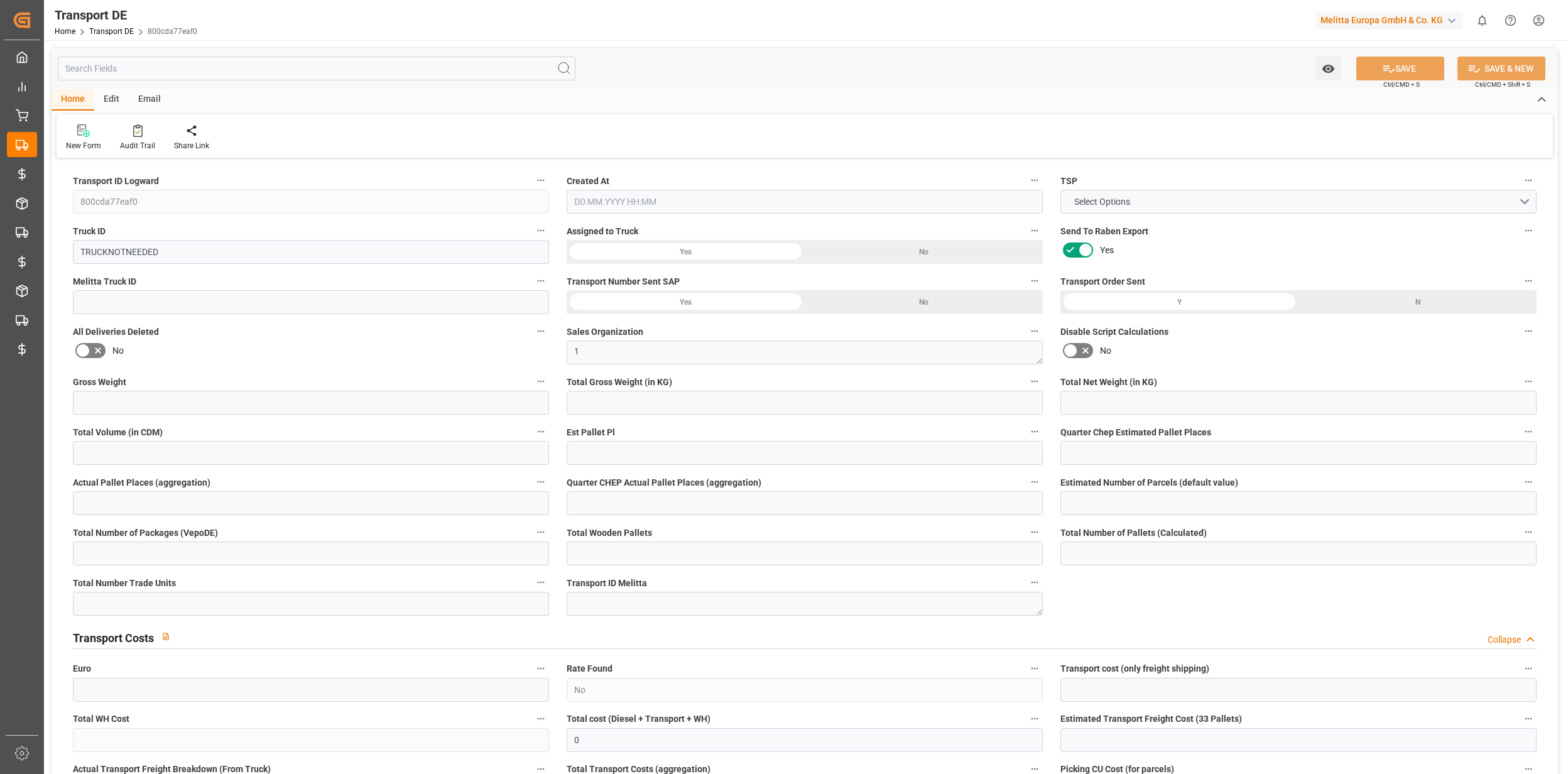
type input "49"
type input "0"
type input "97"
type input "0"
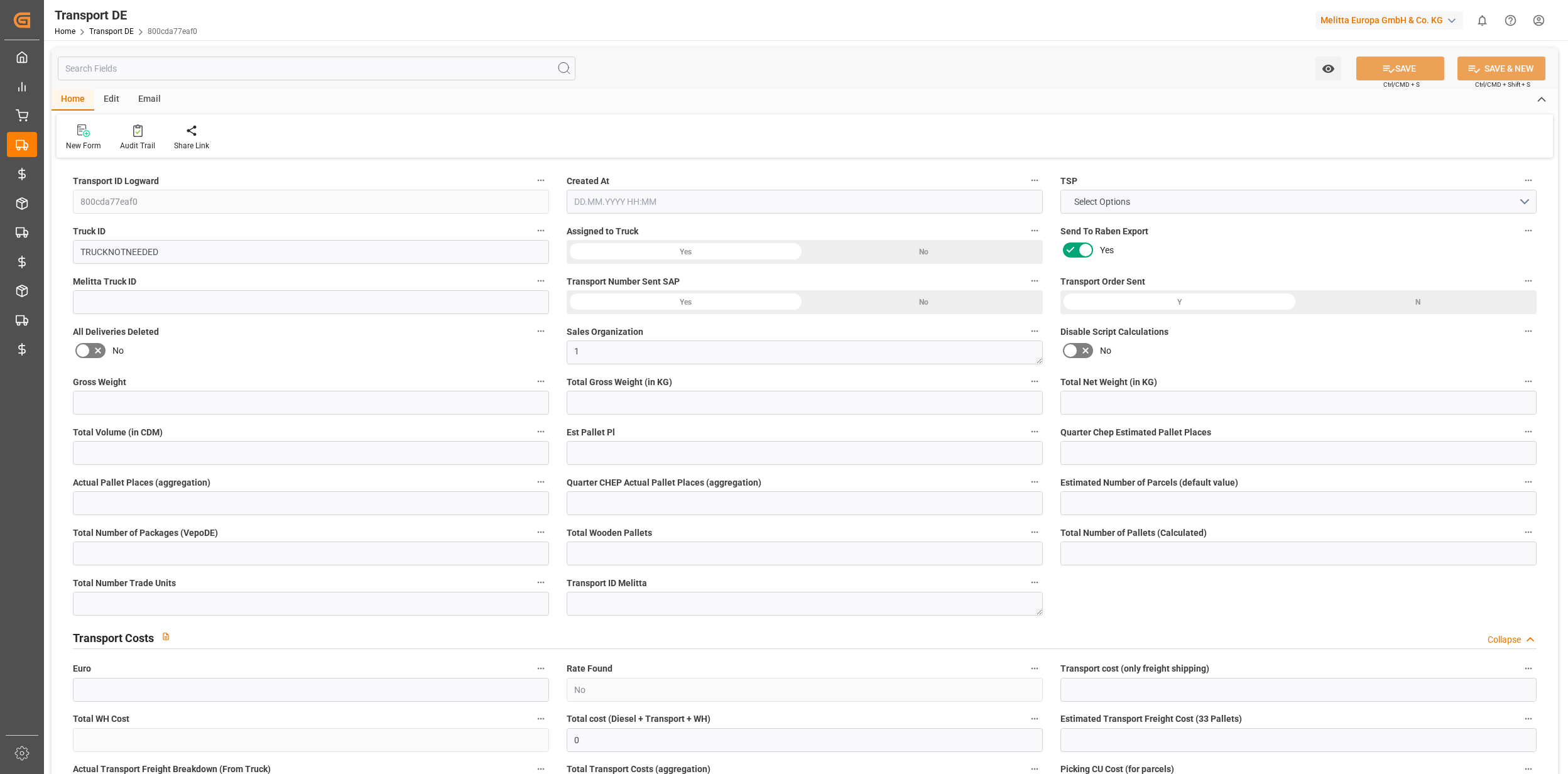
type input "0"
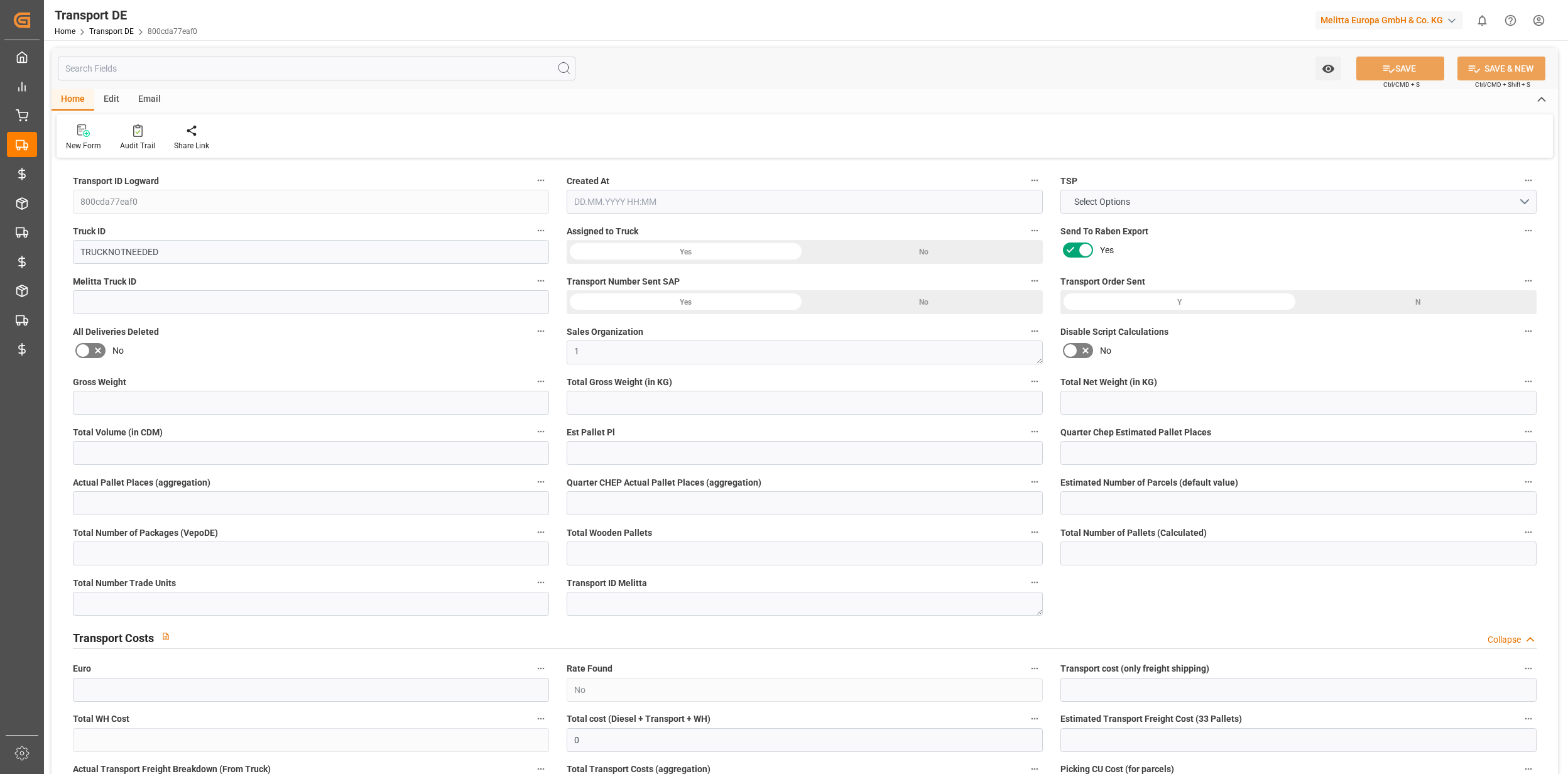
type input "0"
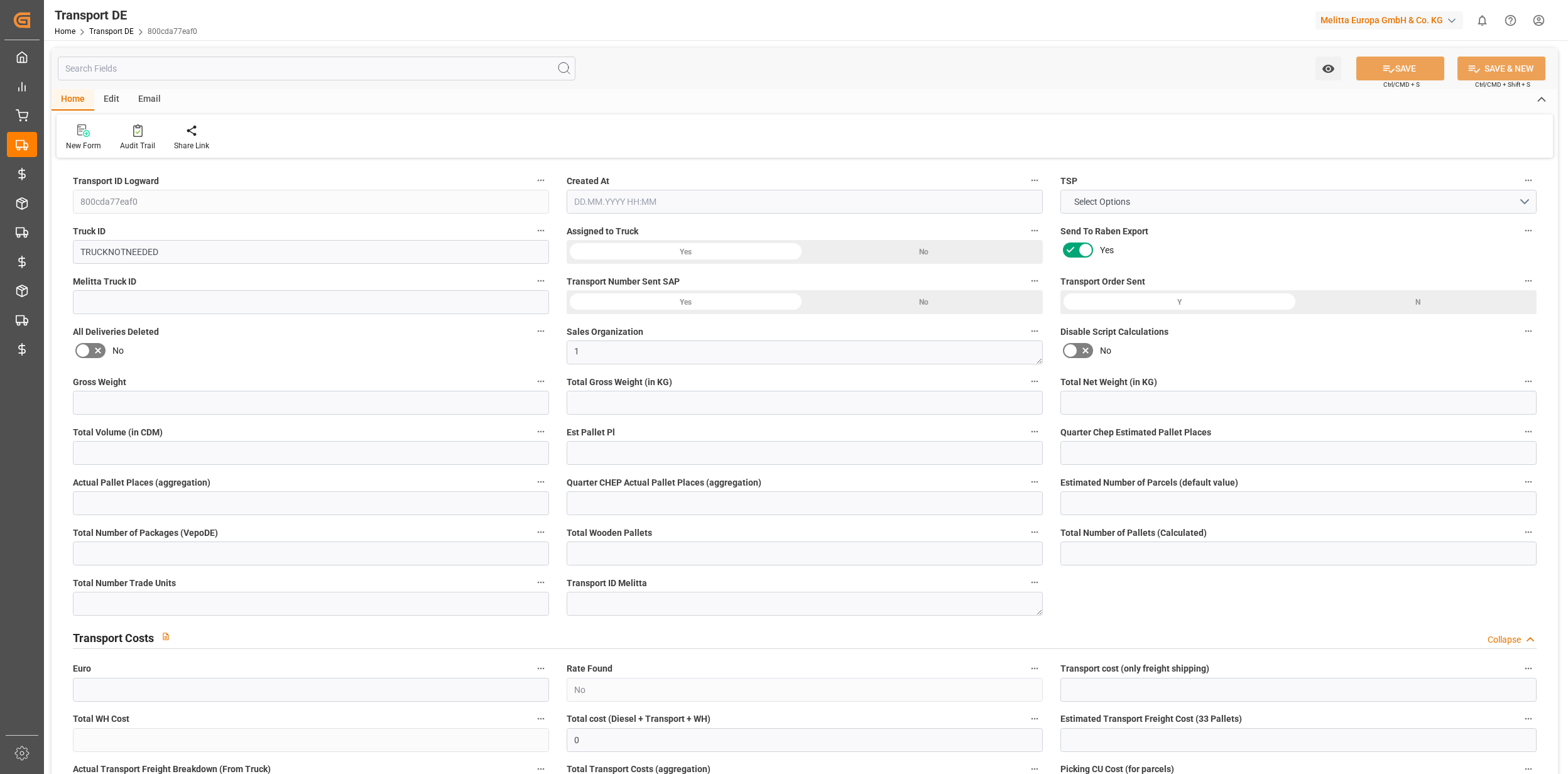
type input "0"
type input "171.833"
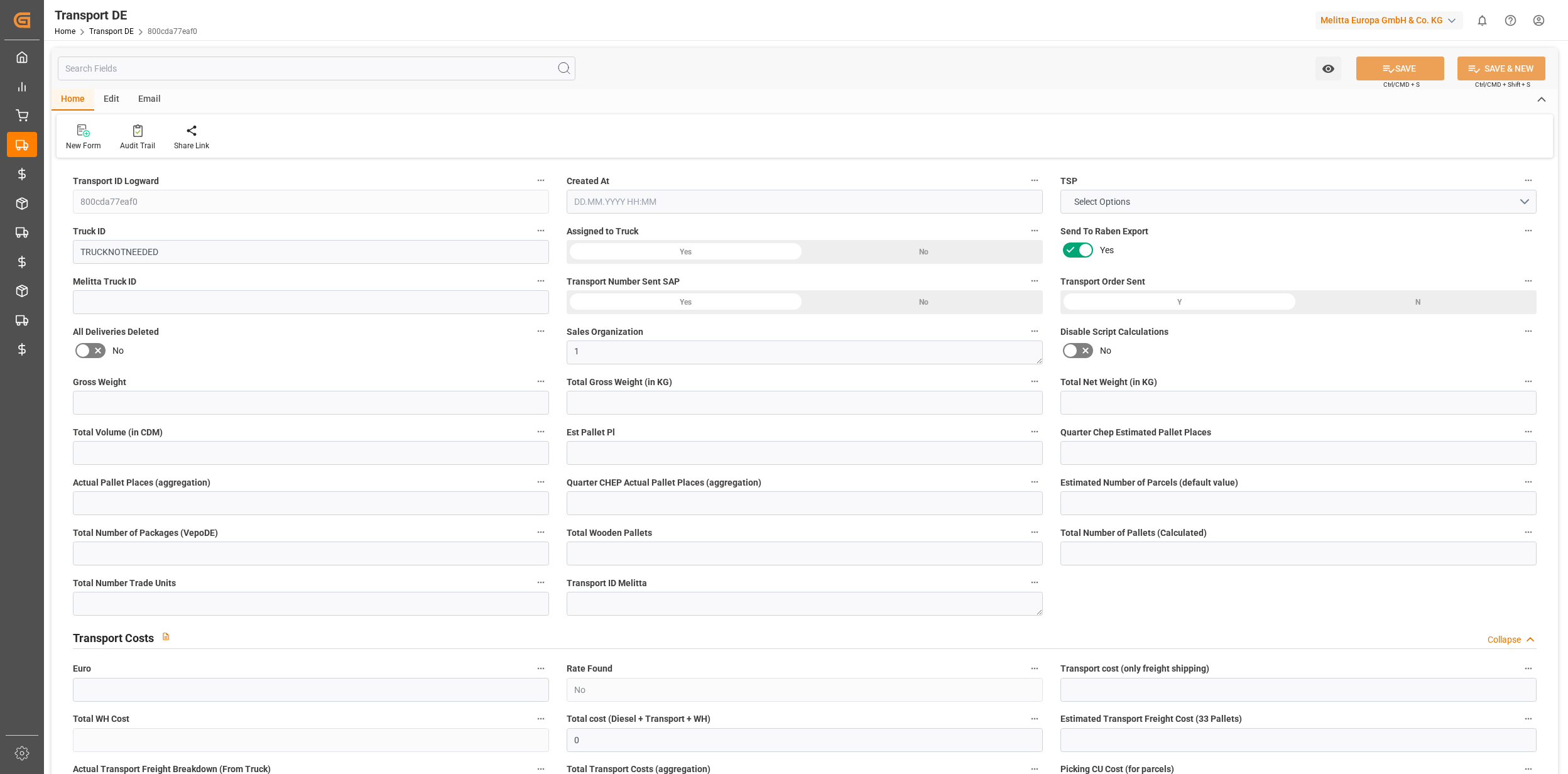
type input "2800"
type input "21"
type input "80"
type input "0"
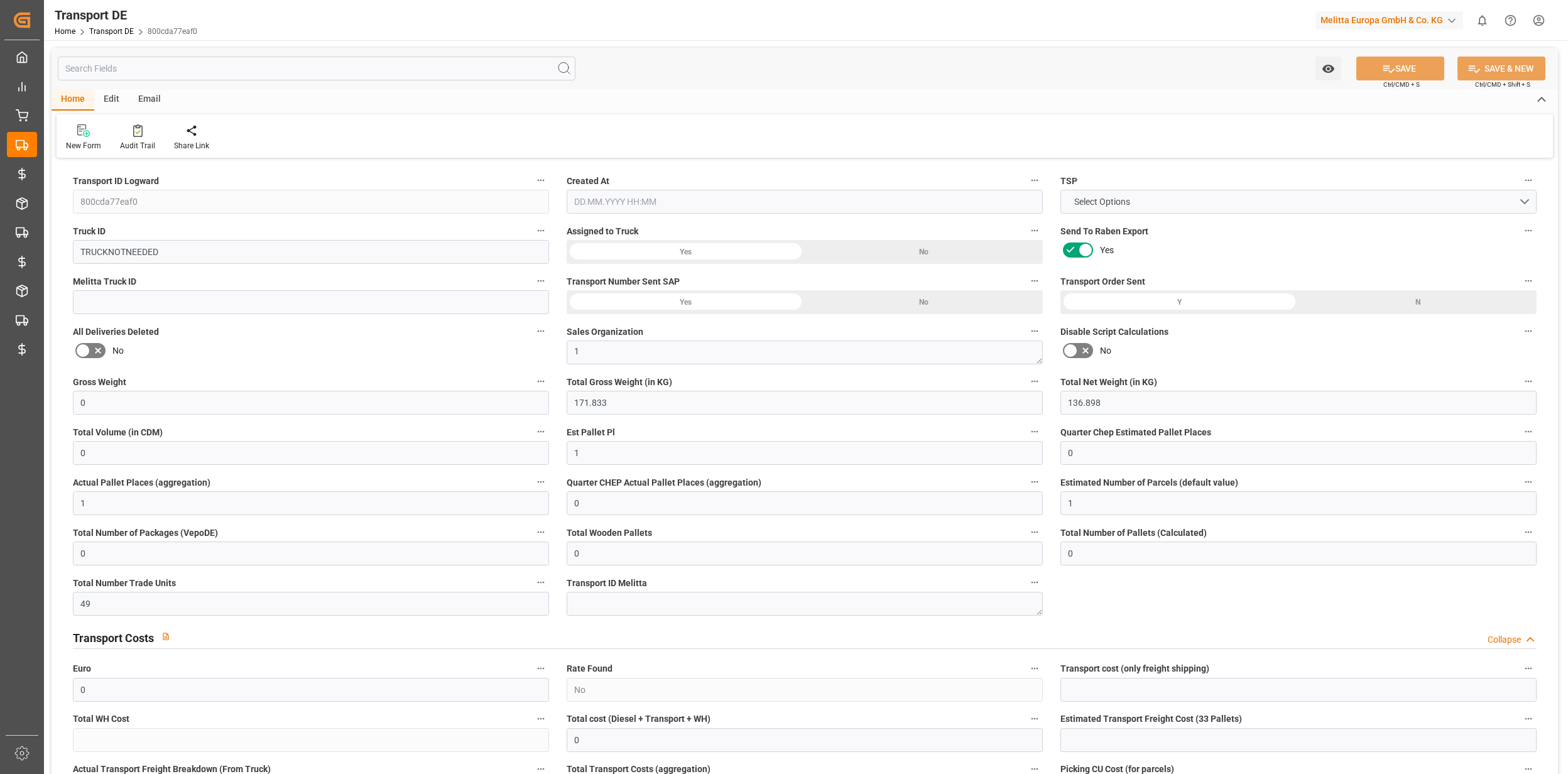
type input "0"
type input "1"
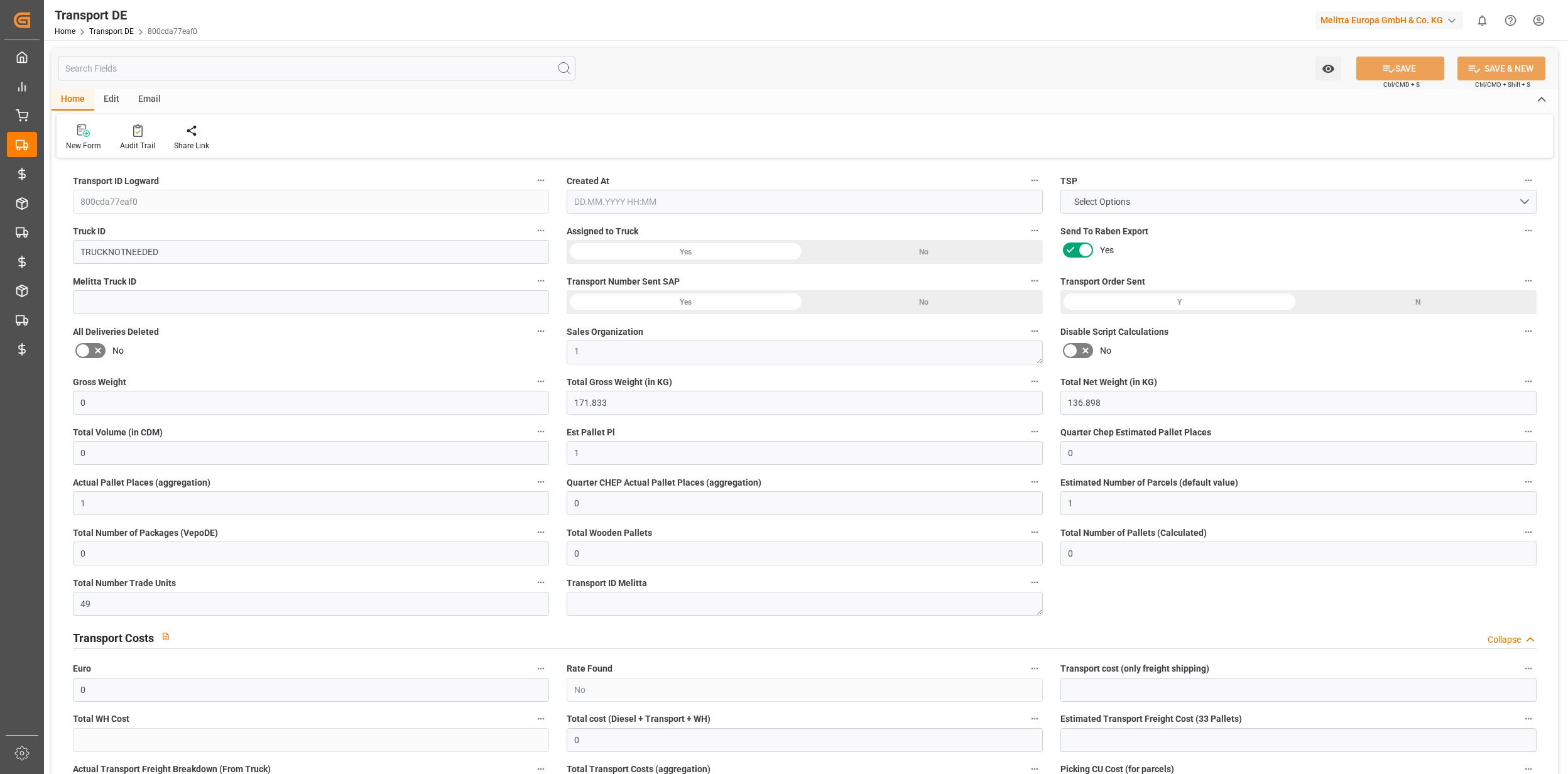
type input "0"
type input "49"
type input "0"
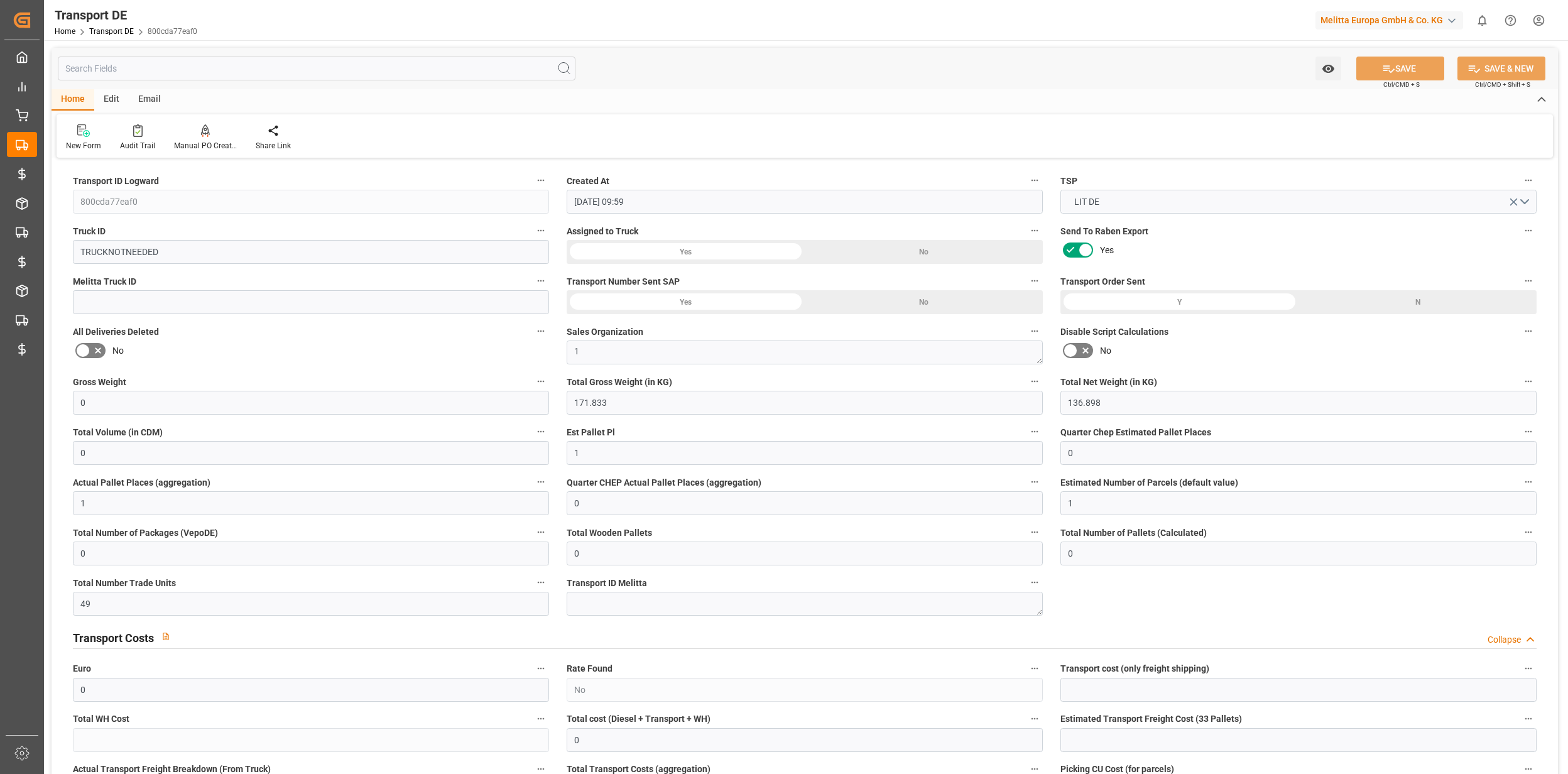
type input "[DATE] 09:59"
type input "[DATE]"
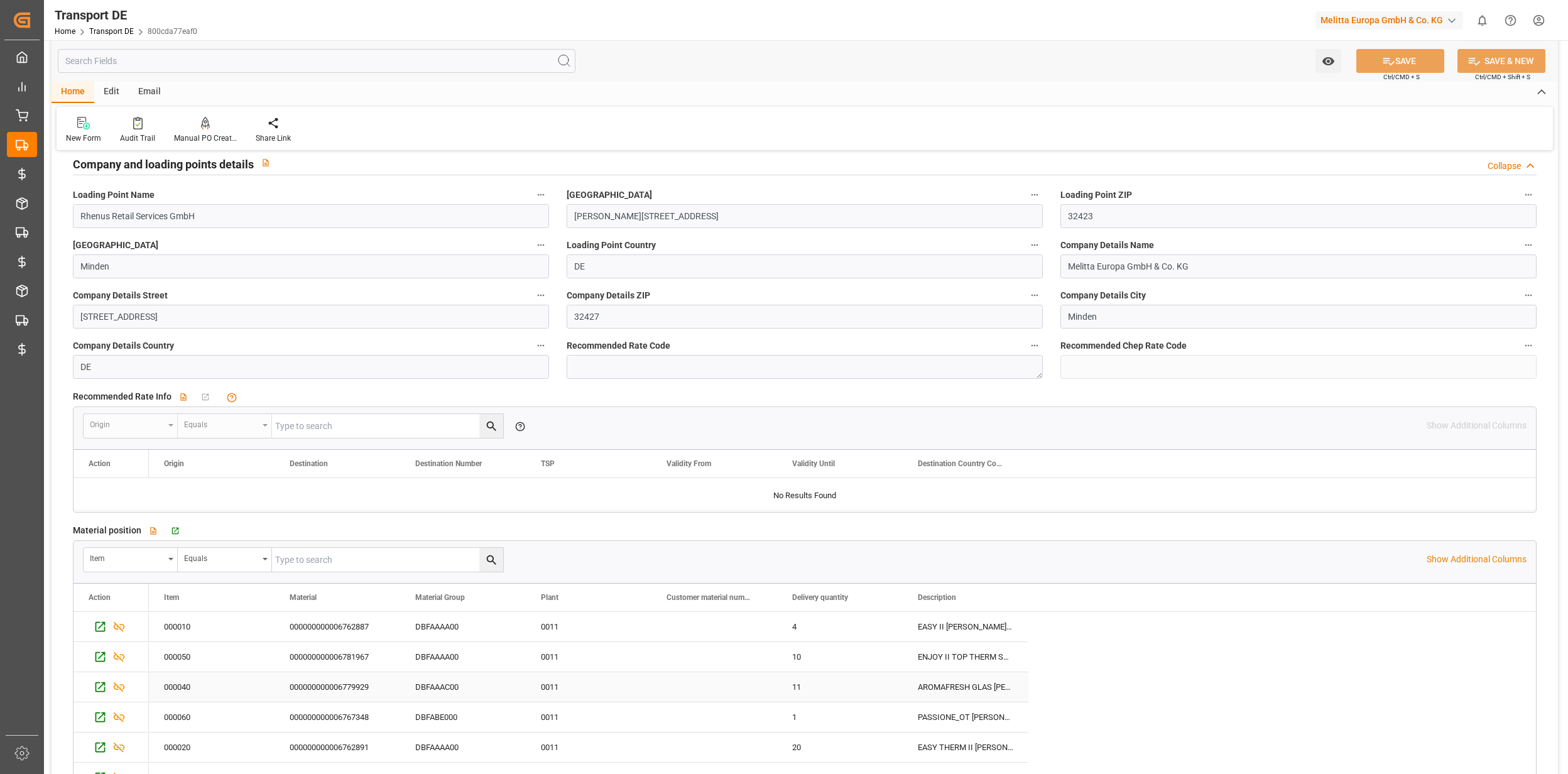
scroll to position [2011, 0]
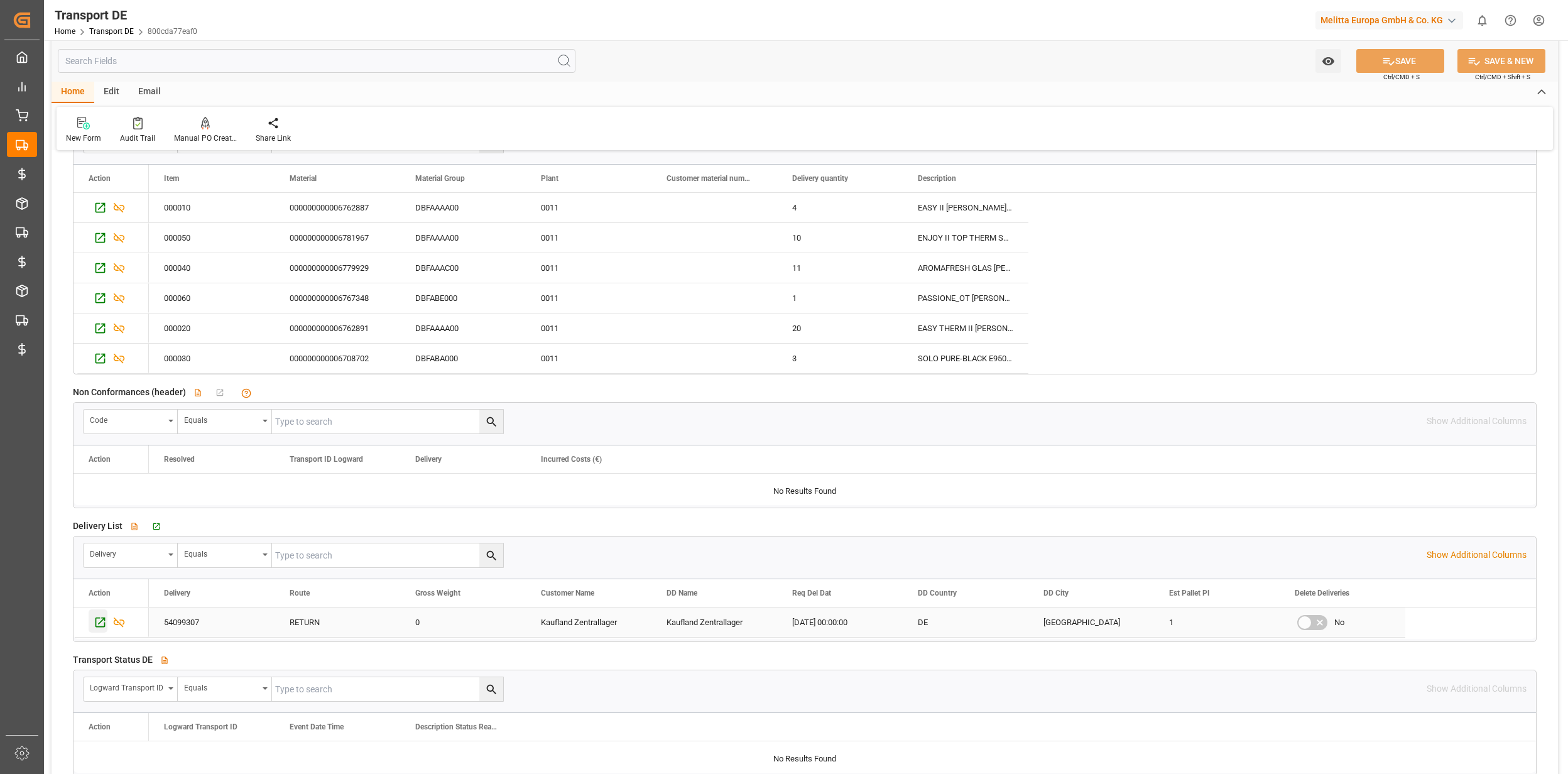
click at [104, 629] on icon "Press SPACE to select this row." at bounding box center [100, 622] width 13 height 13
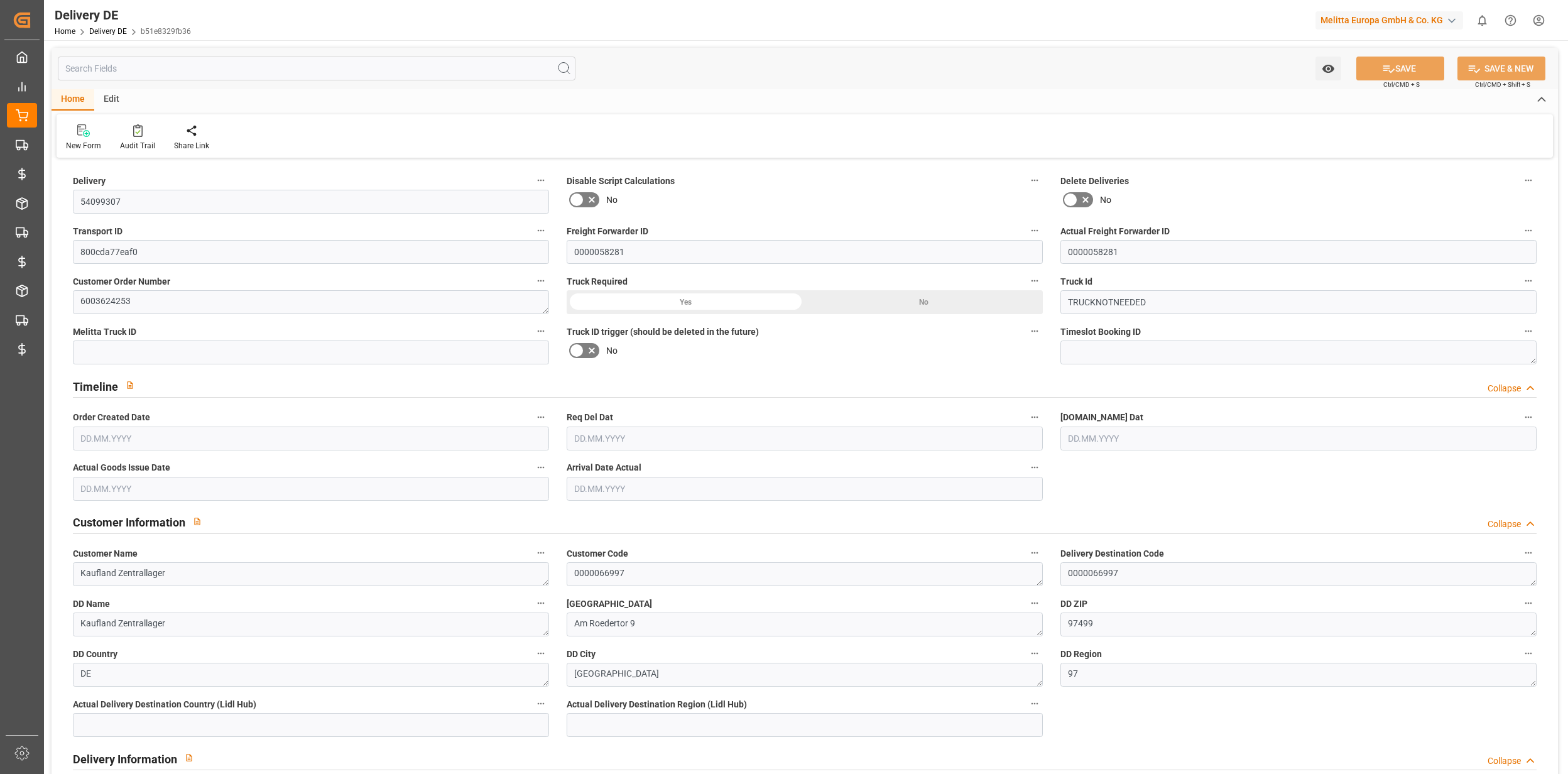
type input "0"
type input "1"
type input "136.898"
type input "0"
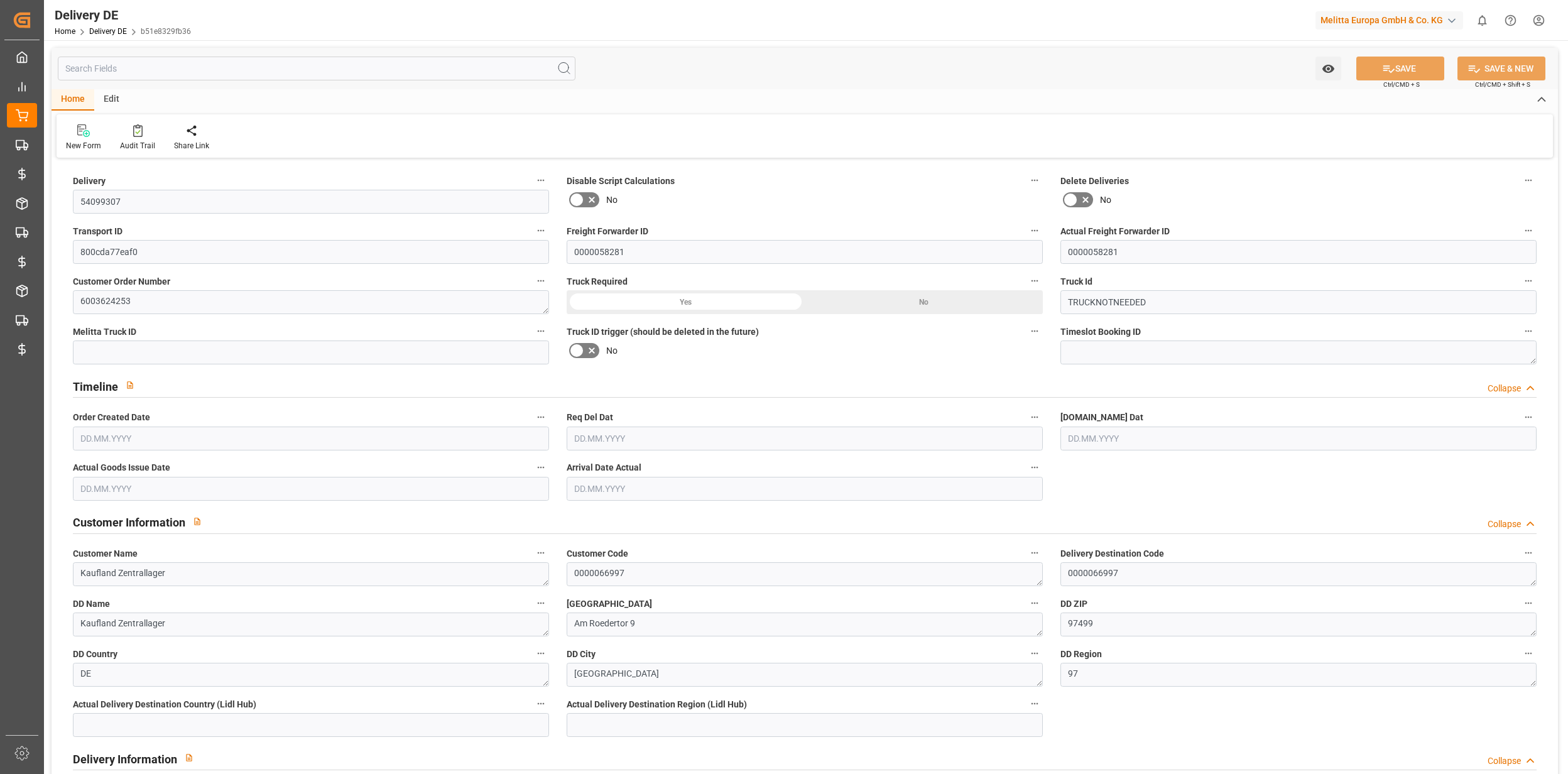
type input "0"
type input "[DATE]"
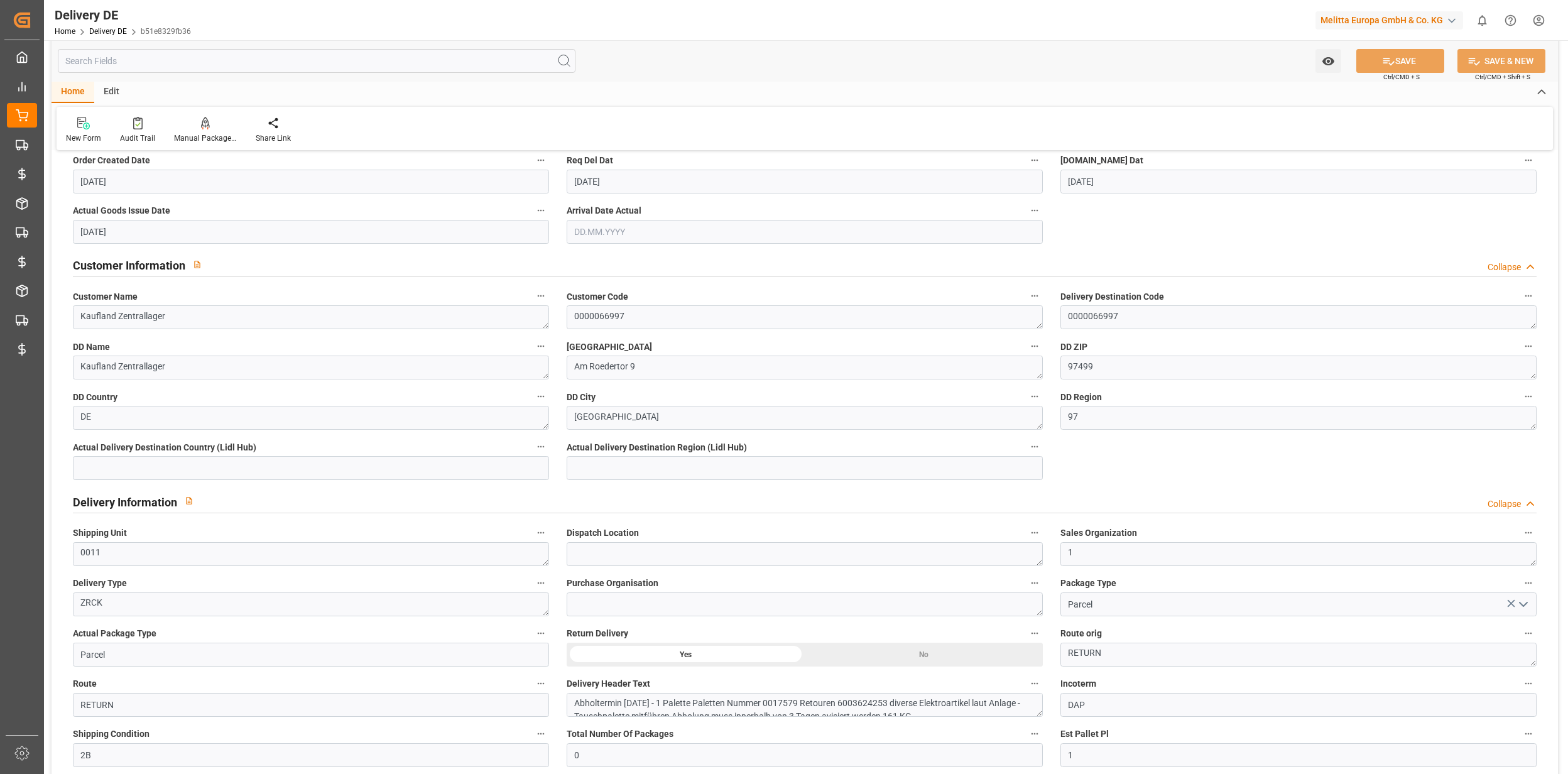
scroll to position [586, 0]
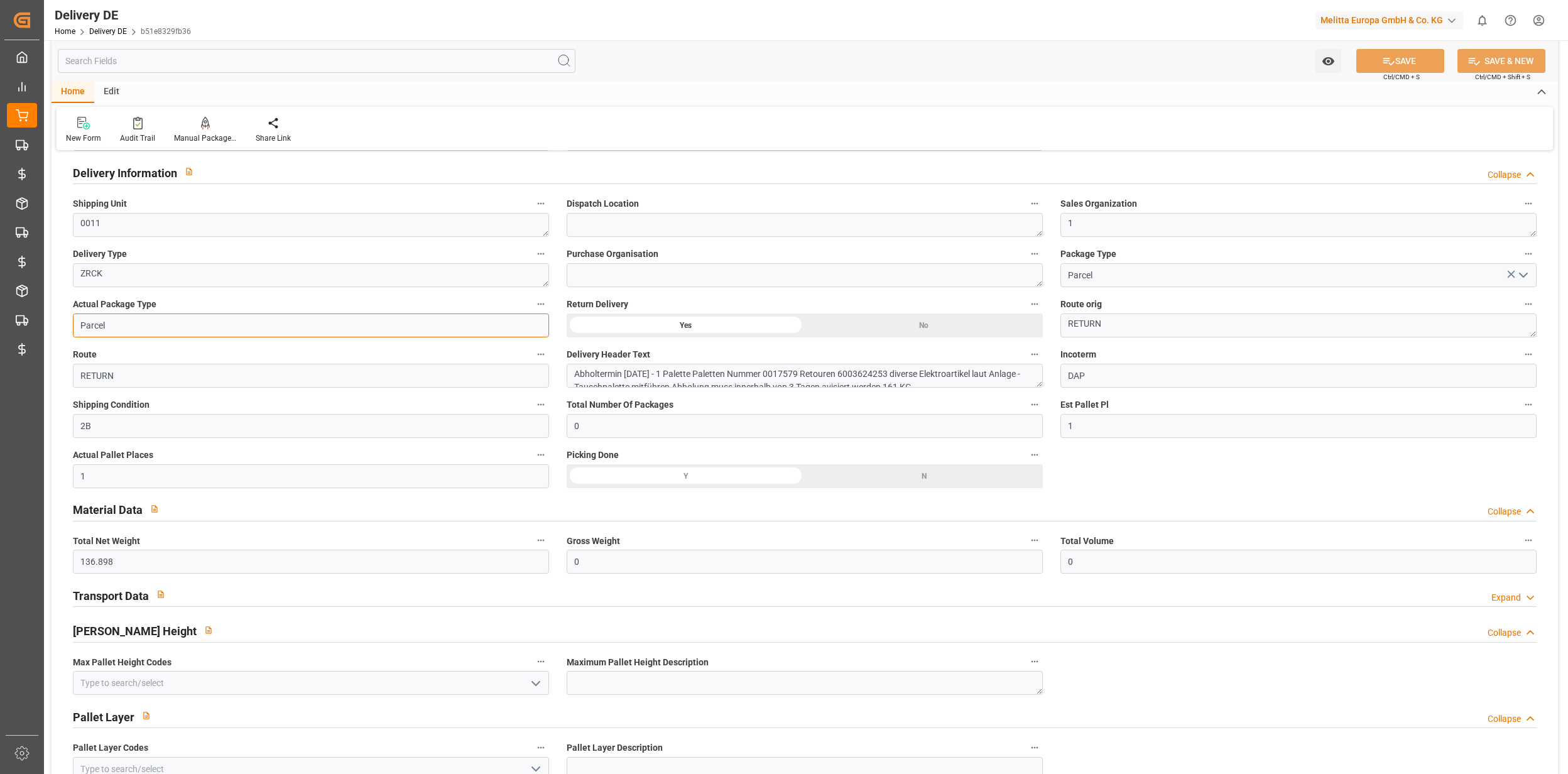
click at [139, 325] on input "Parcel" at bounding box center [311, 325] width 477 height 24
type input "Pallet"
click at [1362, 59] on button "SAVE" at bounding box center [1401, 61] width 88 height 24
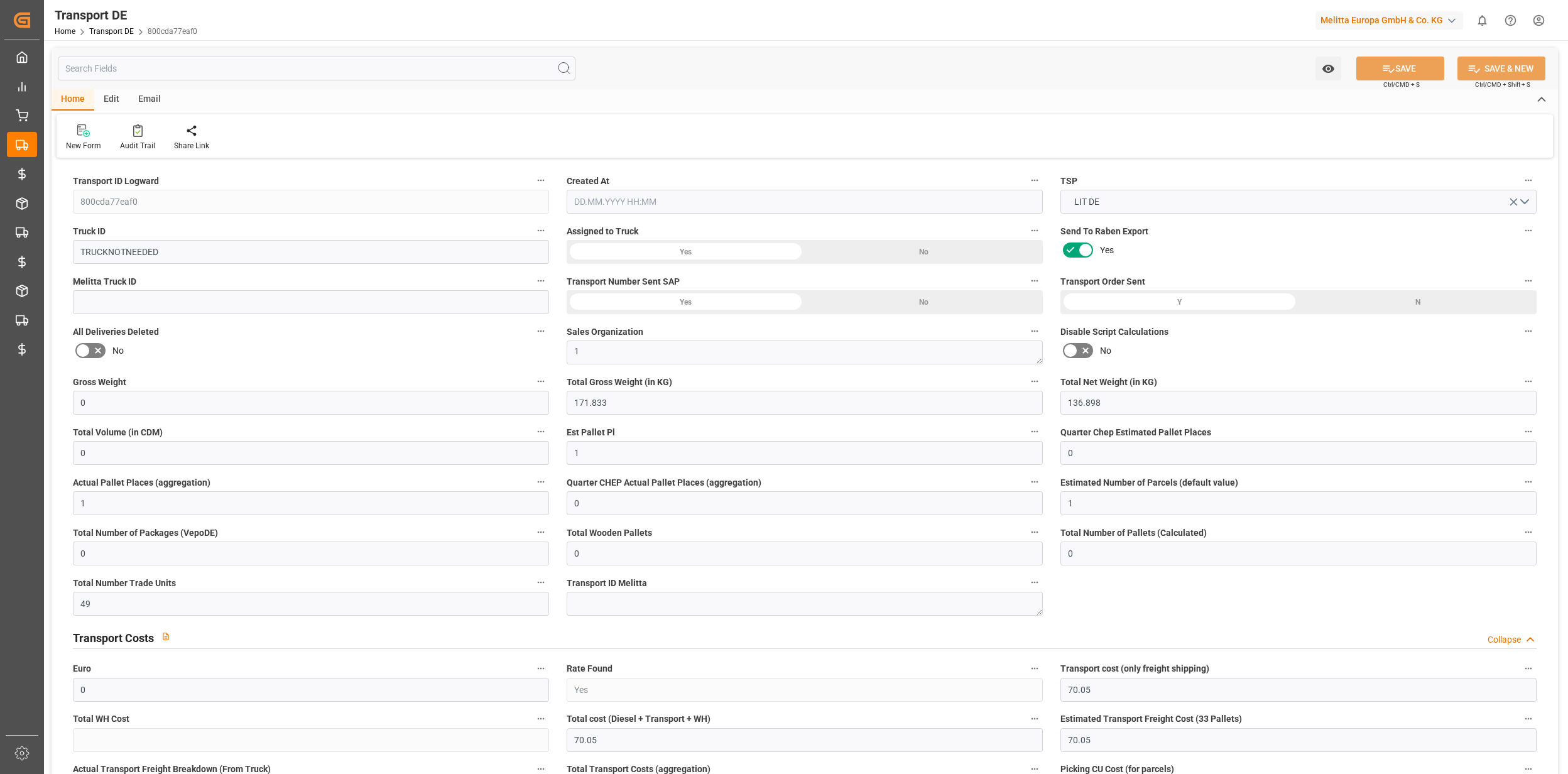
type input "0"
type input "171.833"
type input "136.898"
type input "0"
type input "1"
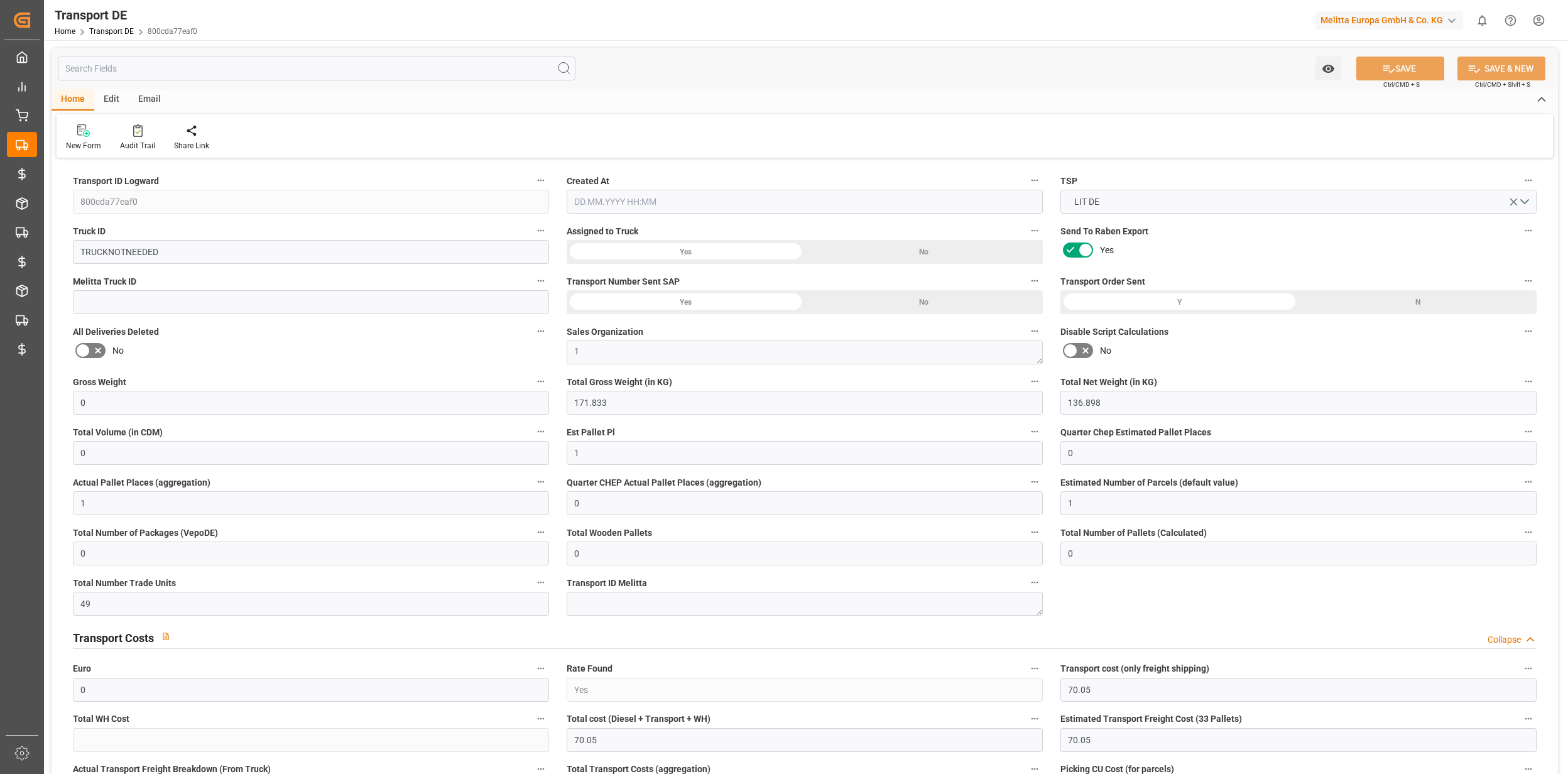
type input "0"
type input "1"
type input "0"
type input "1"
type input "0"
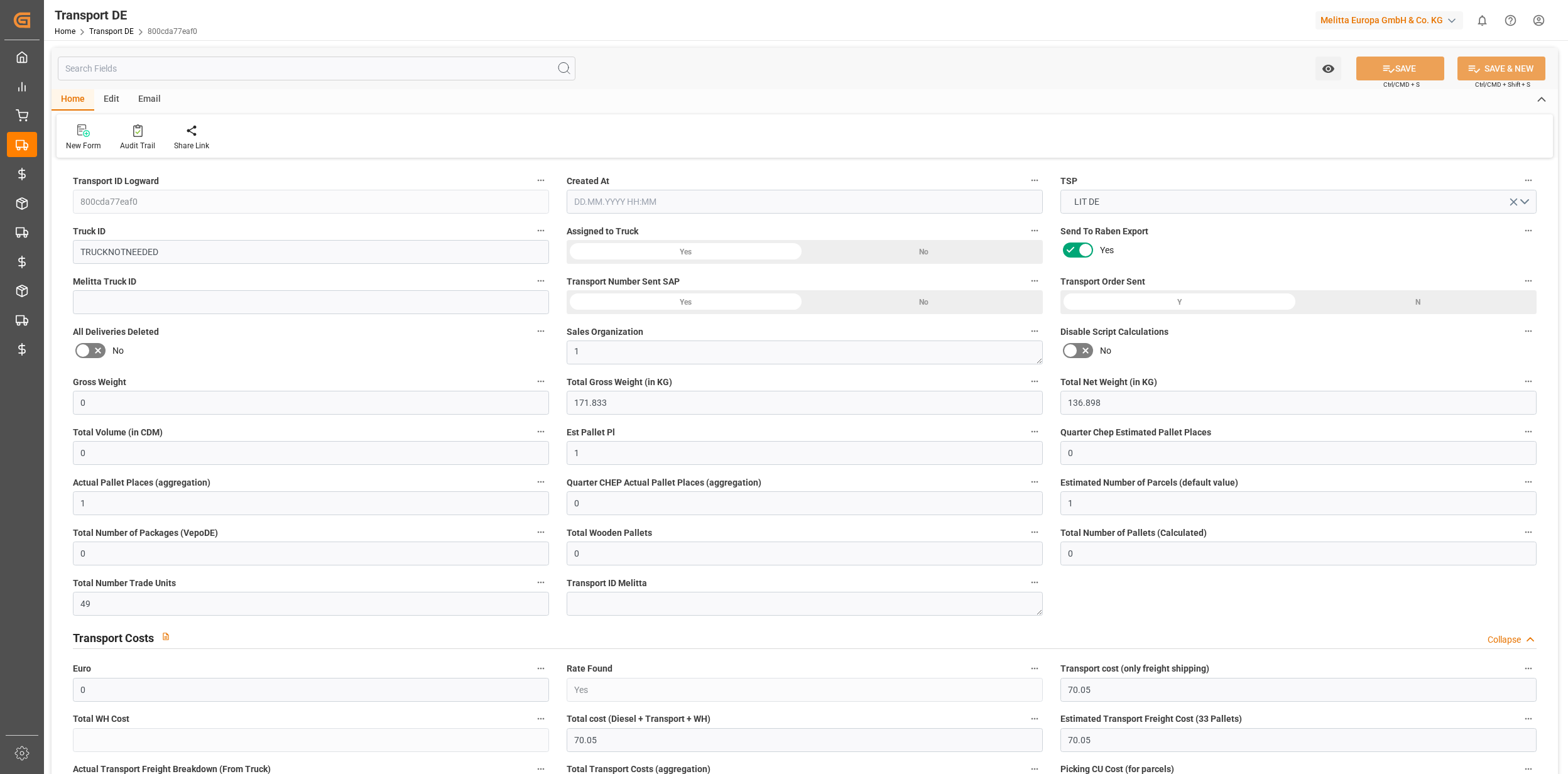
type input "0"
type input "49"
type input "0"
type input "70.05"
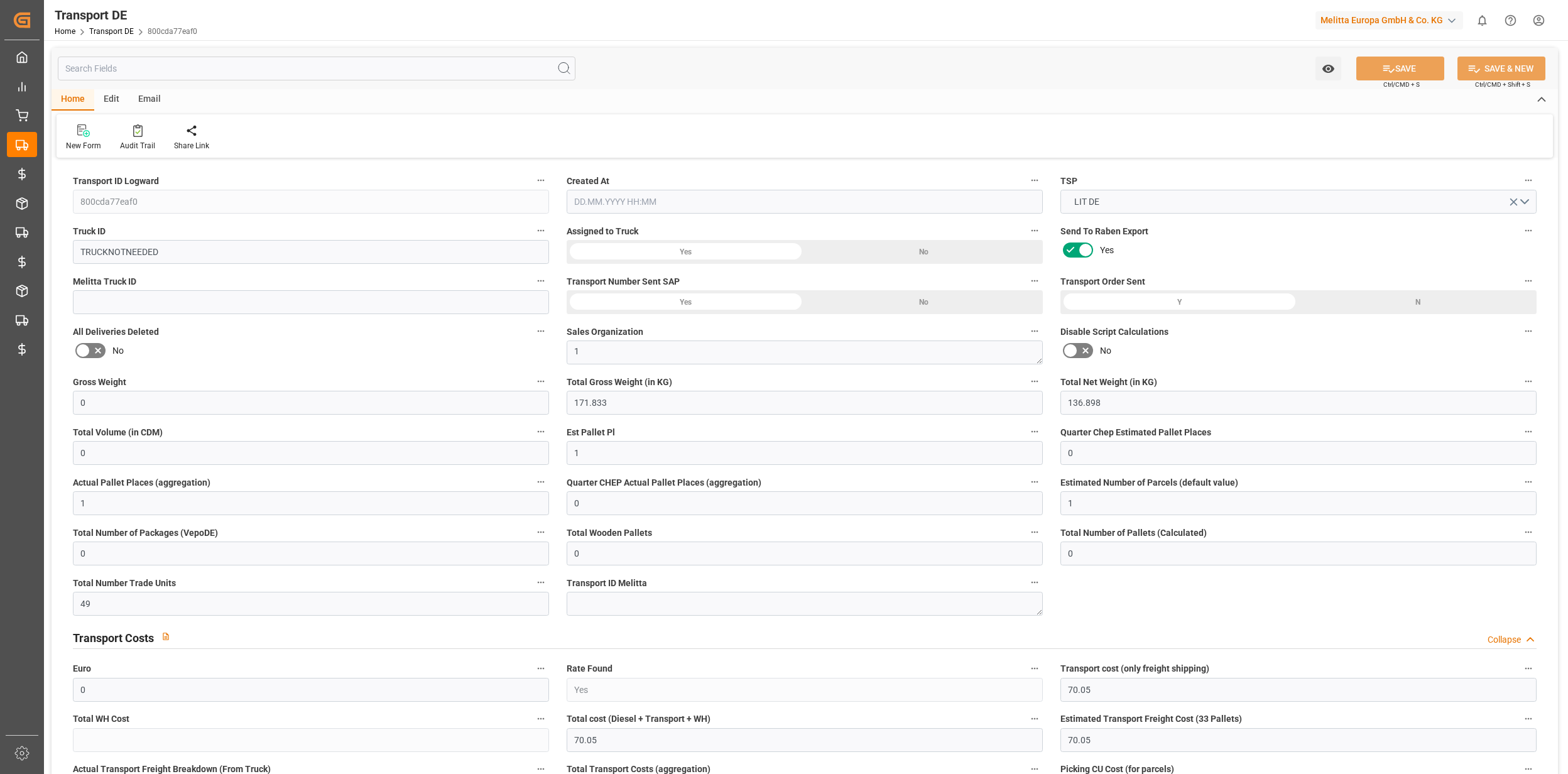
type input "70.05"
type input "97"
type input "0"
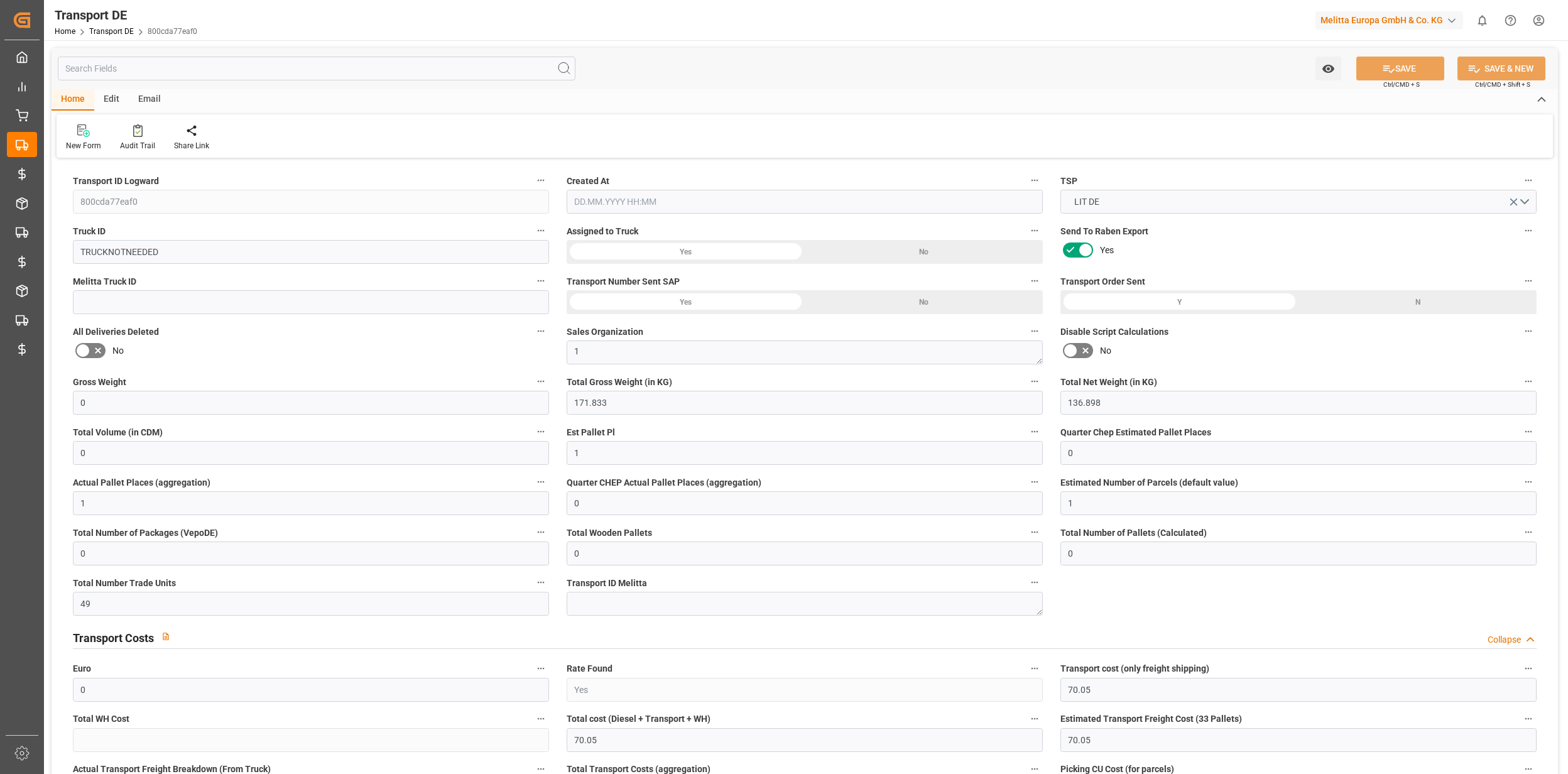
type input "0"
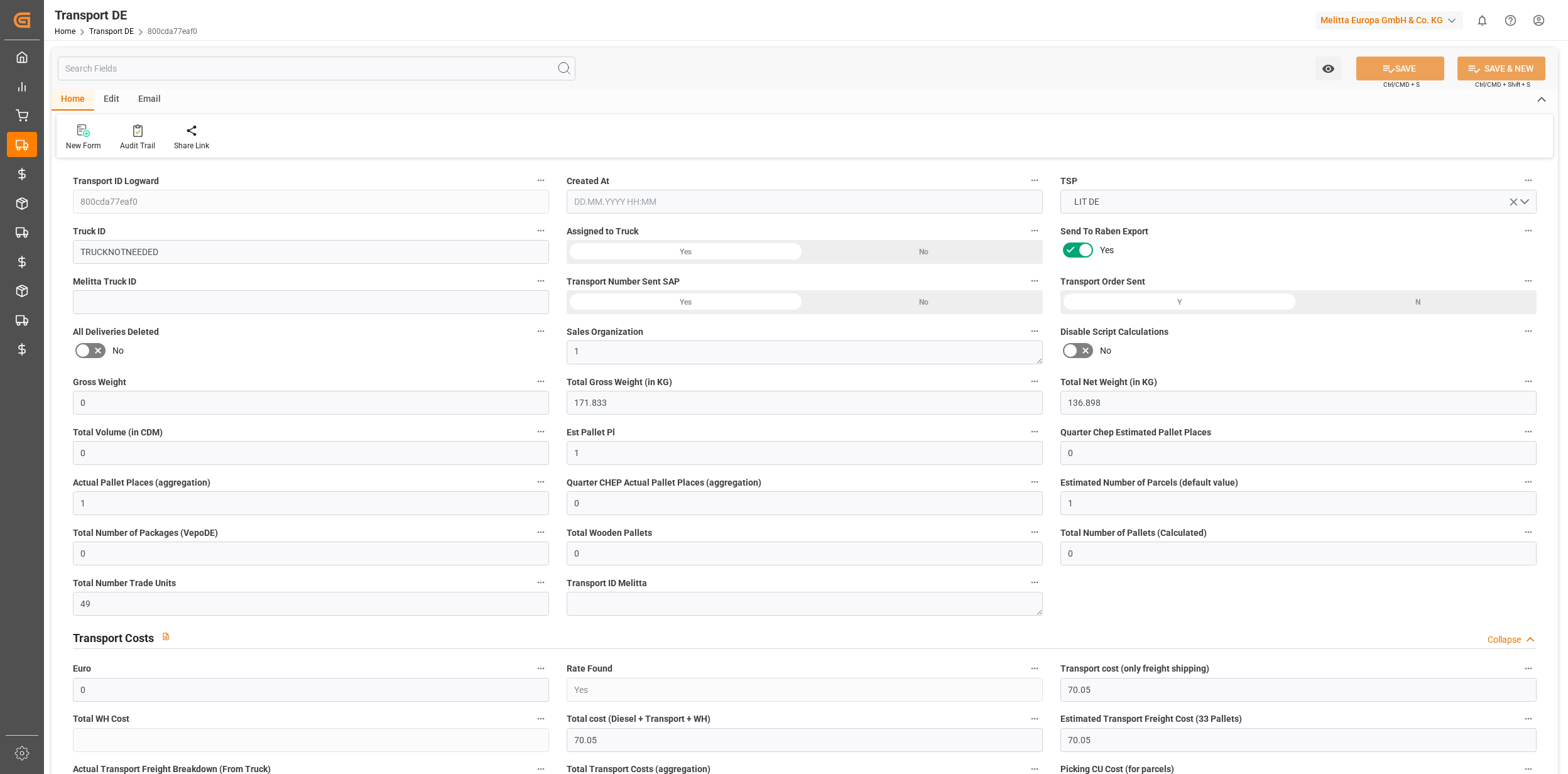
type input "0"
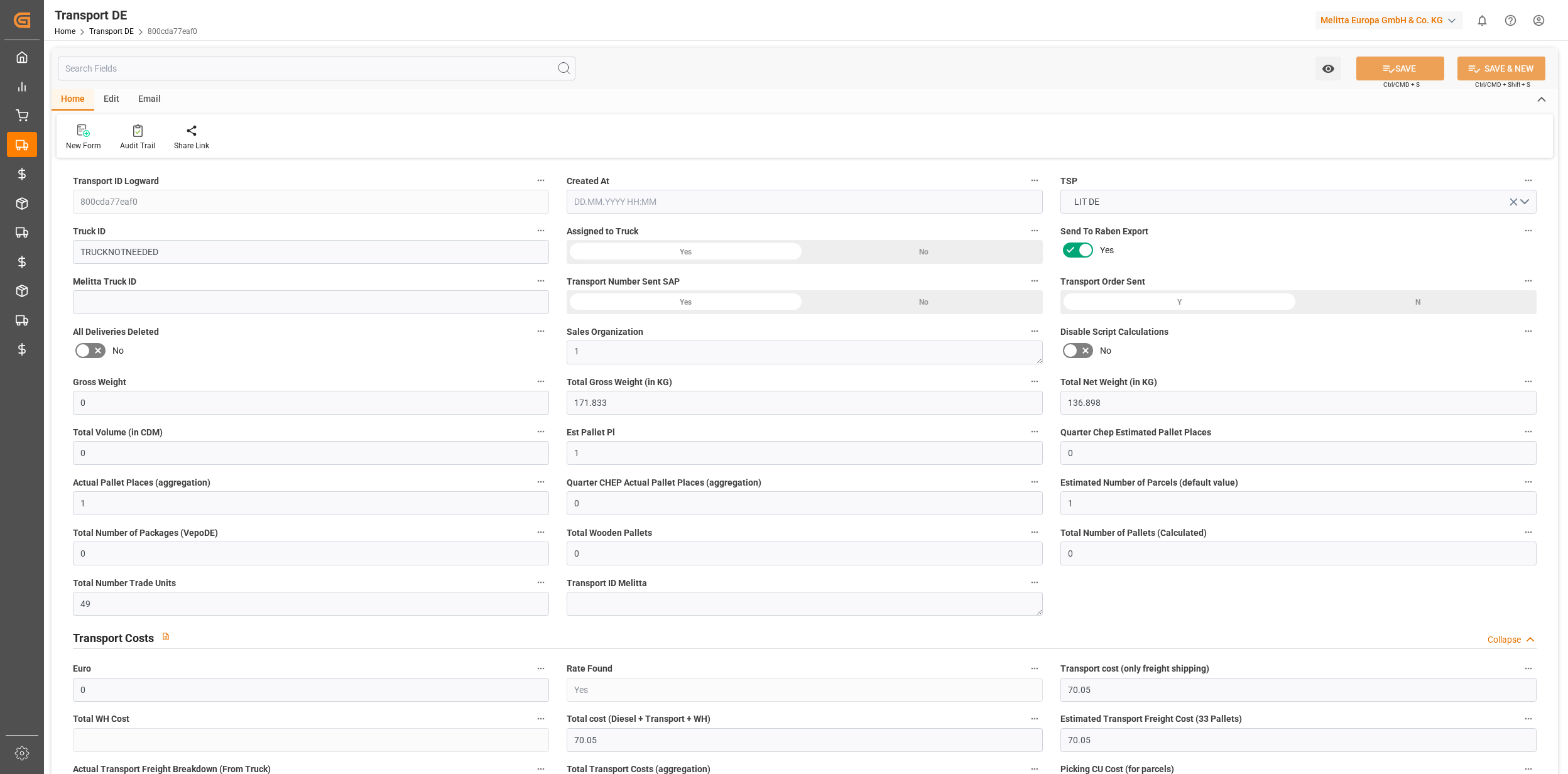
type input "0"
type input "171.833"
type input "2800"
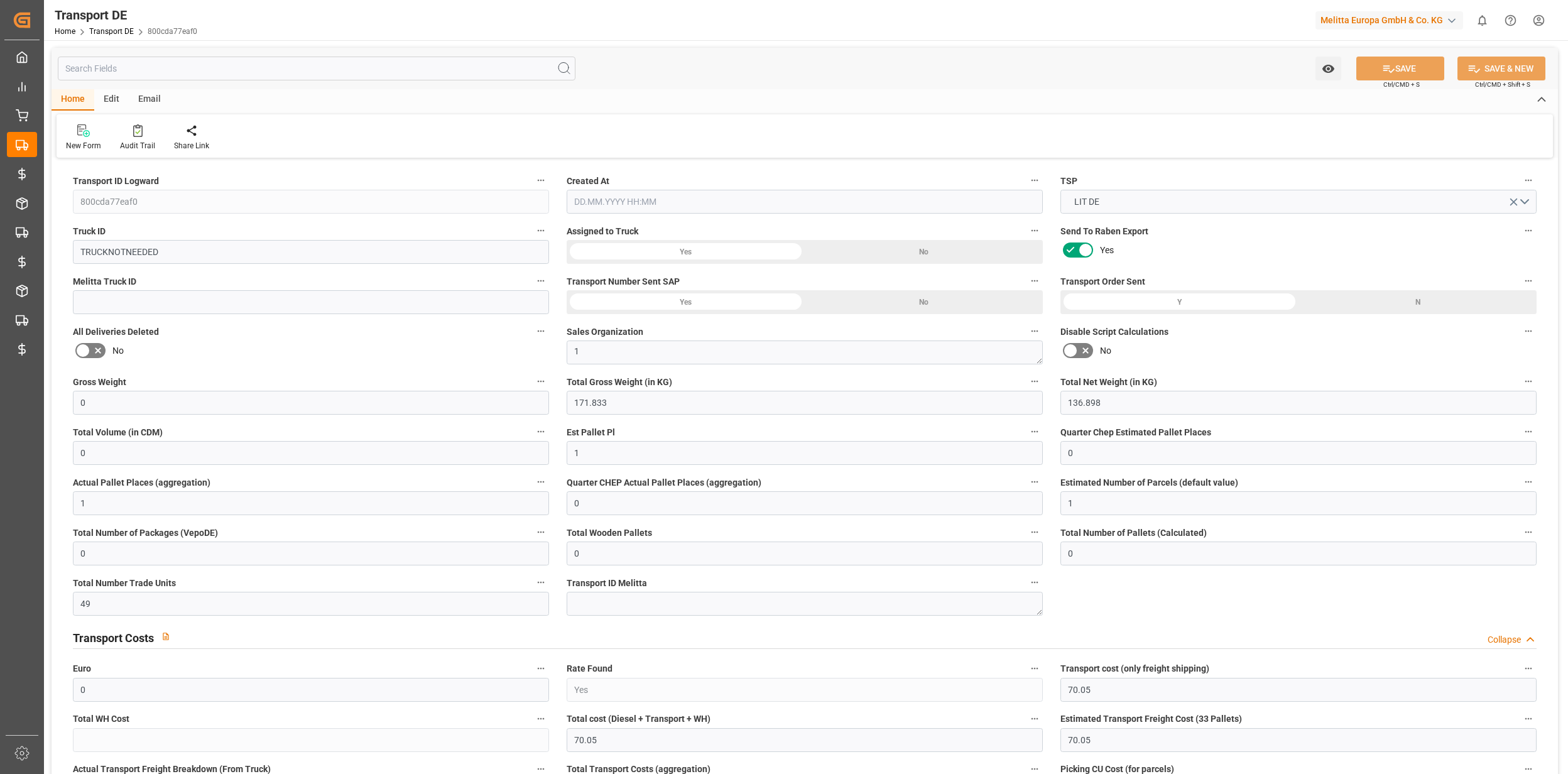
type input "21"
type input "80"
type input "0"
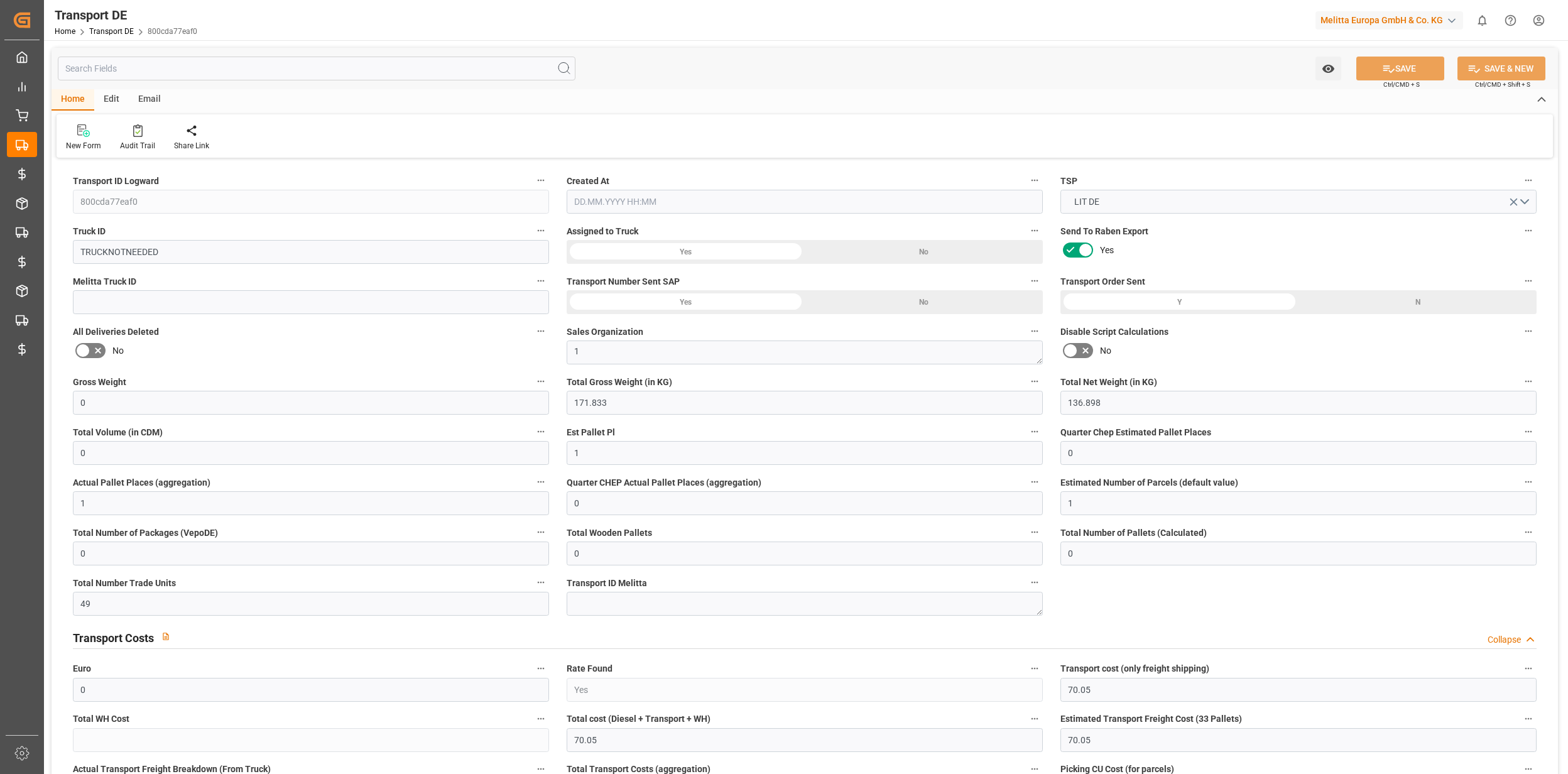
type input "0"
type input "1"
type input "0"
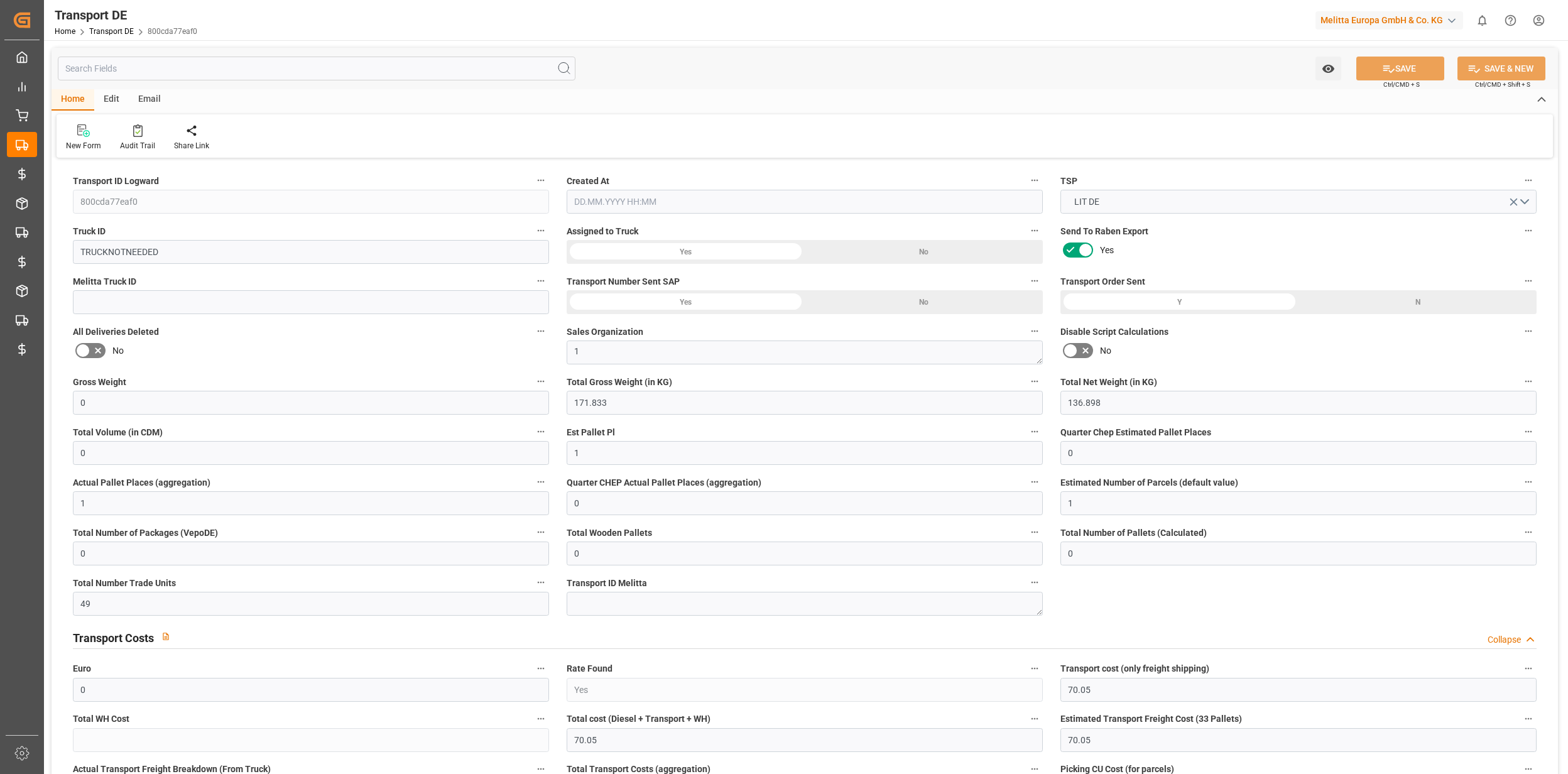
type input "0"
type input "49"
type input "70.05"
type input "[DATE] 09:59"
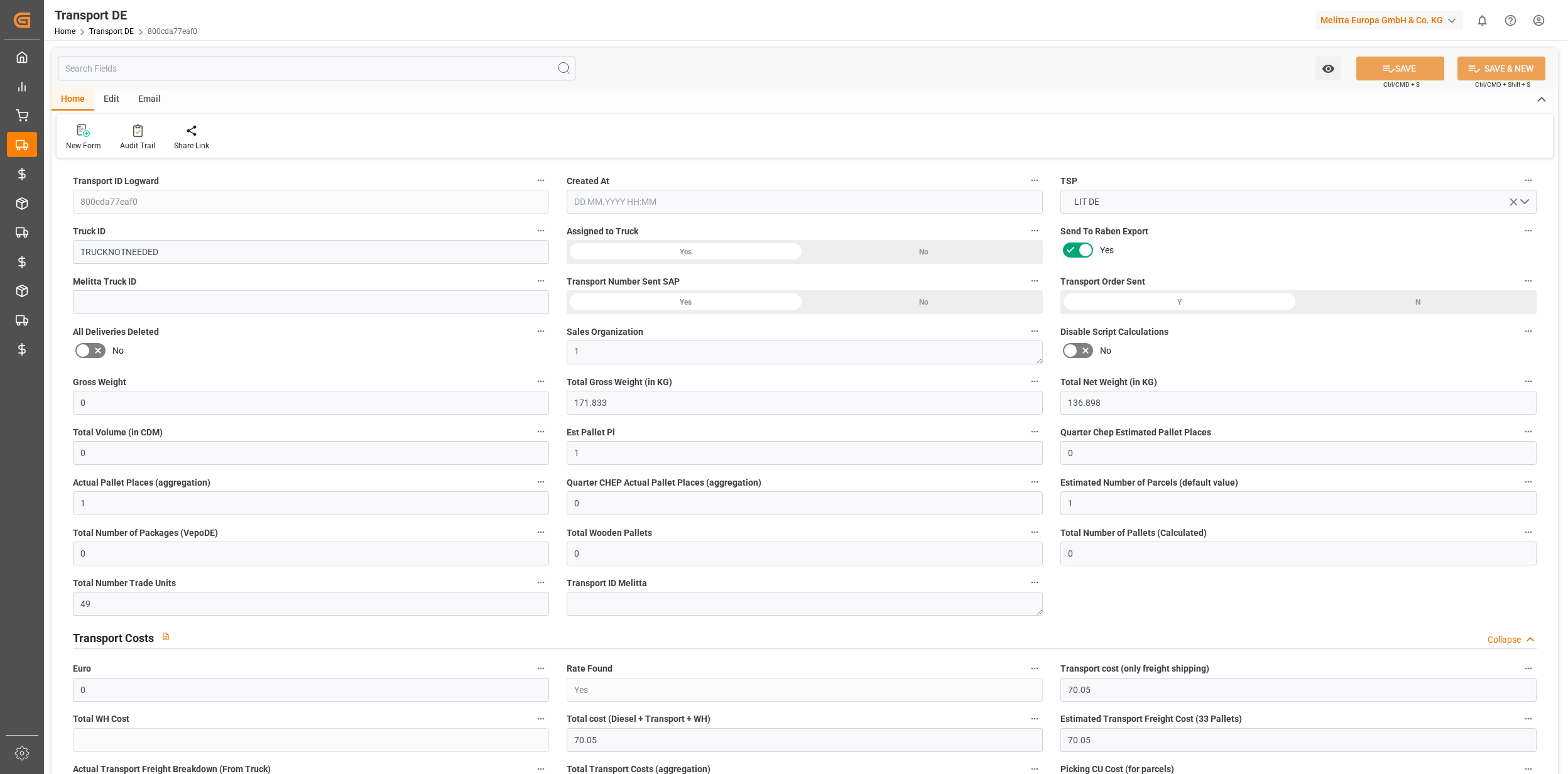
type input "[DATE]"
